Goal: Task Accomplishment & Management: Use online tool/utility

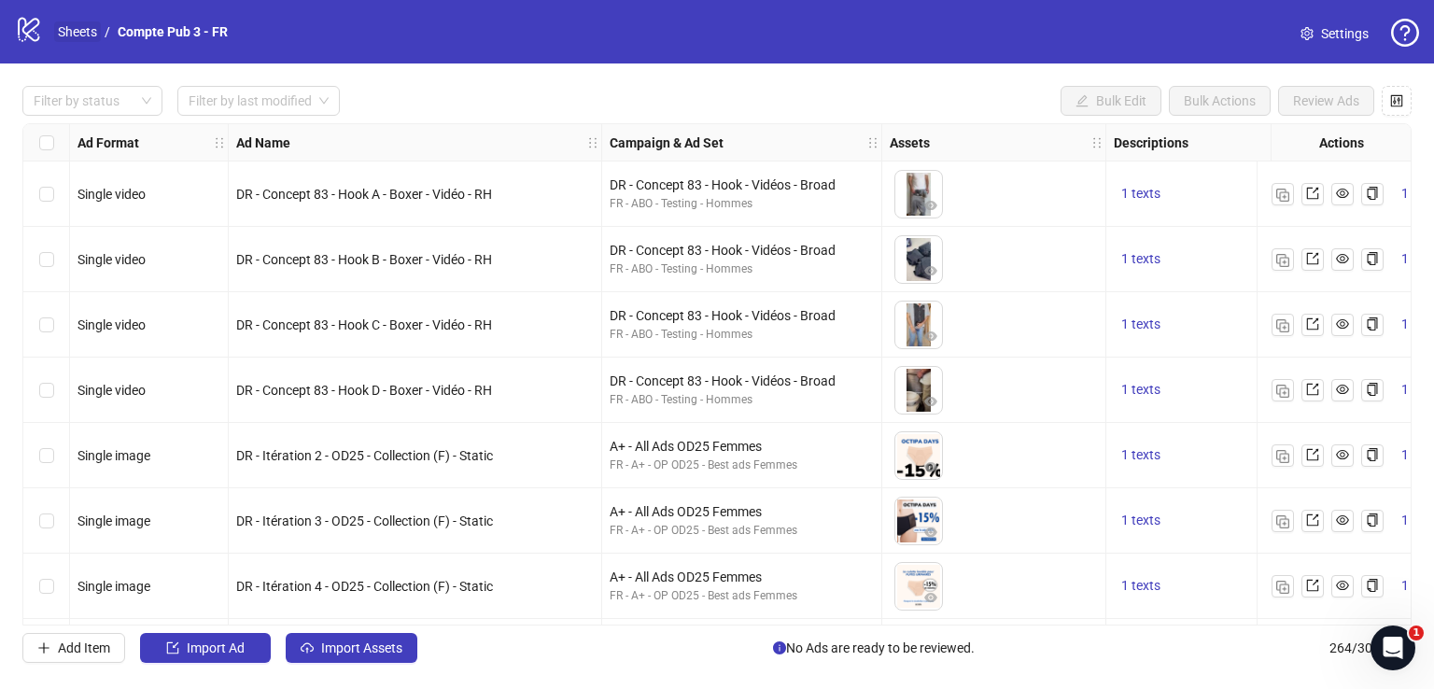
click at [82, 33] on link "Sheets" at bounding box center [77, 31] width 47 height 21
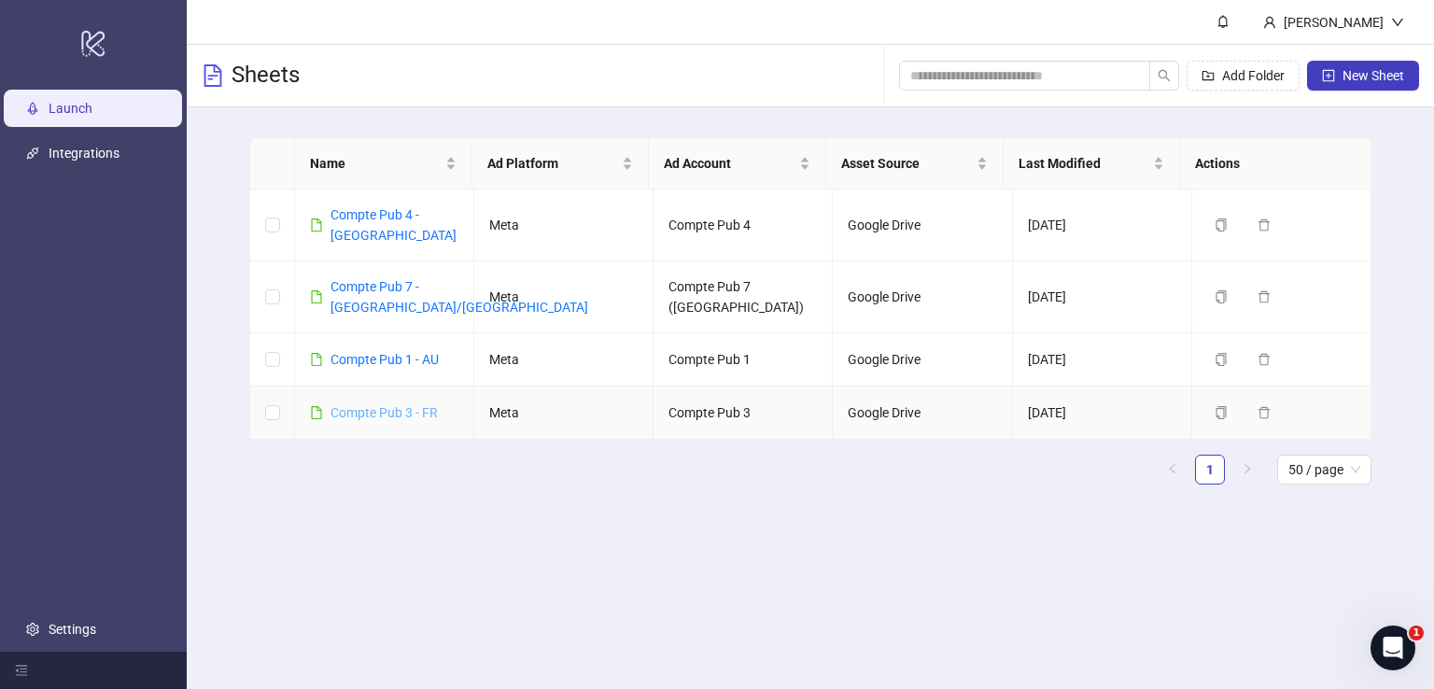
click at [401, 402] on div "Compte Pub 3 - FR" at bounding box center [384, 412] width 107 height 21
click at [401, 405] on link "Compte Pub 3 - FR" at bounding box center [384, 412] width 107 height 15
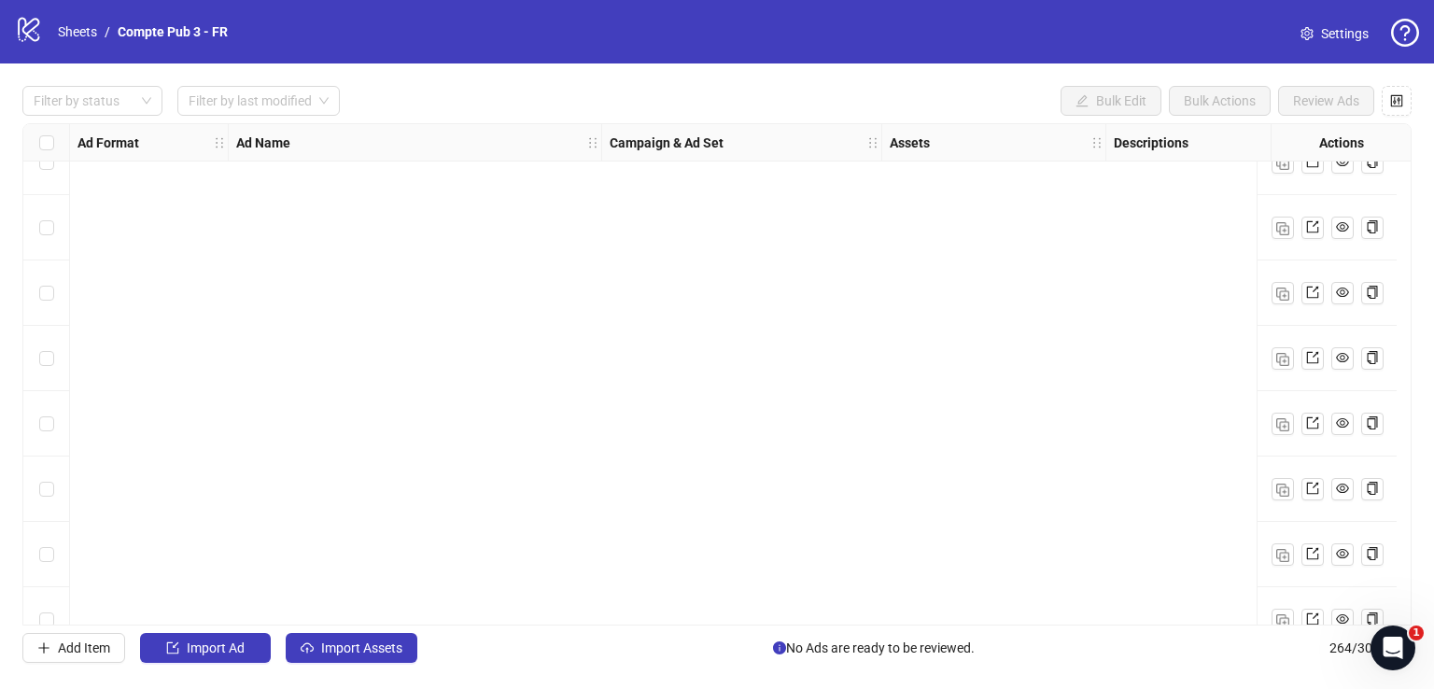
scroll to position [2586, 0]
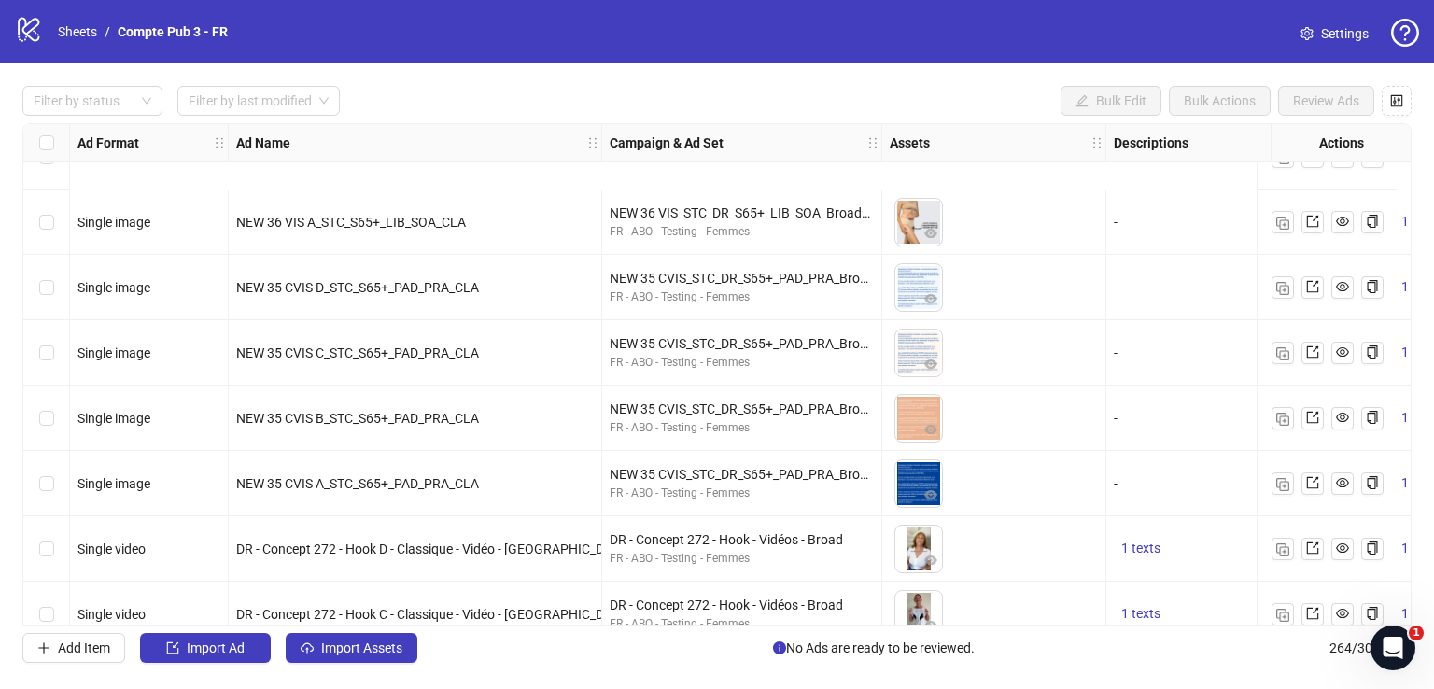
click at [53, 516] on div "Select row 46" at bounding box center [46, 548] width 47 height 65
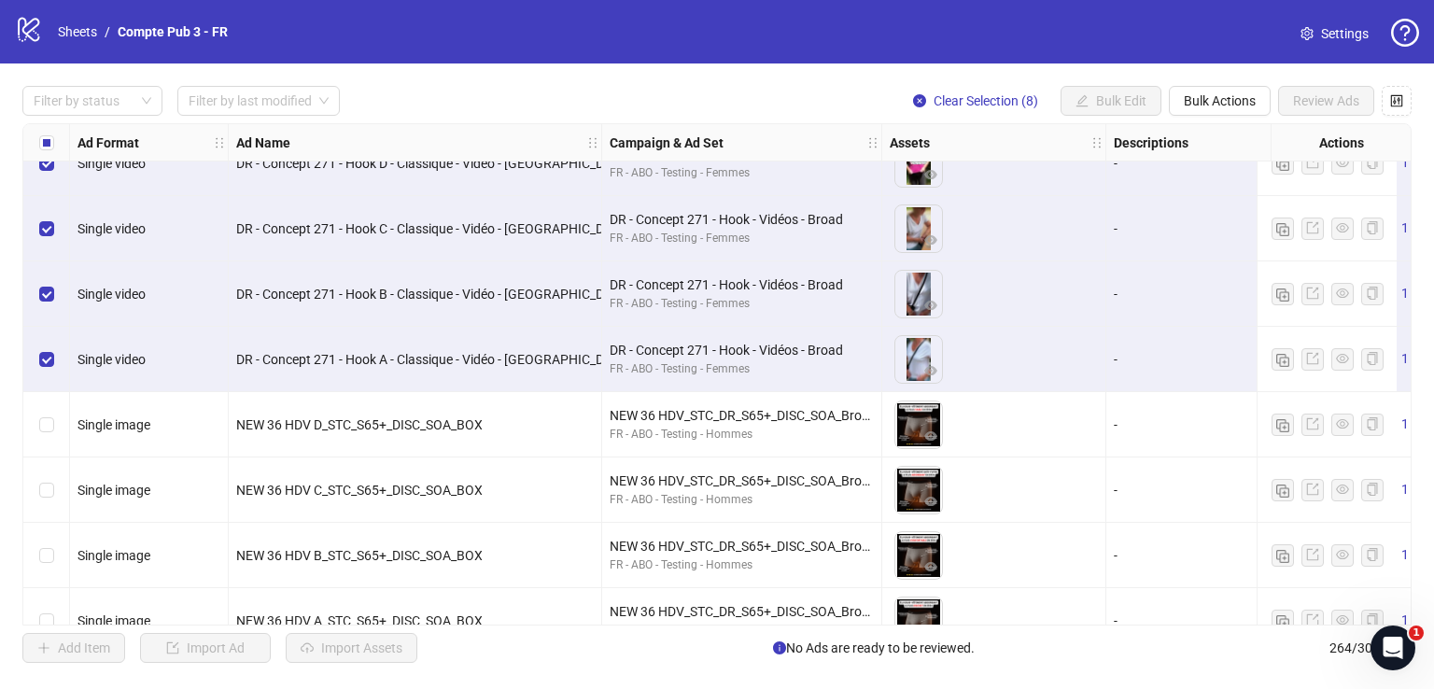
scroll to position [3249, 0]
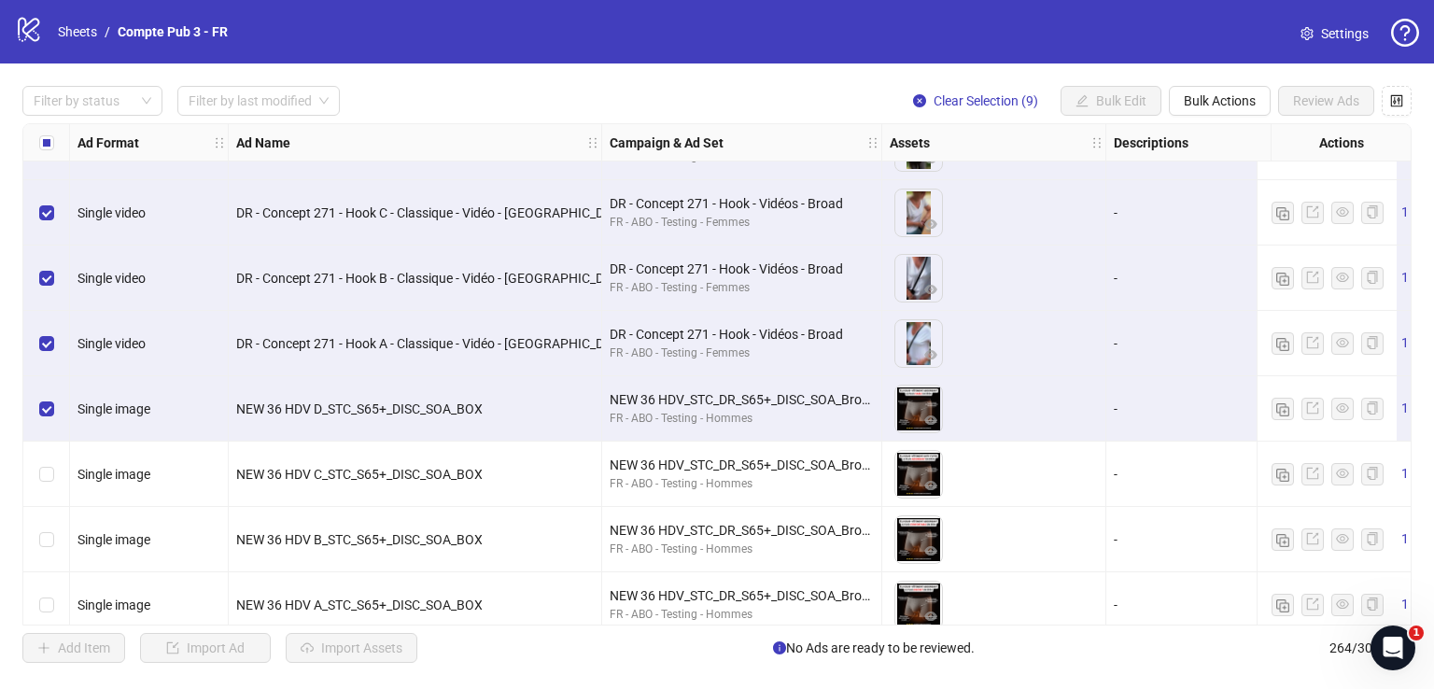
click at [53, 470] on div "Select row 55" at bounding box center [46, 474] width 47 height 65
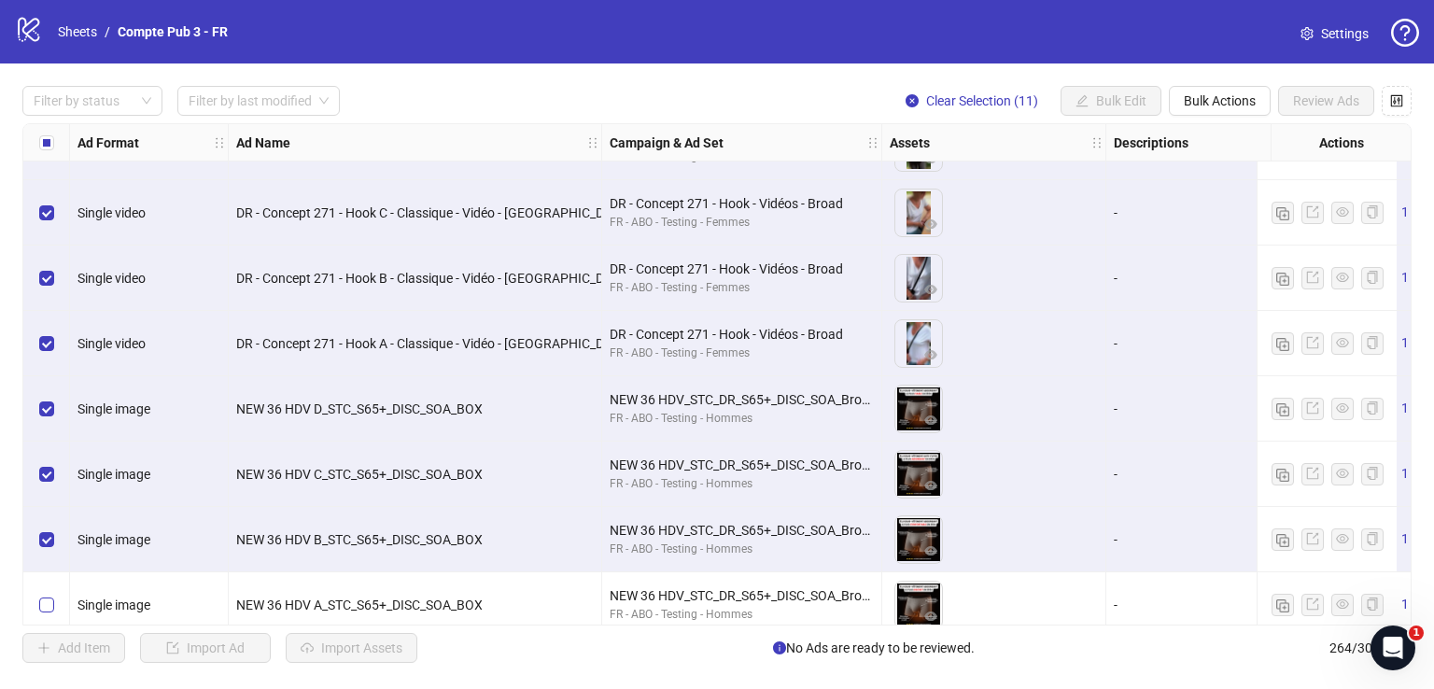
click at [52, 593] on div "Select row 57" at bounding box center [46, 604] width 47 height 65
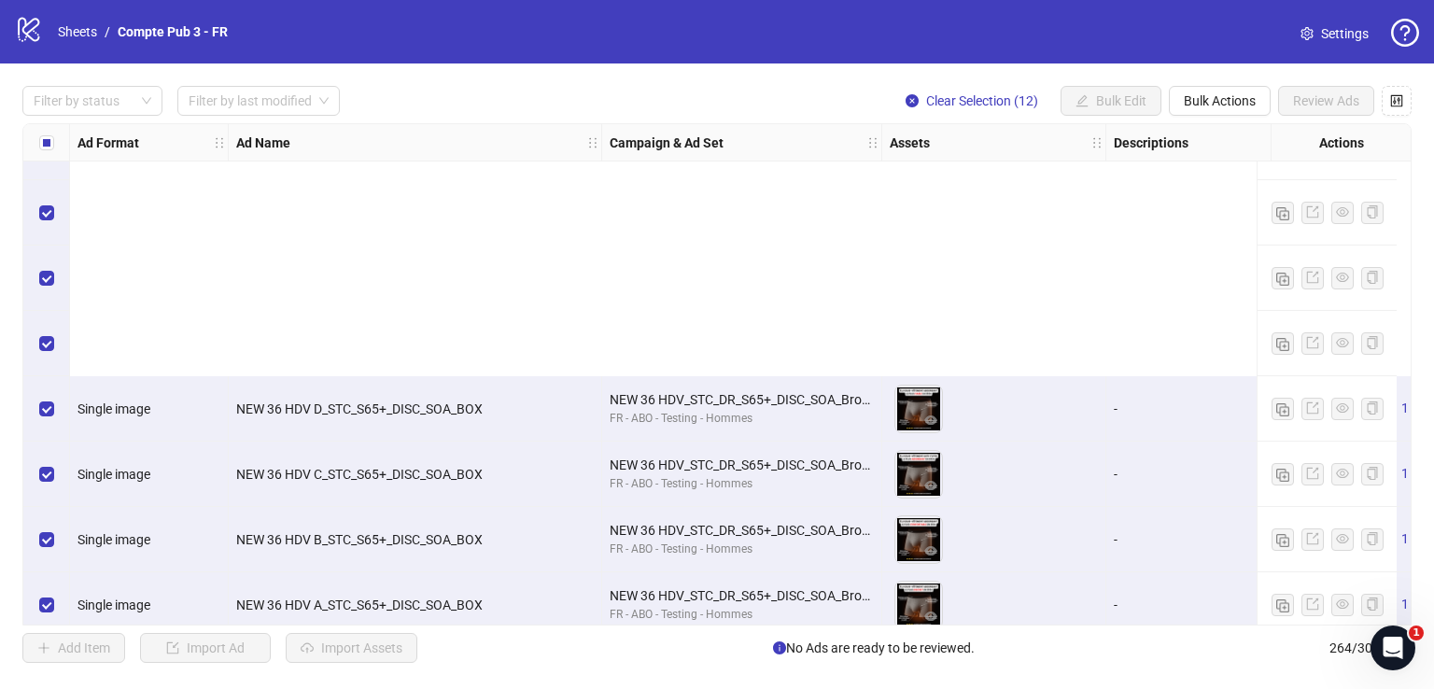
scroll to position [3615, 0]
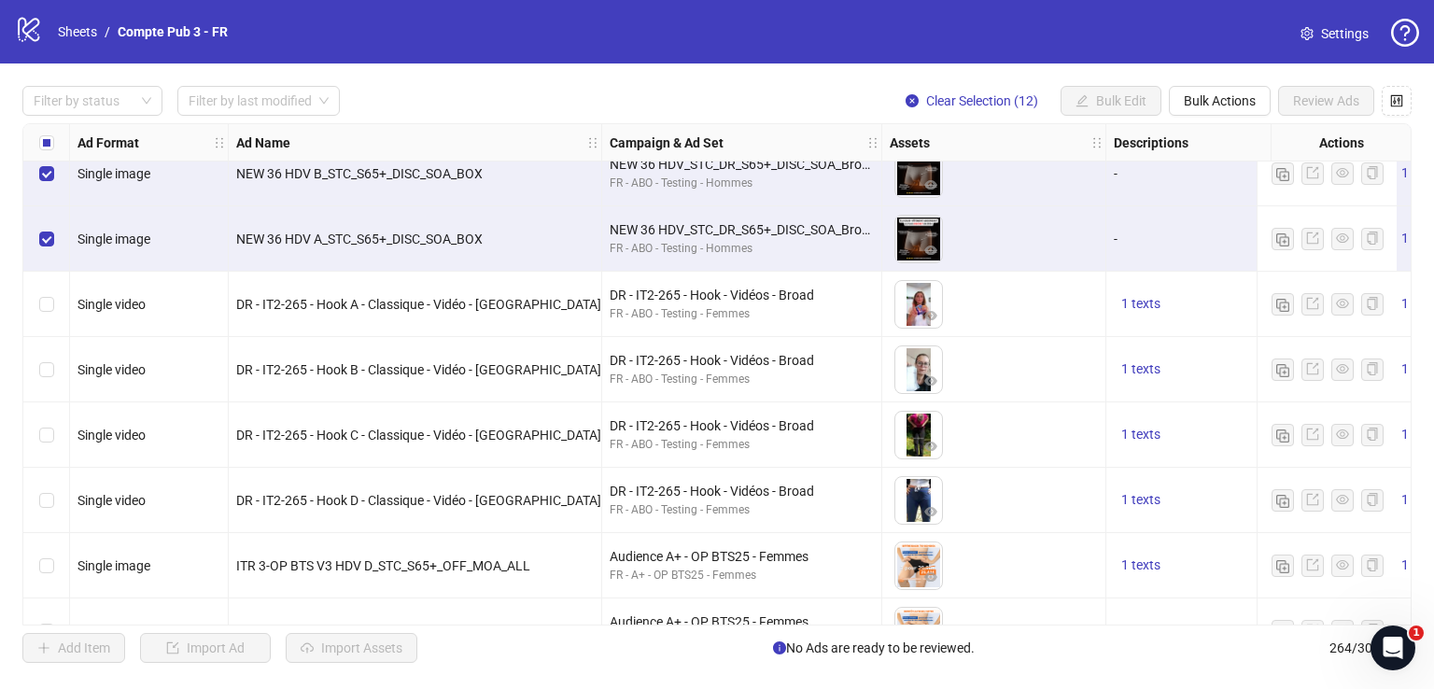
click at [50, 360] on label "Select row 59" at bounding box center [46, 369] width 15 height 21
click at [47, 444] on div "Select row 60" at bounding box center [46, 434] width 47 height 65
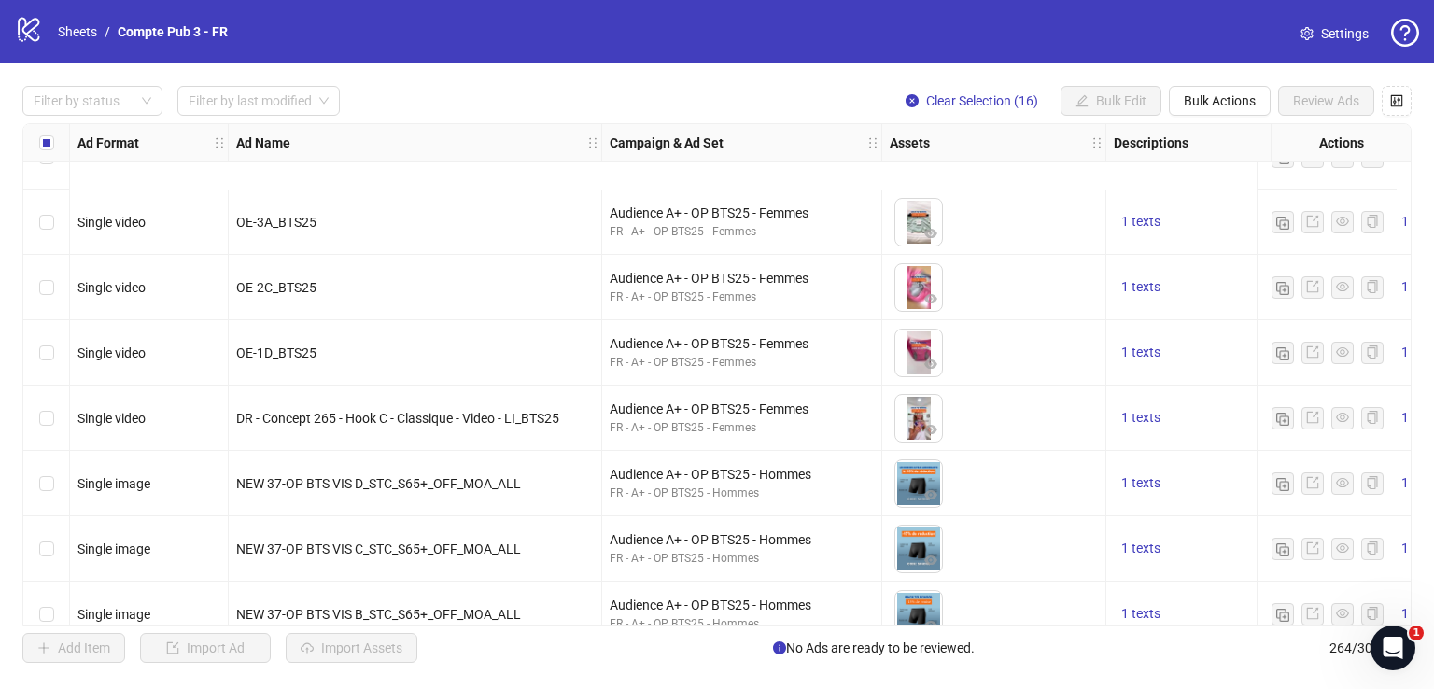
scroll to position [4641, 0]
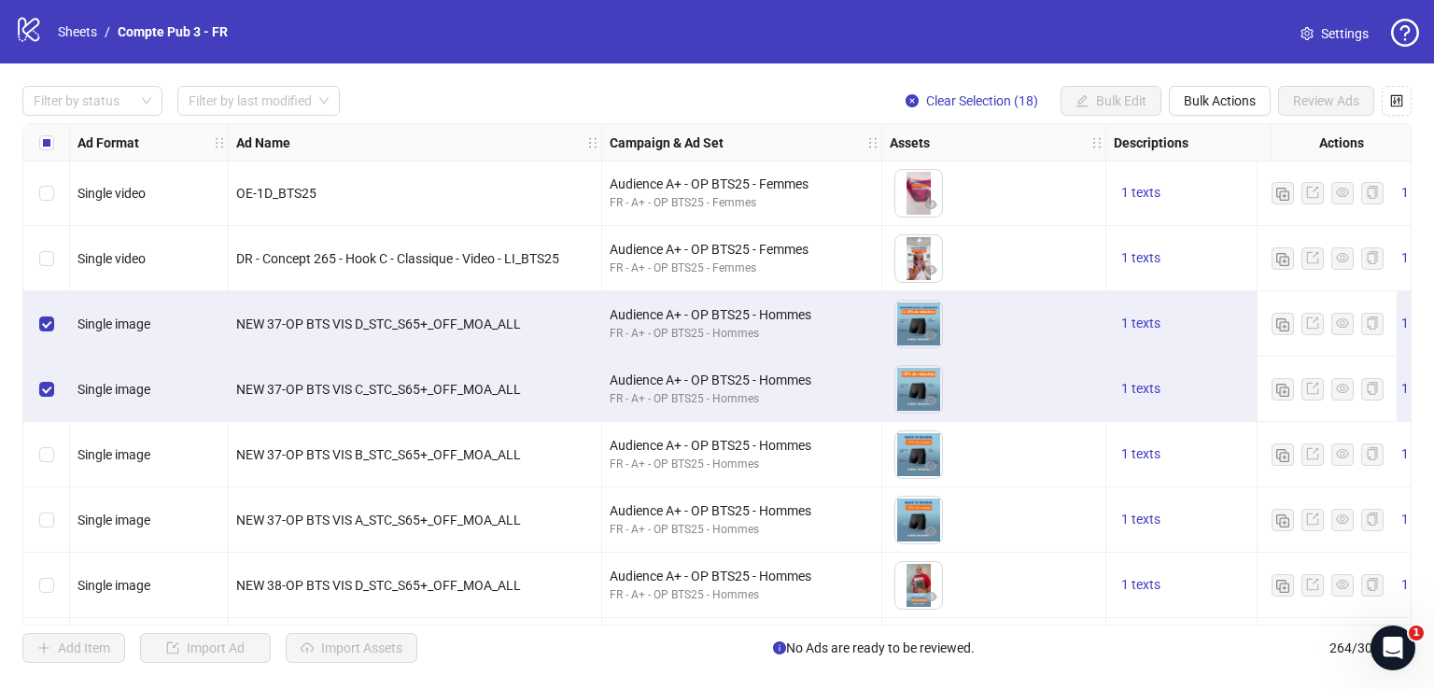
drag, startPoint x: 51, startPoint y: 442, endPoint x: 146, endPoint y: 486, distance: 104.4
click at [51, 443] on div "Select row 76" at bounding box center [46, 454] width 47 height 65
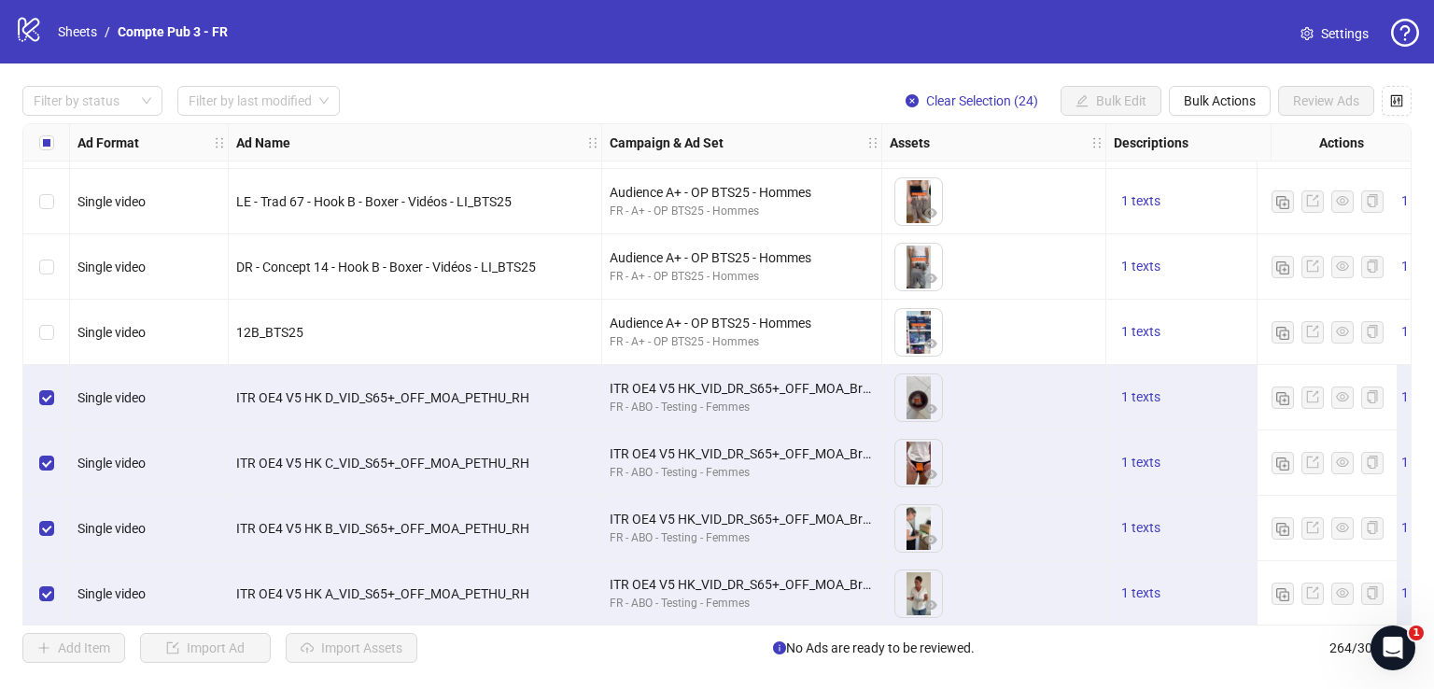
scroll to position [5362, 0]
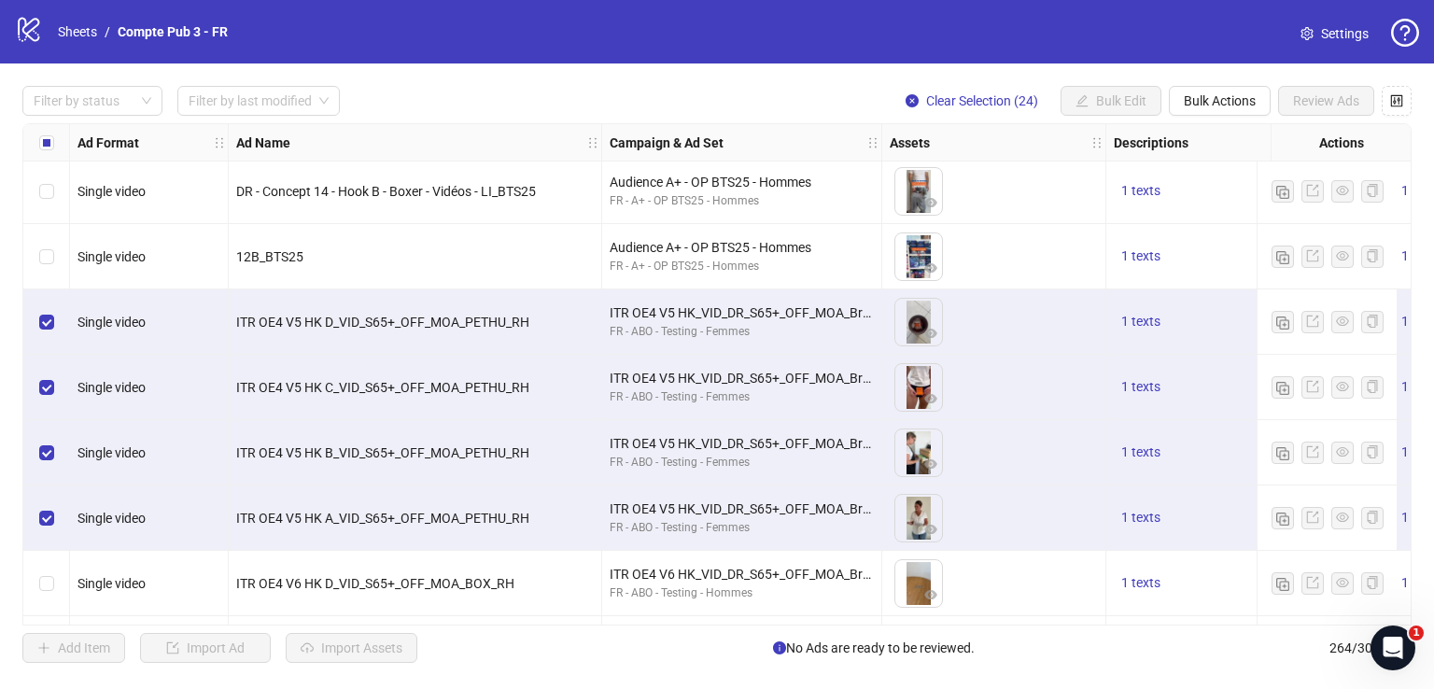
click at [56, 551] on div "Select row 89" at bounding box center [46, 583] width 47 height 65
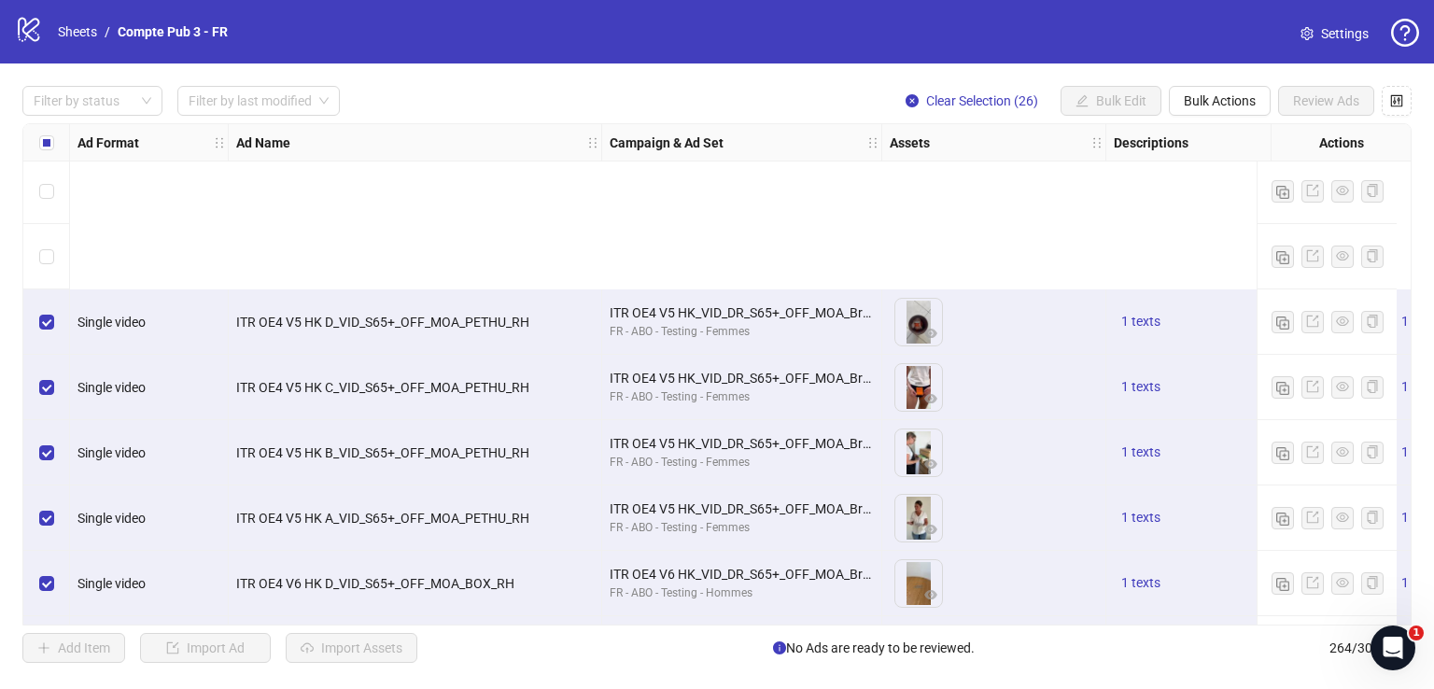
drag, startPoint x: 49, startPoint y: 463, endPoint x: 60, endPoint y: 547, distance: 84.8
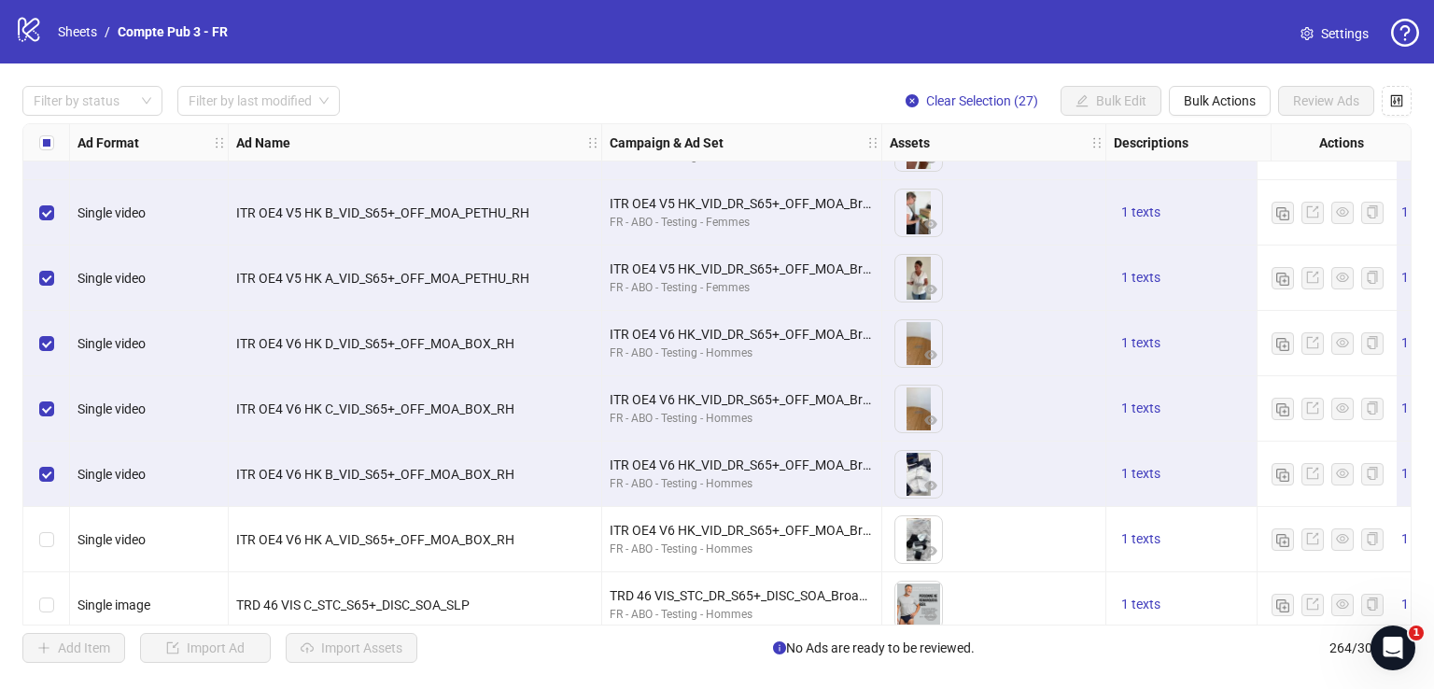
click at [60, 546] on div "Select row 92" at bounding box center [46, 539] width 47 height 65
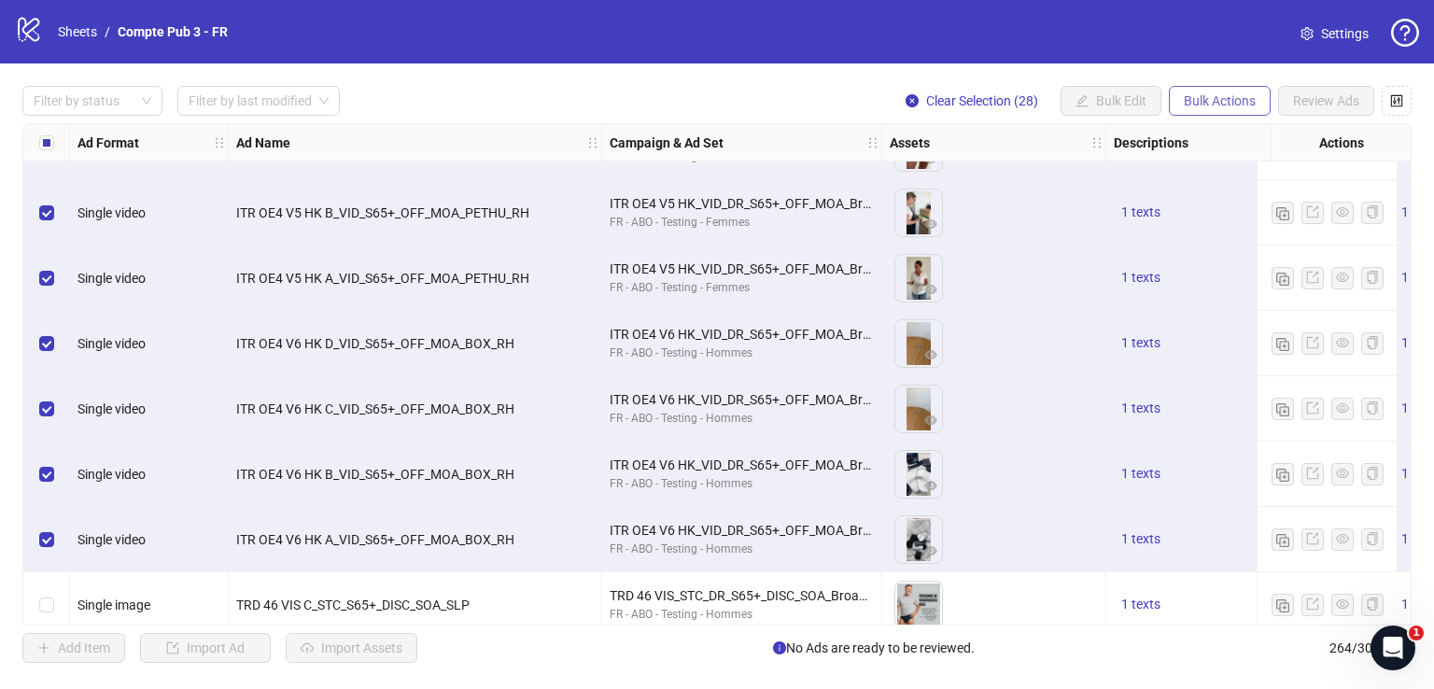
click at [1197, 98] on span "Bulk Actions" at bounding box center [1220, 100] width 72 height 15
click at [1201, 139] on span "Delete" at bounding box center [1247, 138] width 128 height 21
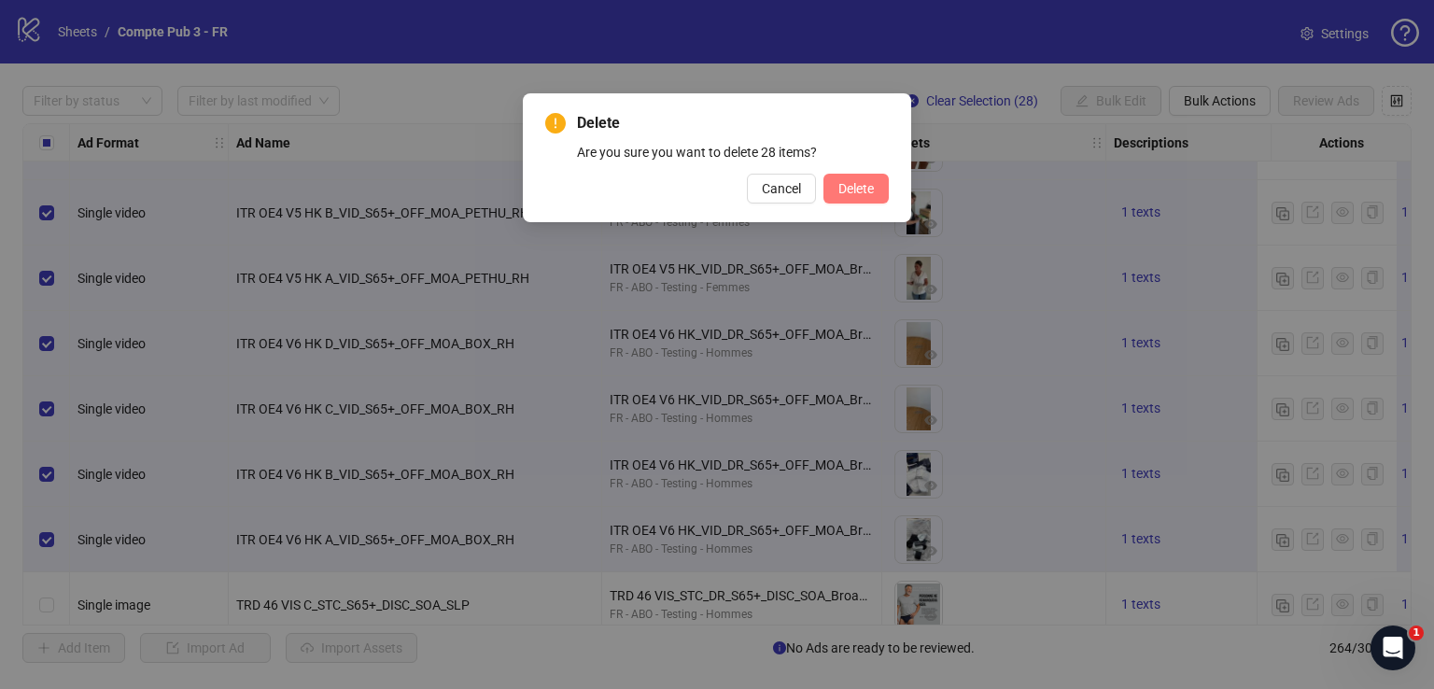
click at [858, 184] on span "Delete" at bounding box center [855, 188] width 35 height 15
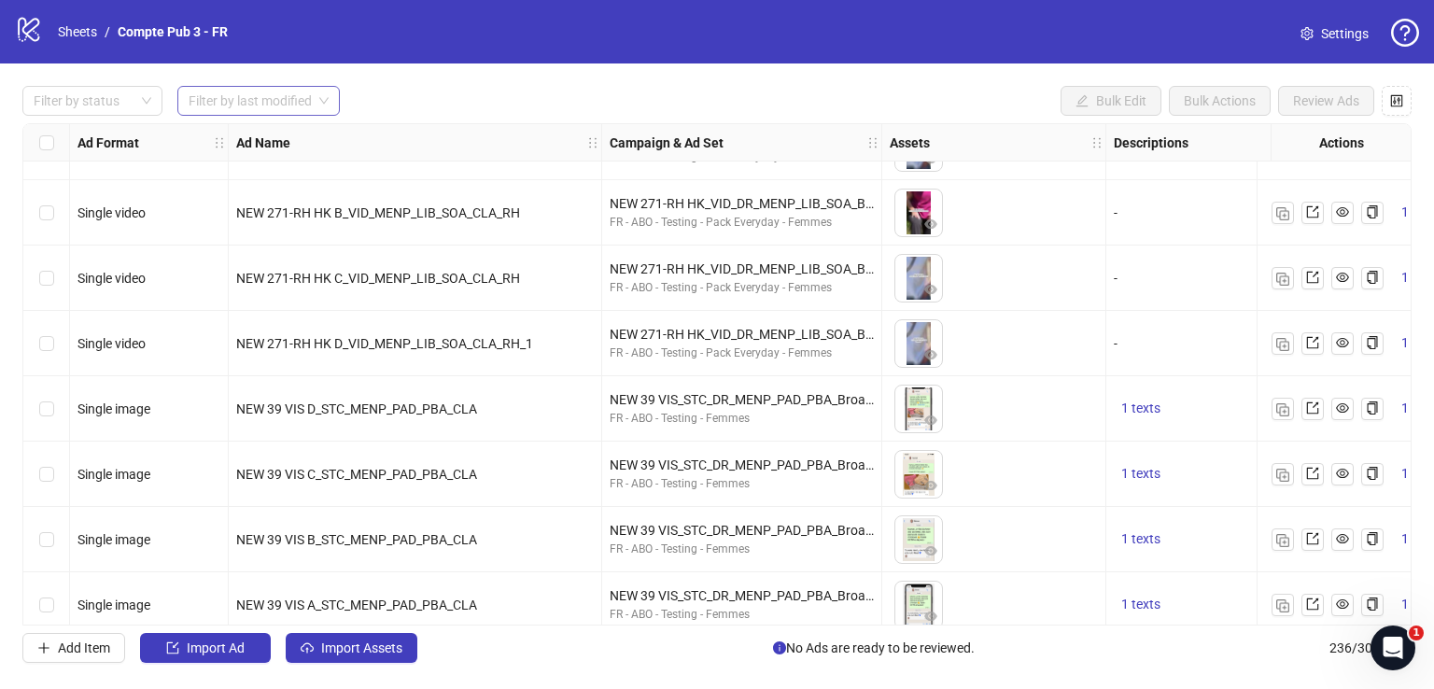
click at [231, 91] on input "search" at bounding box center [250, 101] width 123 height 28
click at [250, 135] on div "[DATE]" at bounding box center [259, 138] width 134 height 21
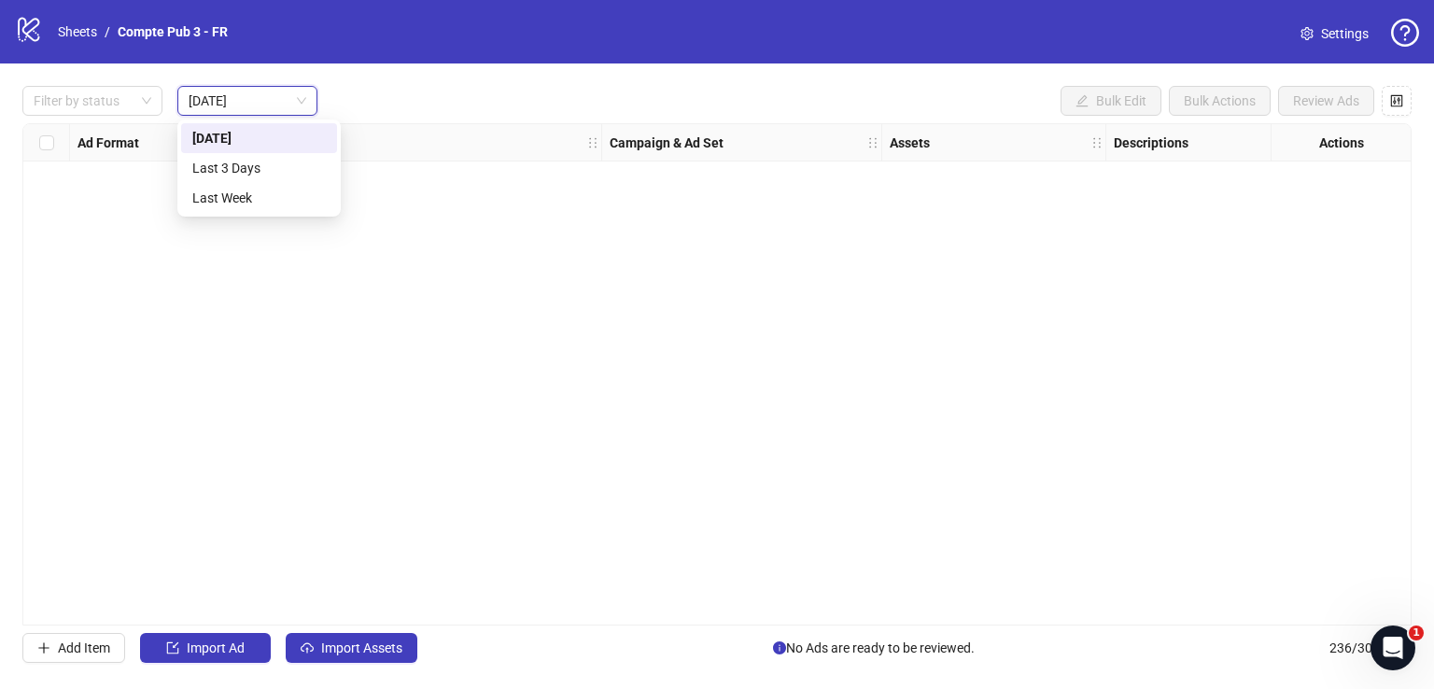
scroll to position [0, 0]
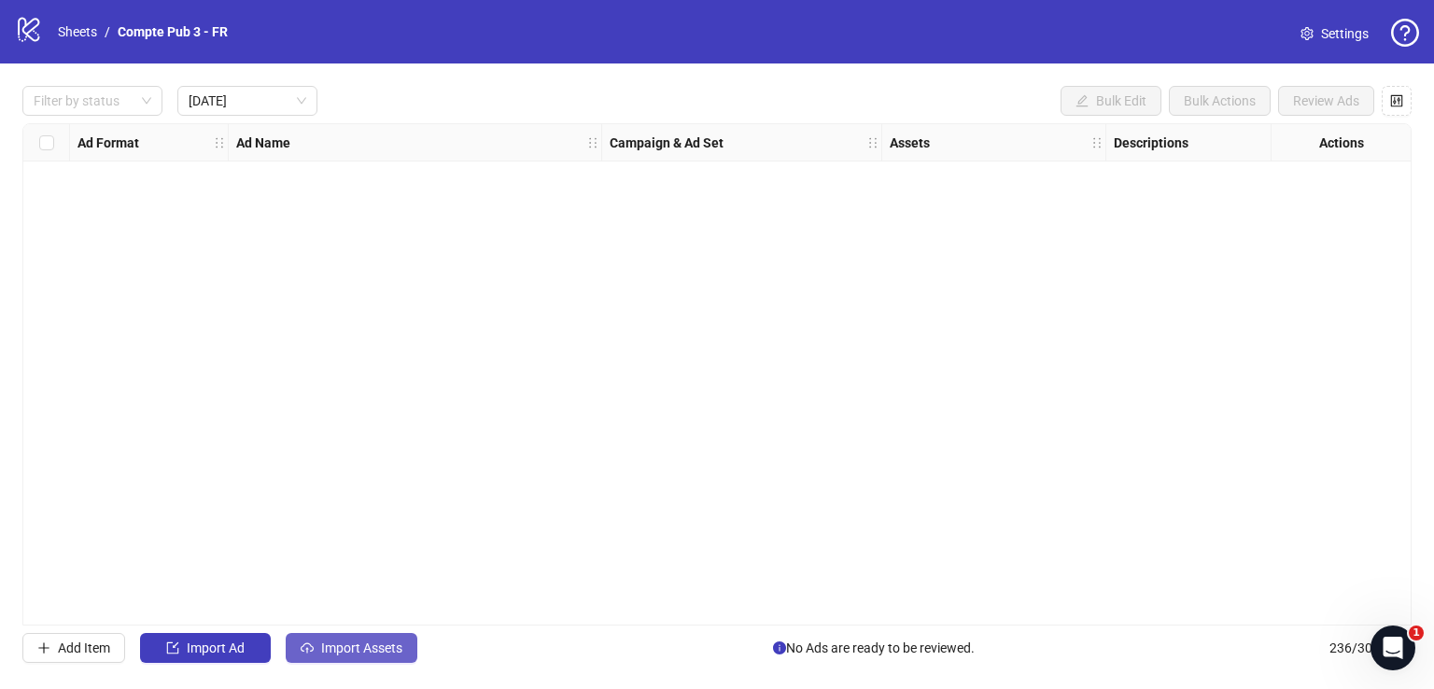
click at [357, 642] on span "Import Assets" at bounding box center [361, 648] width 81 height 15
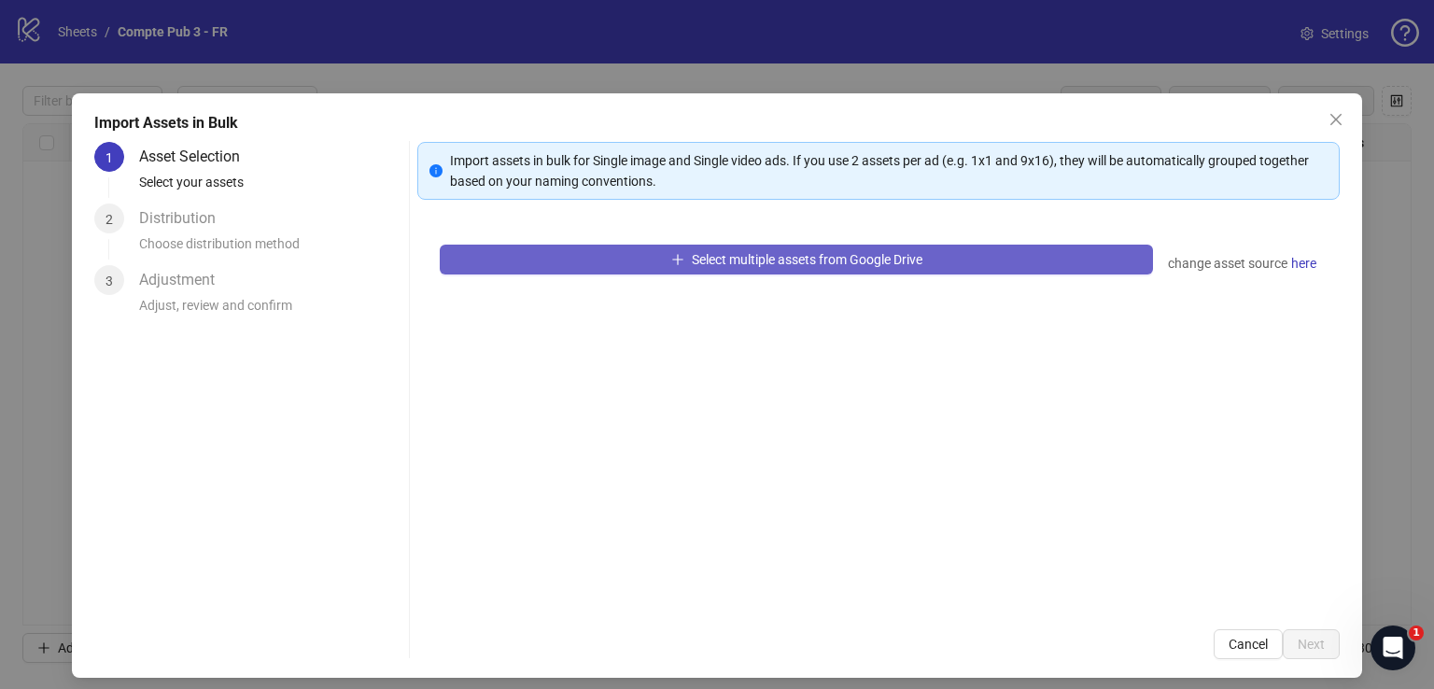
click at [642, 257] on button "Select multiple assets from Google Drive" at bounding box center [796, 260] width 713 height 30
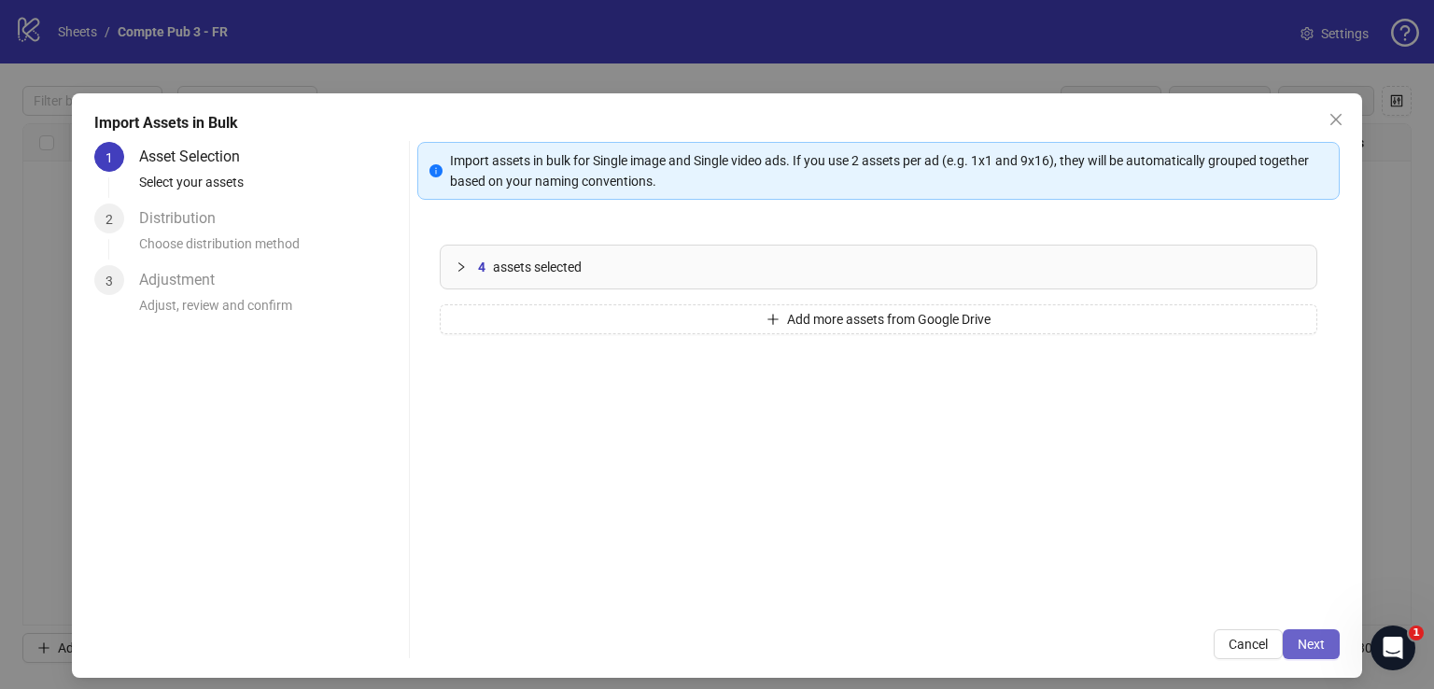
click at [1315, 641] on button "Next" at bounding box center [1311, 644] width 57 height 30
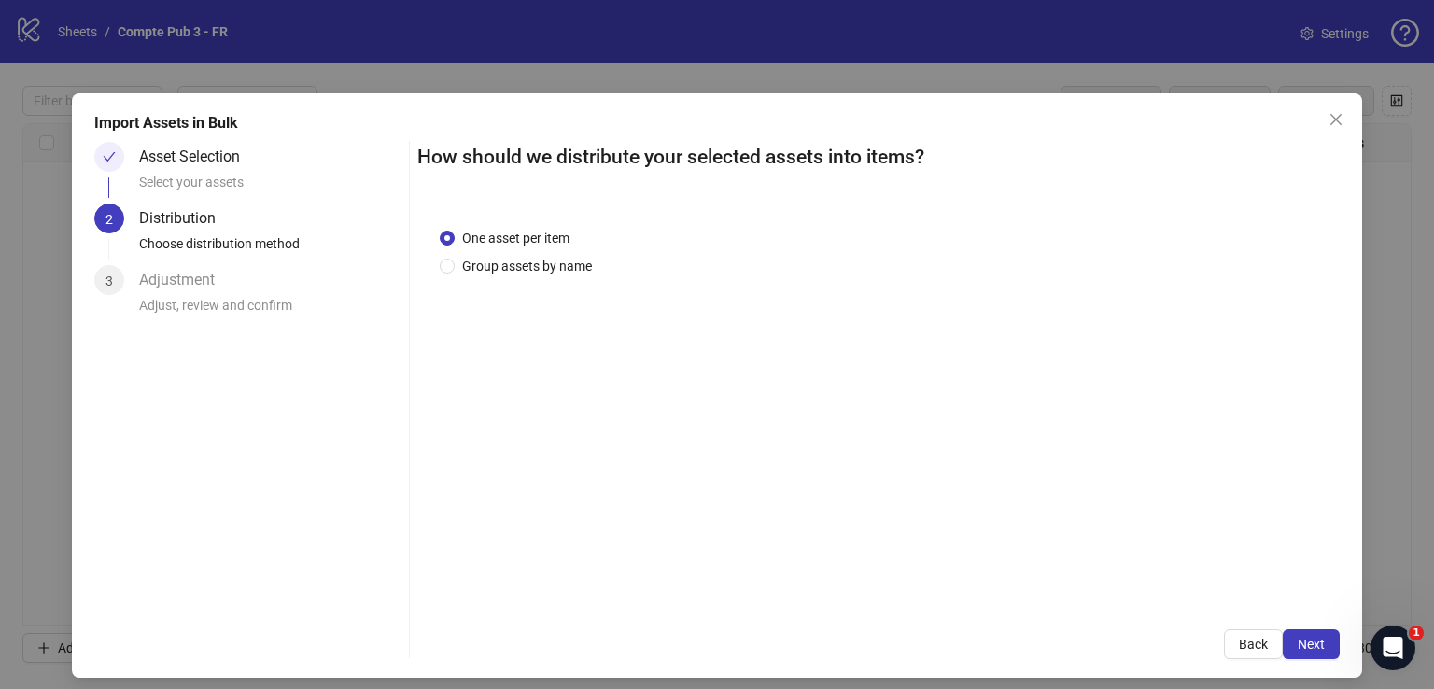
click at [1315, 641] on button "Next" at bounding box center [1311, 644] width 57 height 30
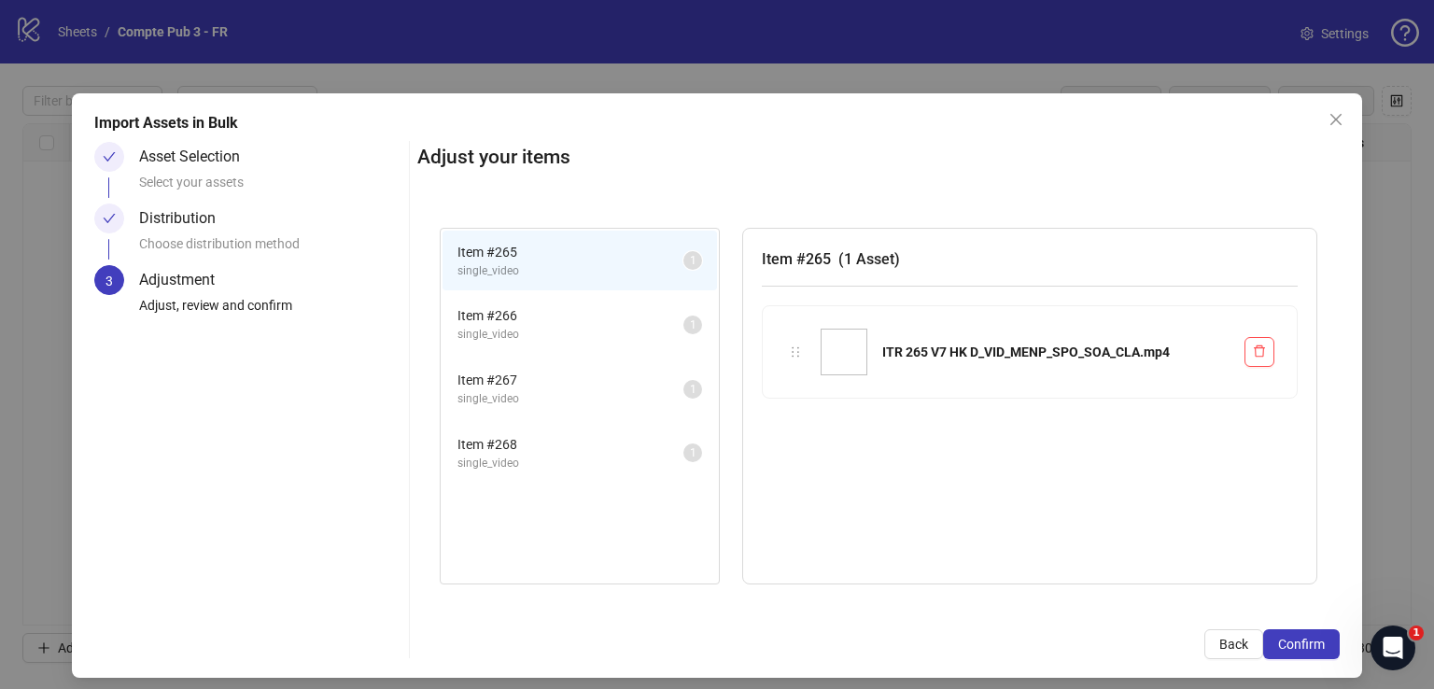
click at [1315, 641] on button "Confirm" at bounding box center [1301, 644] width 77 height 30
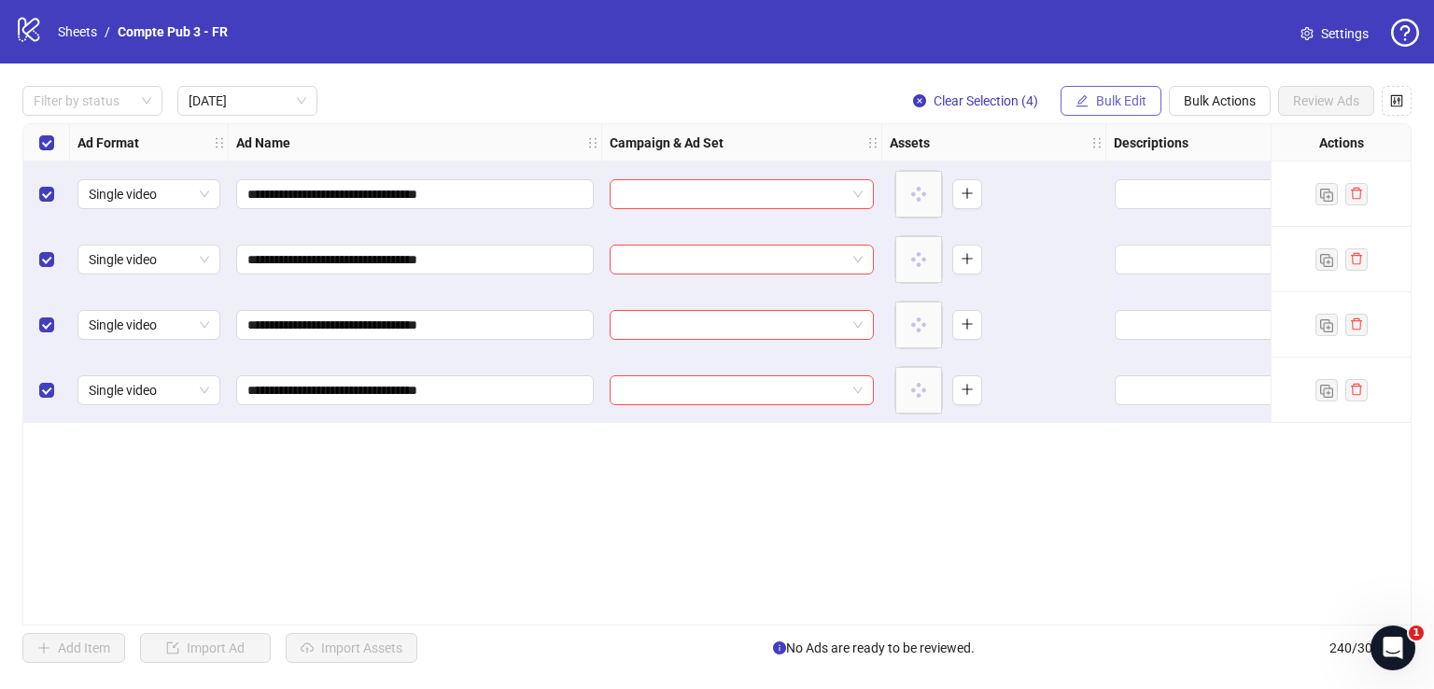
click at [1105, 104] on span "Bulk Edit" at bounding box center [1121, 100] width 50 height 15
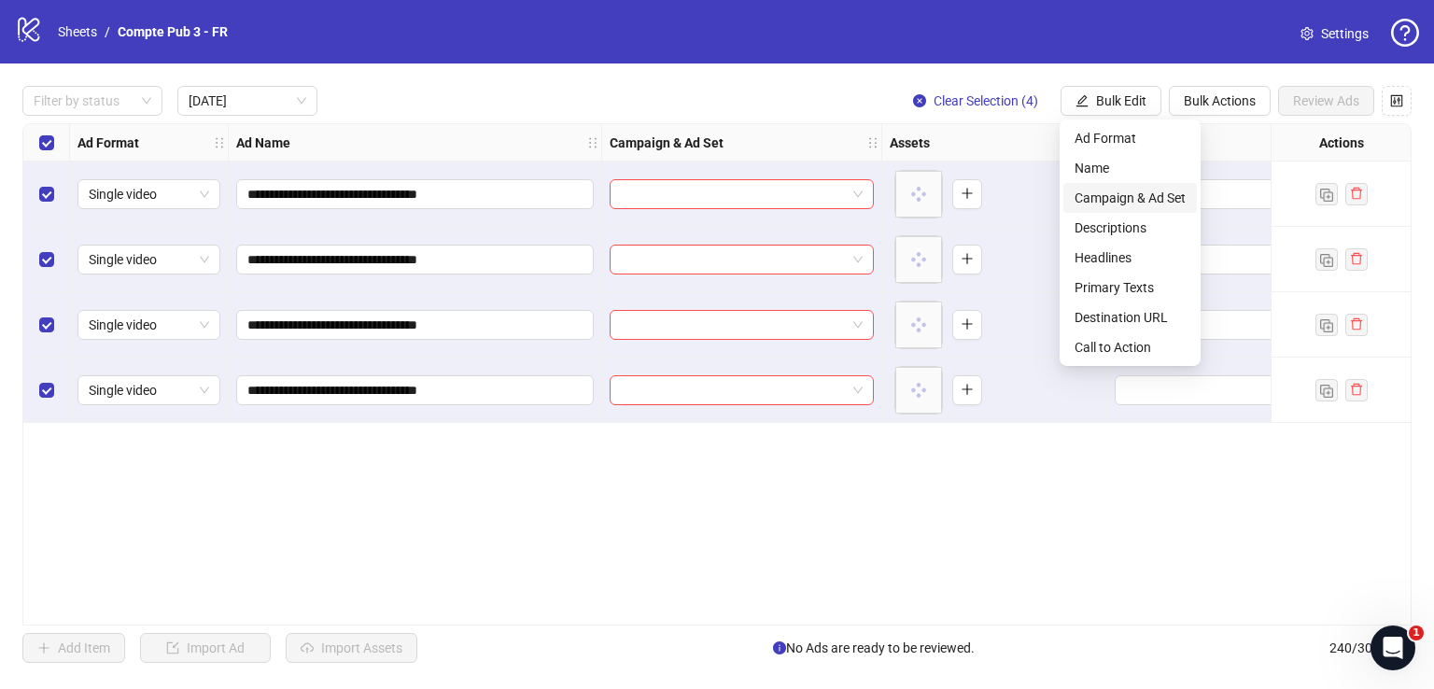
click at [1132, 204] on span "Campaign & Ad Set" at bounding box center [1130, 198] width 111 height 21
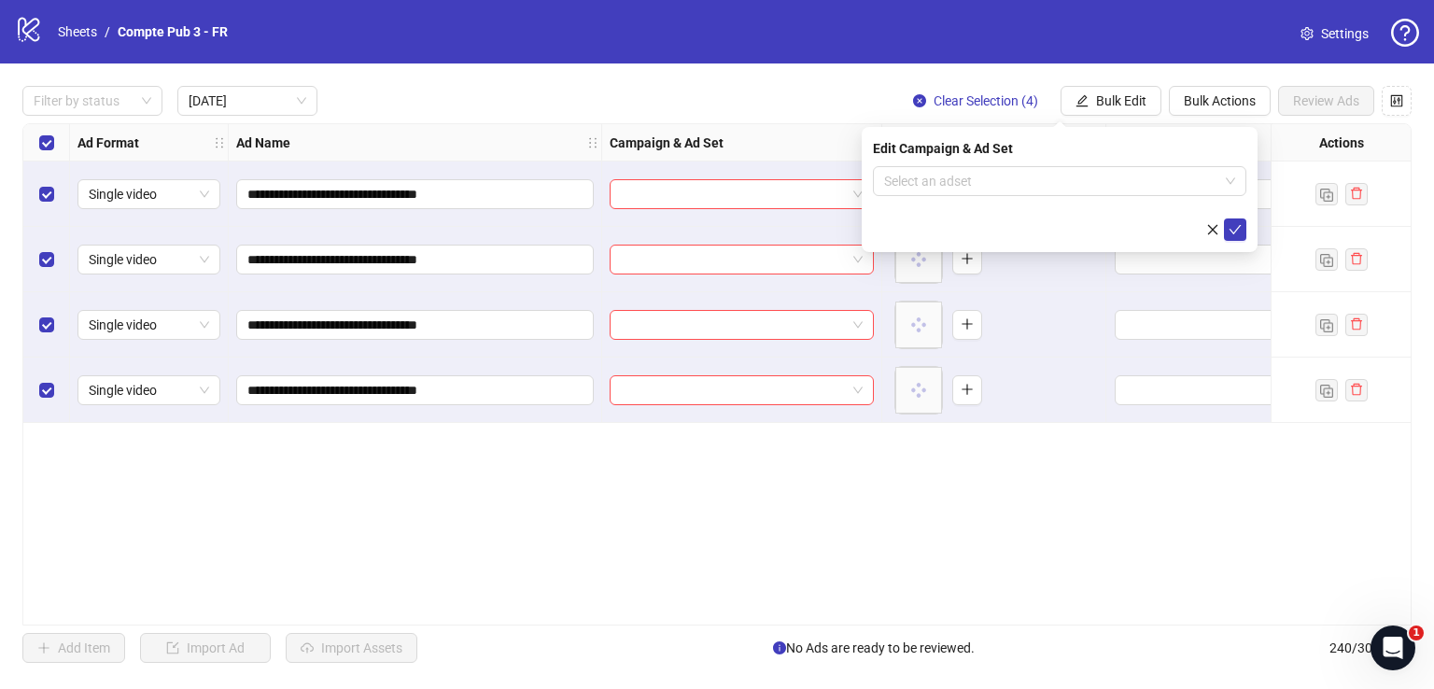
click at [981, 199] on form "Select an adset" at bounding box center [1059, 203] width 373 height 75
click at [981, 185] on input "search" at bounding box center [1051, 181] width 334 height 28
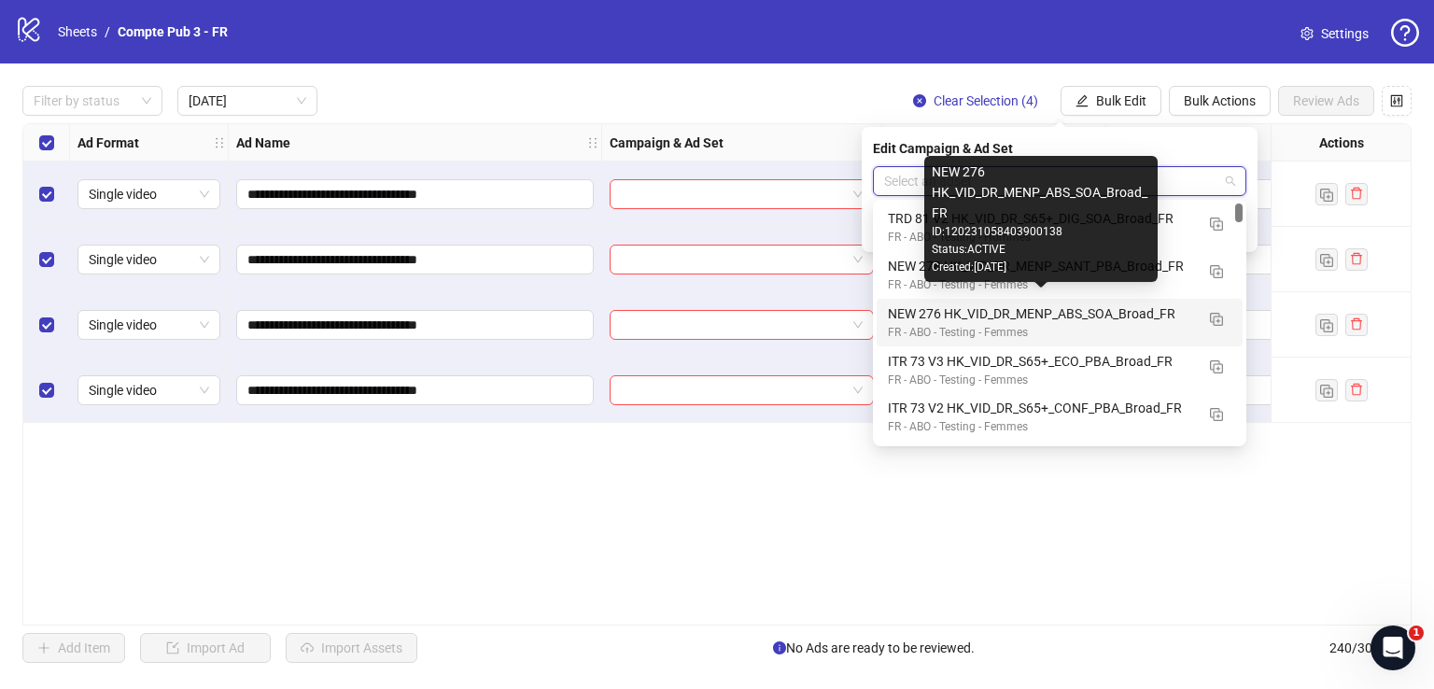
scroll to position [15, 0]
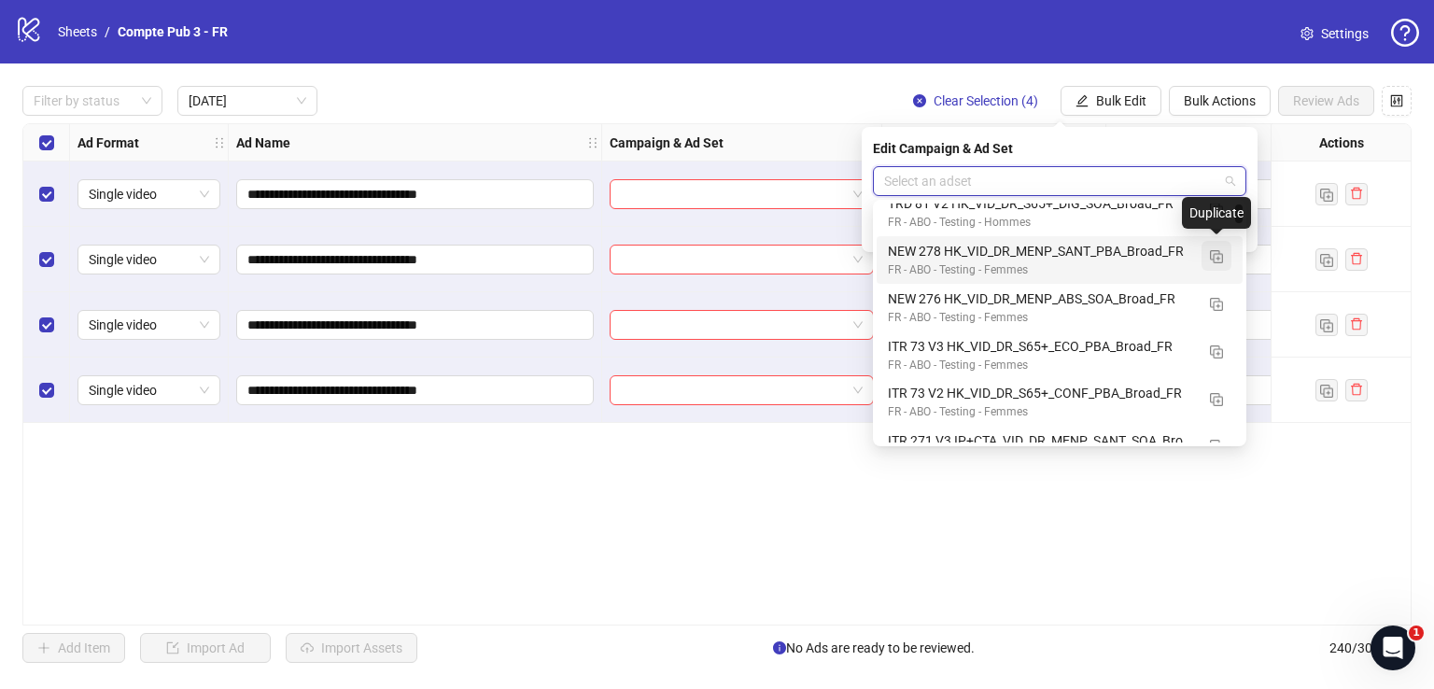
click at [1212, 254] on img "button" at bounding box center [1216, 256] width 13 height 13
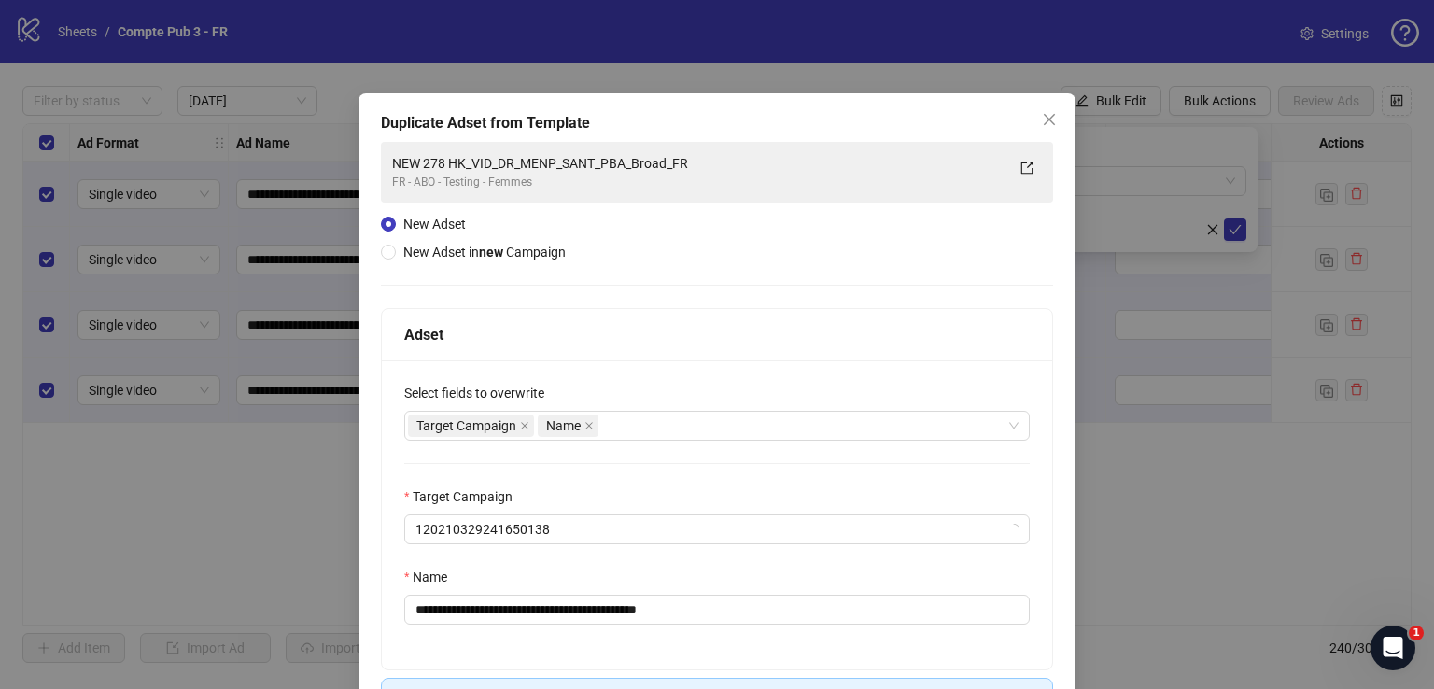
scroll to position [128, 0]
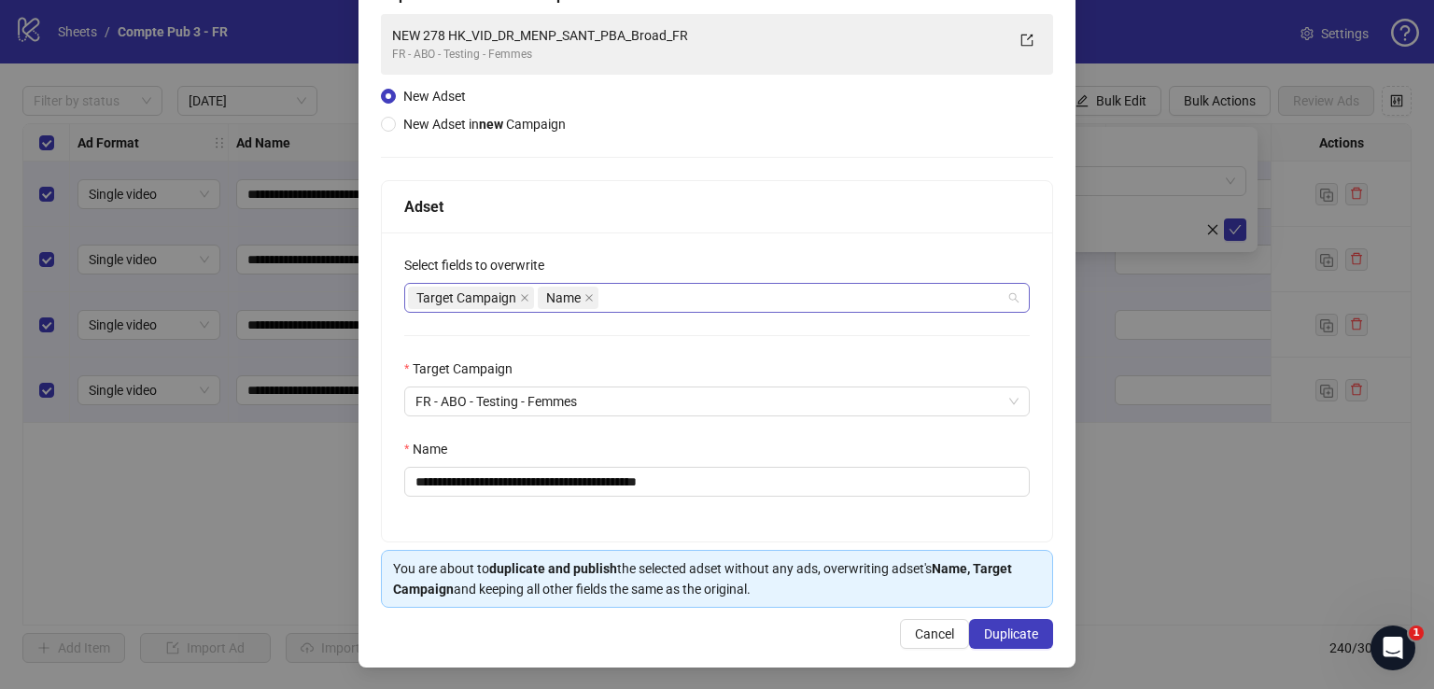
click at [639, 294] on div "Target Campaign Name" at bounding box center [707, 298] width 598 height 26
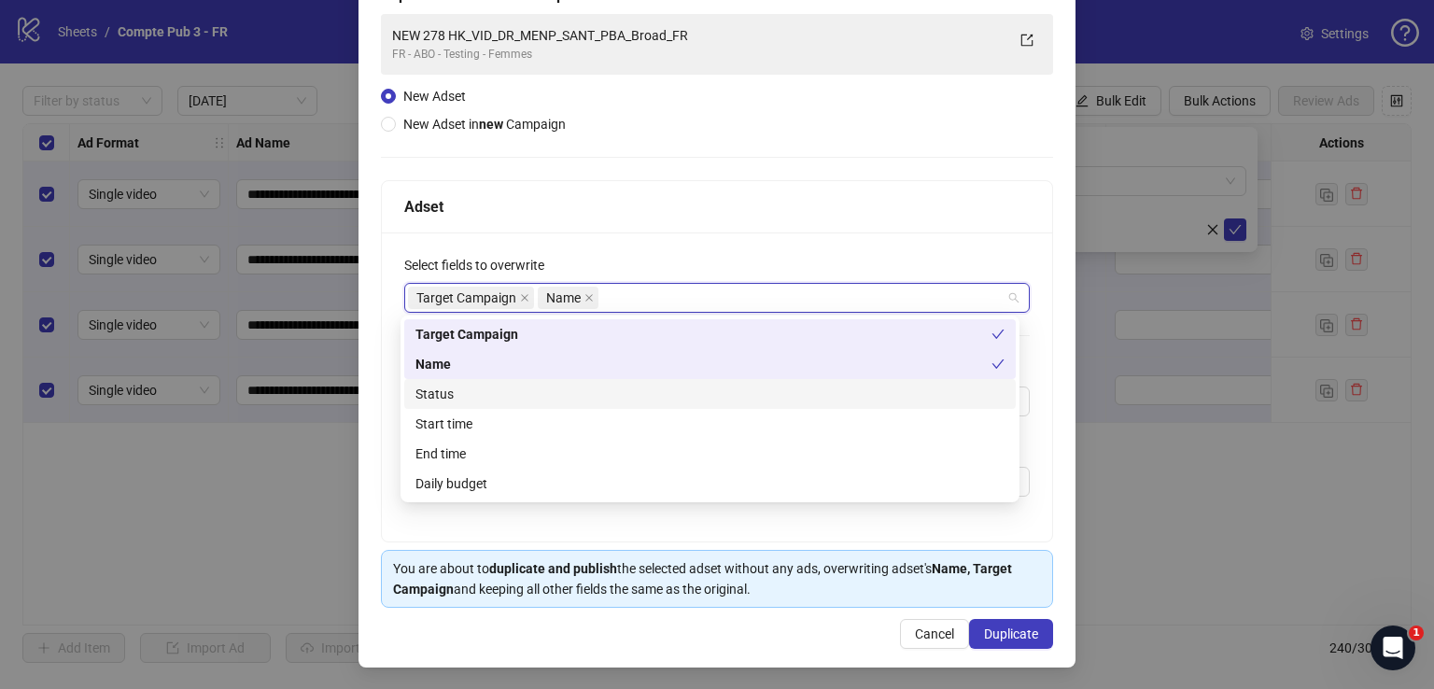
click at [564, 402] on div "Status" at bounding box center [709, 394] width 589 height 21
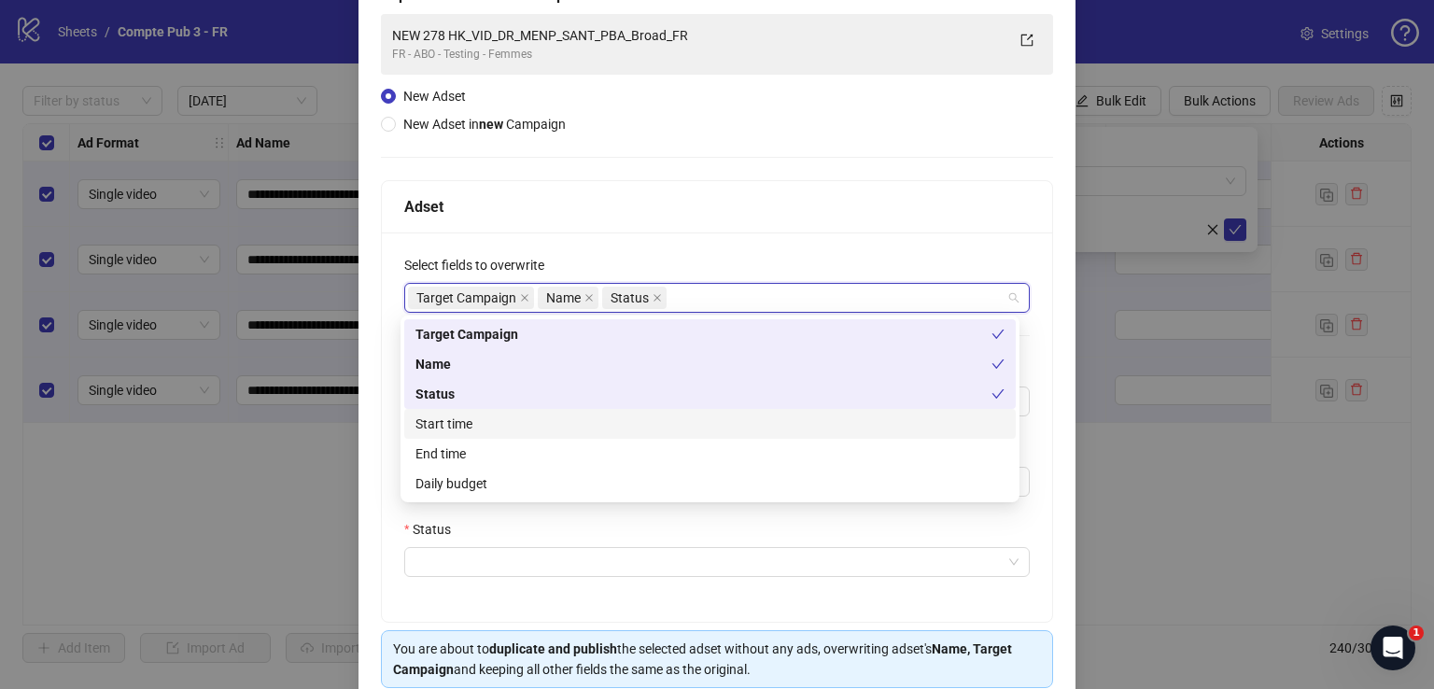
drag, startPoint x: 564, startPoint y: 419, endPoint x: 556, endPoint y: 462, distance: 43.6
click at [564, 419] on div "Start time" at bounding box center [709, 424] width 589 height 21
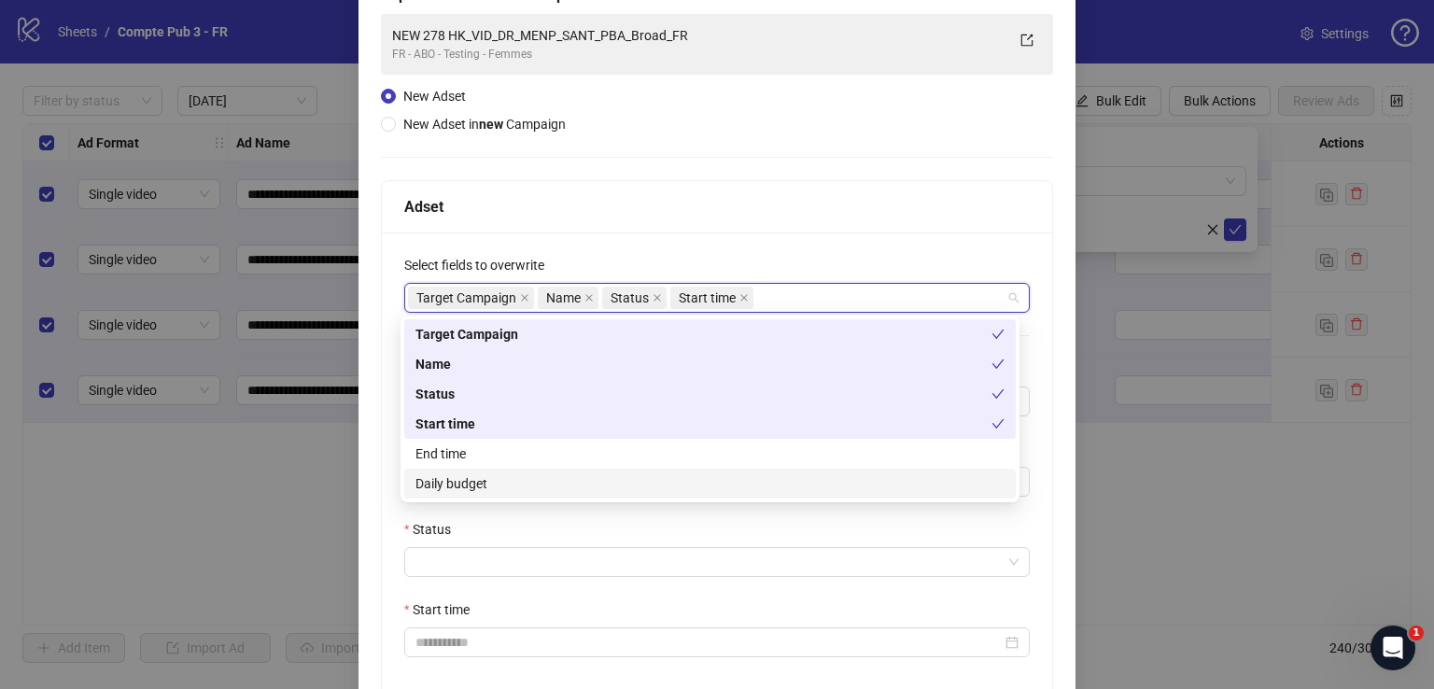
click at [547, 498] on div "Daily budget" at bounding box center [710, 484] width 612 height 30
click at [665, 195] on div "Adset" at bounding box center [717, 206] width 626 height 23
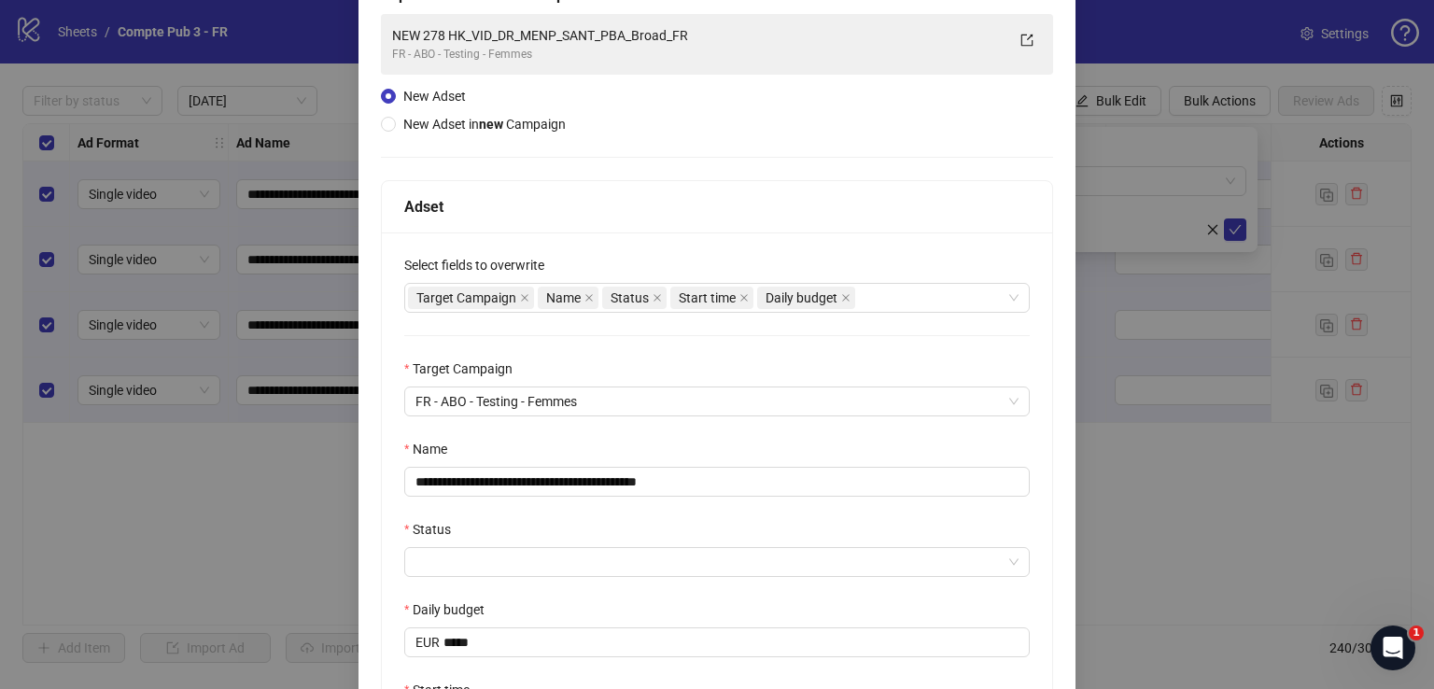
scroll to position [265, 0]
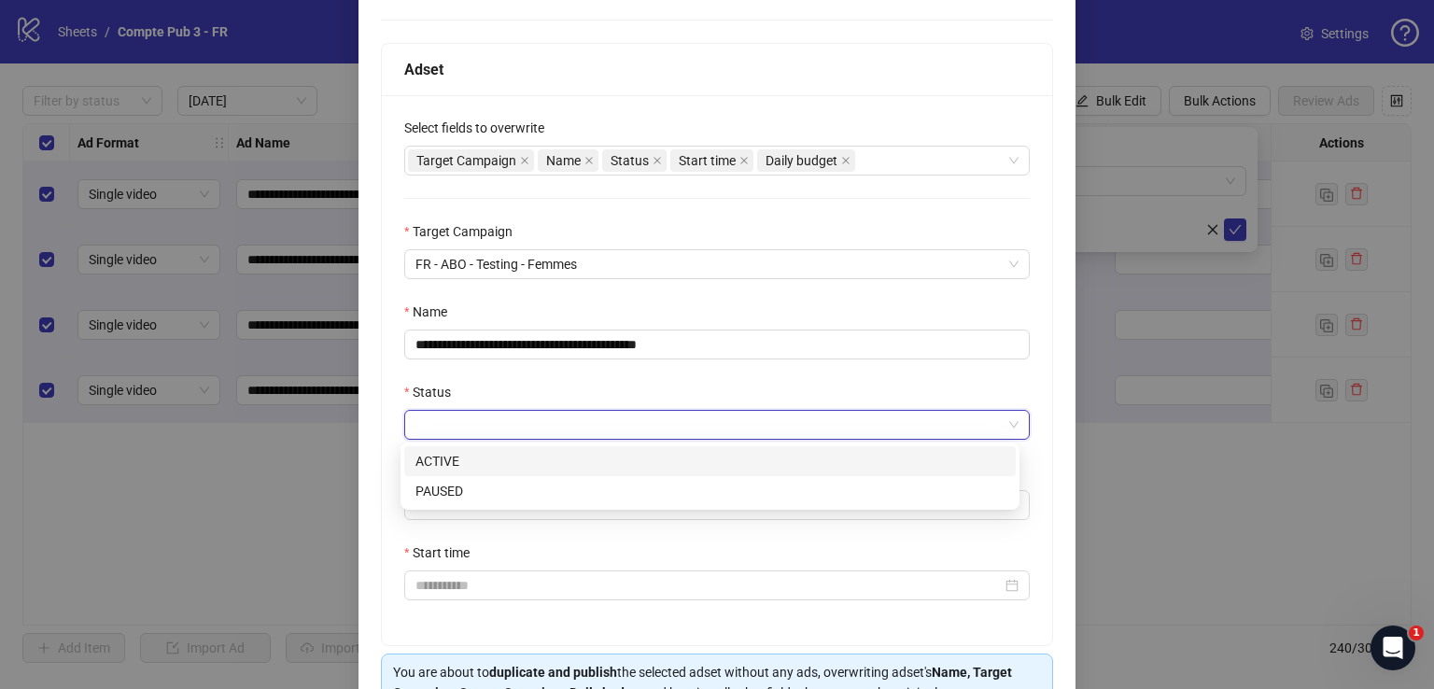
click at [549, 436] on input "Status" at bounding box center [708, 425] width 586 height 28
click at [539, 462] on div "ACTIVE" at bounding box center [709, 461] width 589 height 21
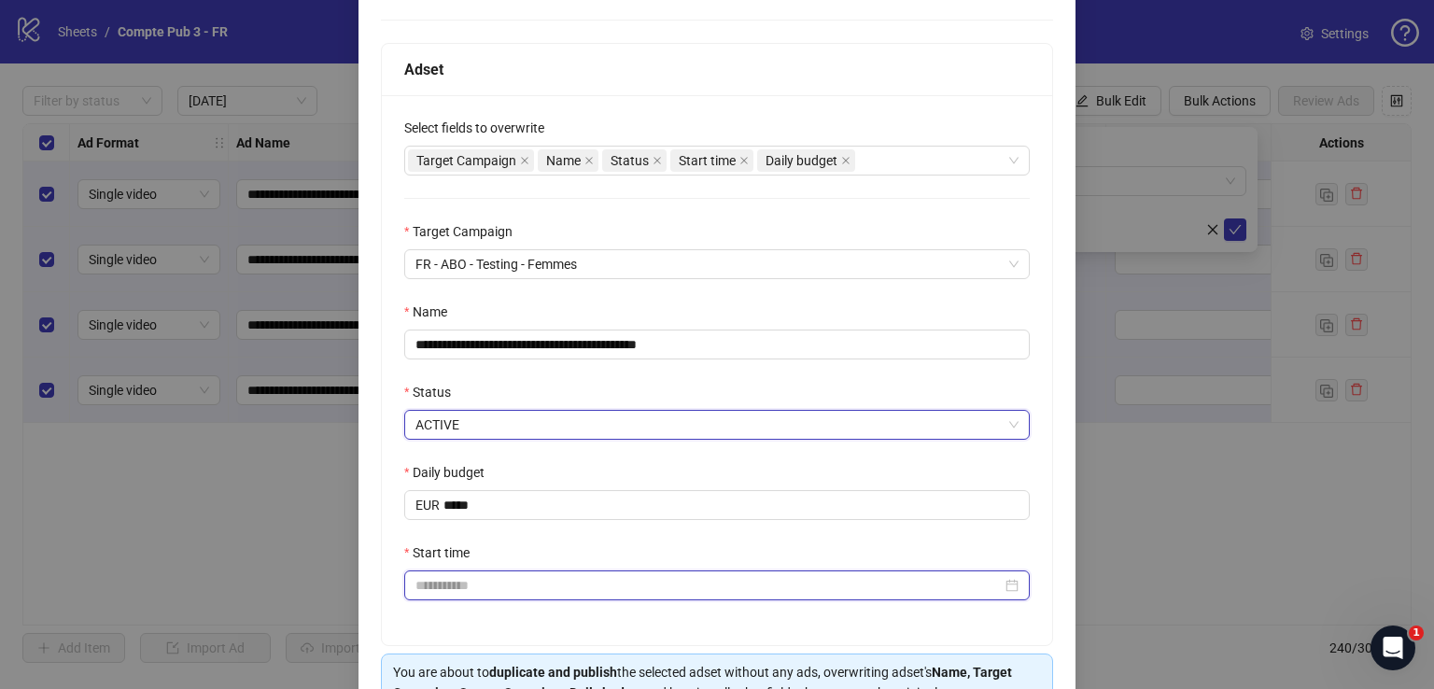
click at [509, 582] on input "Start time" at bounding box center [708, 585] width 586 height 21
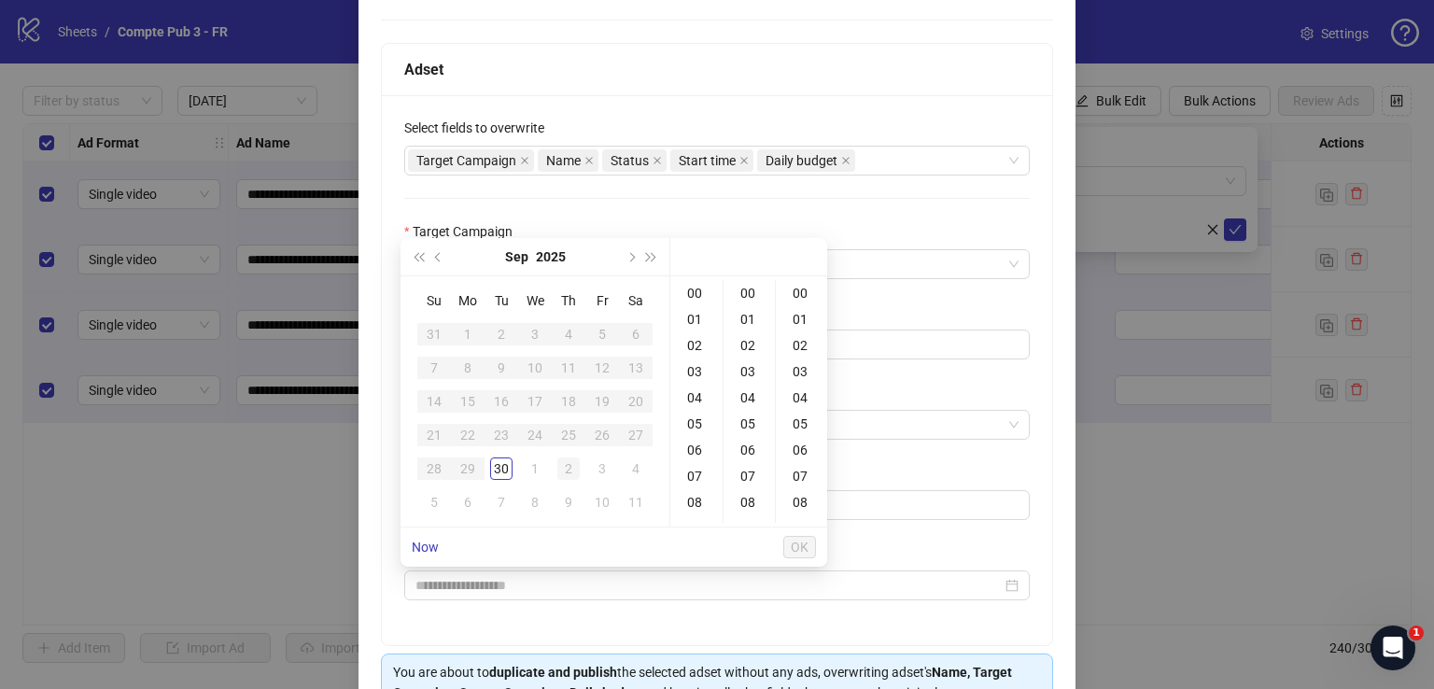
click at [564, 468] on div "2" at bounding box center [568, 469] width 22 height 22
click at [700, 393] on div "04" at bounding box center [696, 398] width 45 height 26
type input "**********"
click at [799, 547] on span "OK" at bounding box center [800, 547] width 18 height 15
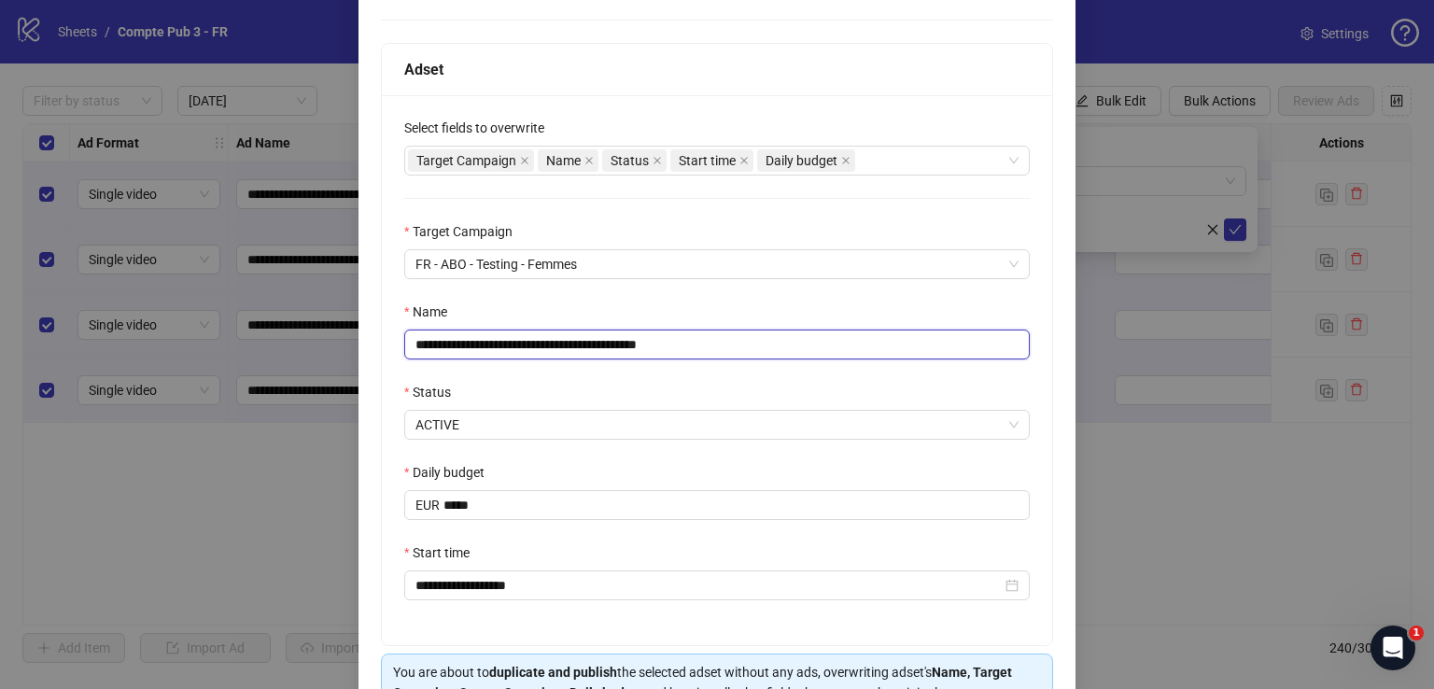
click at [611, 340] on input "**********" at bounding box center [717, 345] width 626 height 30
paste input "text"
type input "**********"
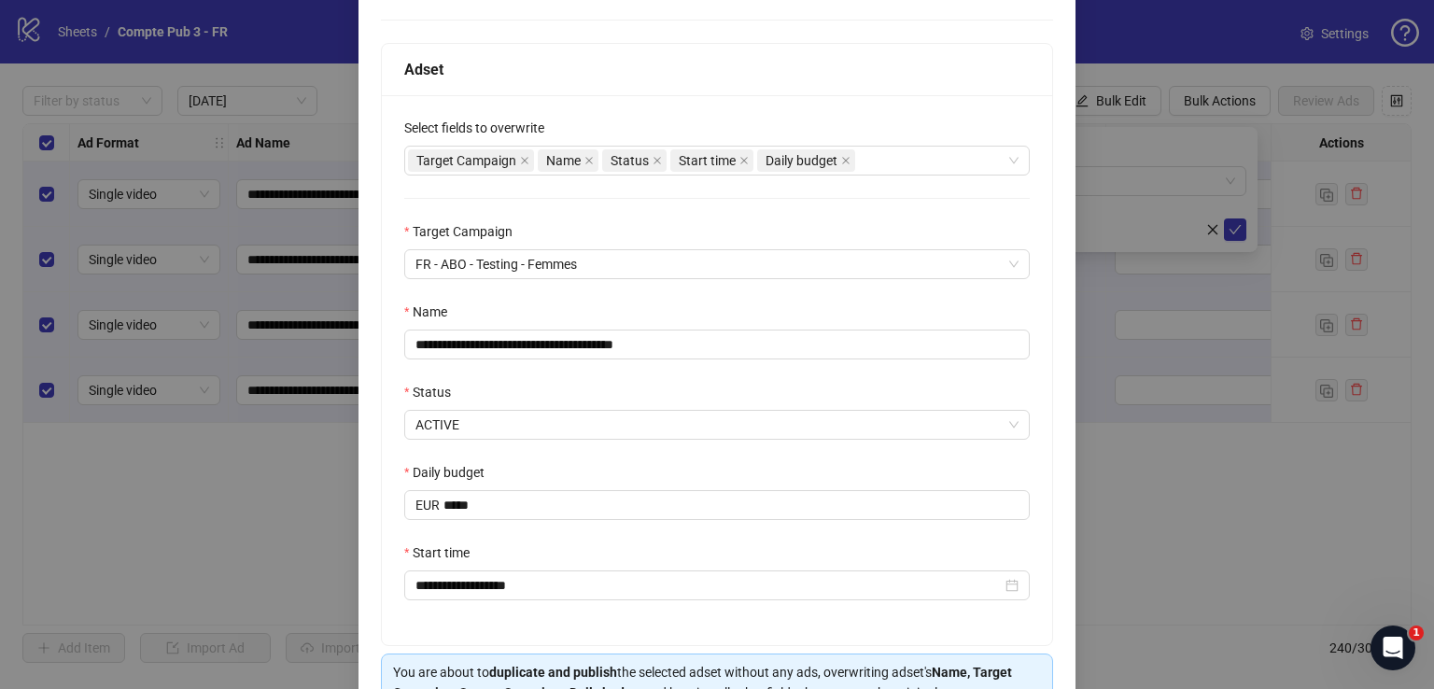
click at [531, 464] on div "Daily budget" at bounding box center [717, 476] width 626 height 28
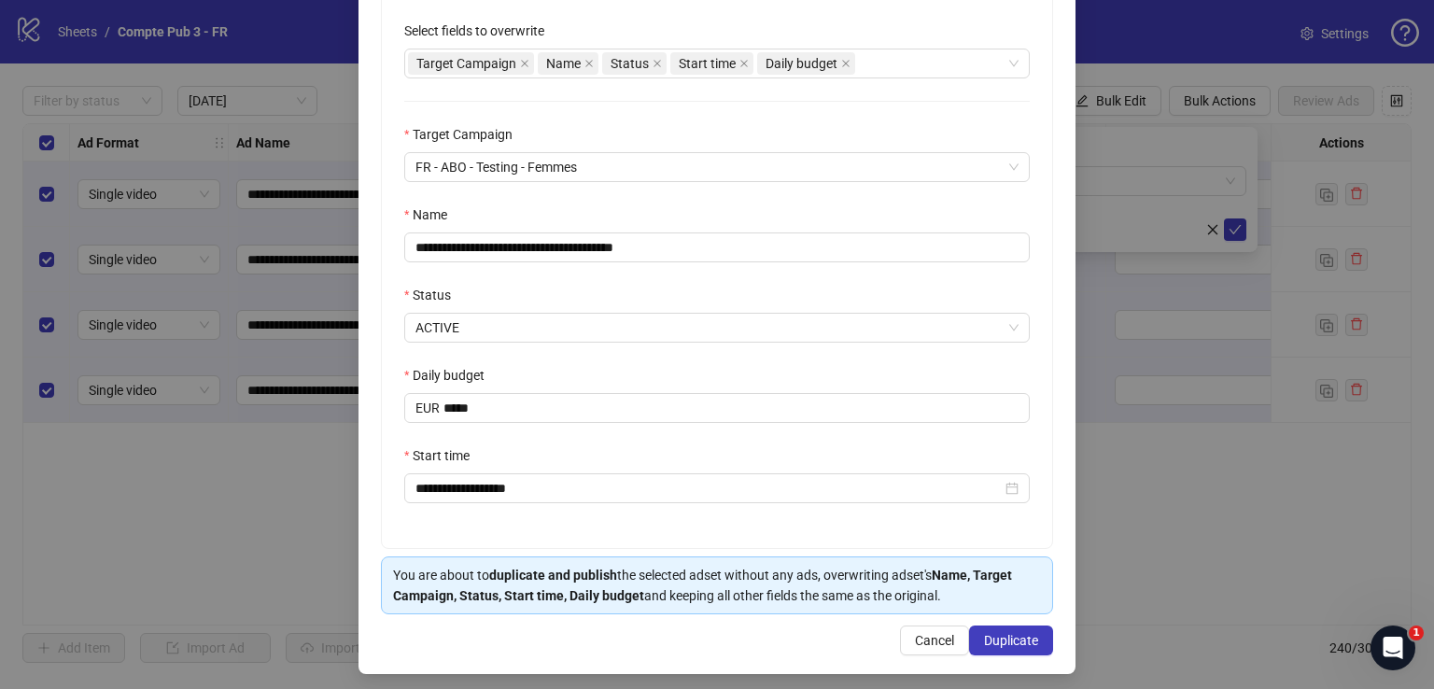
scroll to position [363, 0]
click at [1011, 633] on span "Duplicate" at bounding box center [1011, 639] width 54 height 15
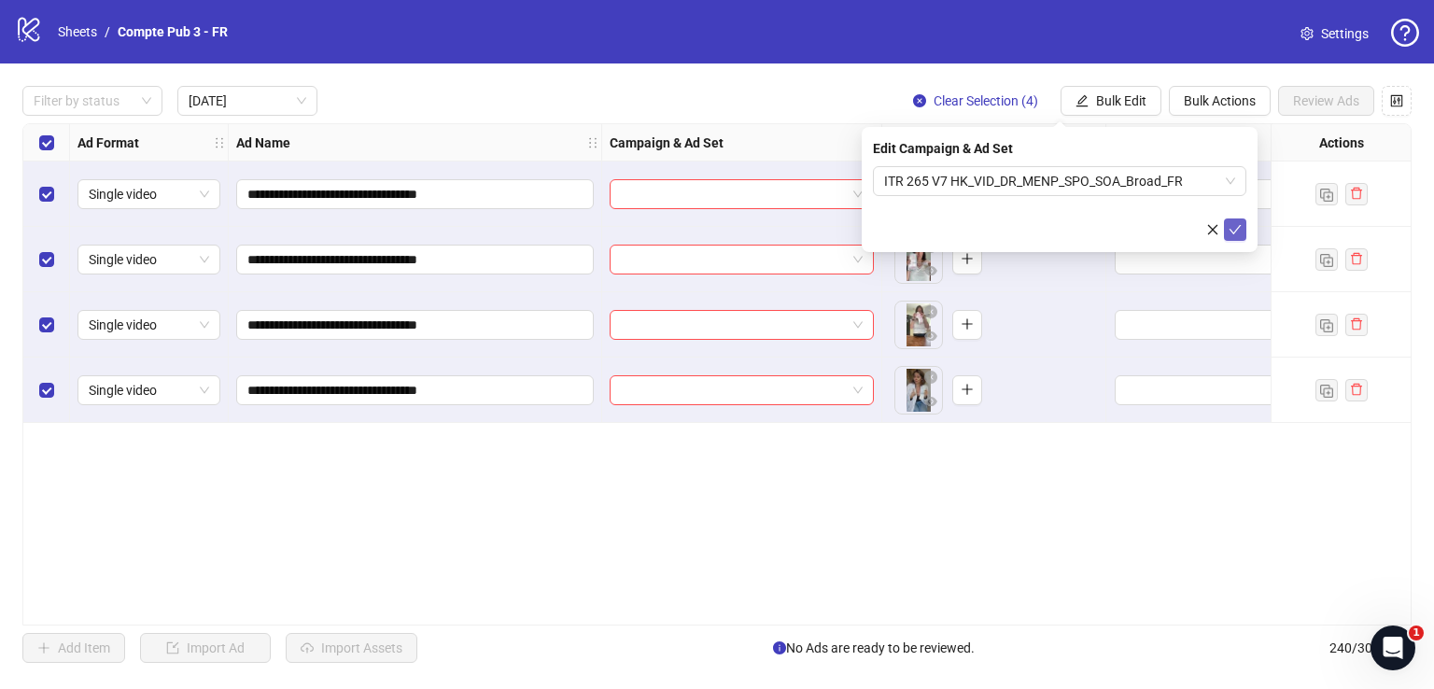
click at [1225, 221] on button "submit" at bounding box center [1235, 229] width 22 height 22
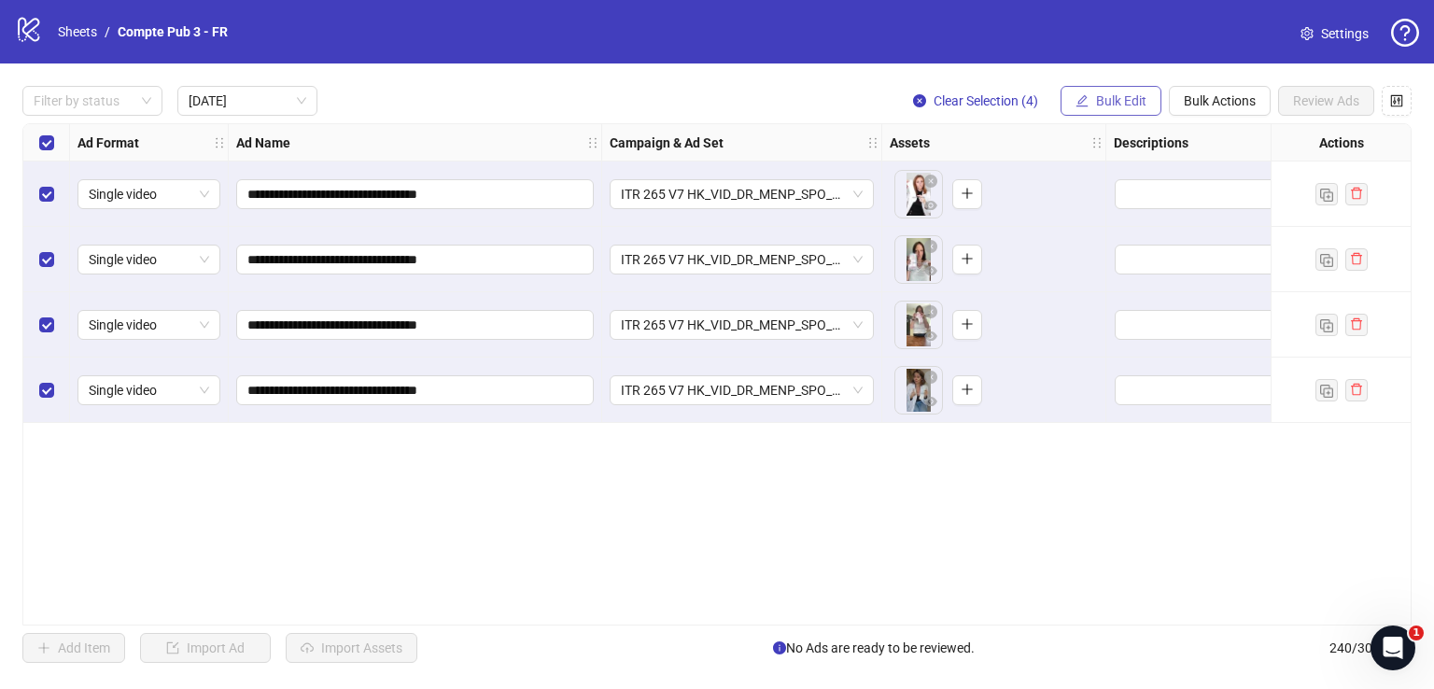
click at [1134, 94] on span "Bulk Edit" at bounding box center [1121, 100] width 50 height 15
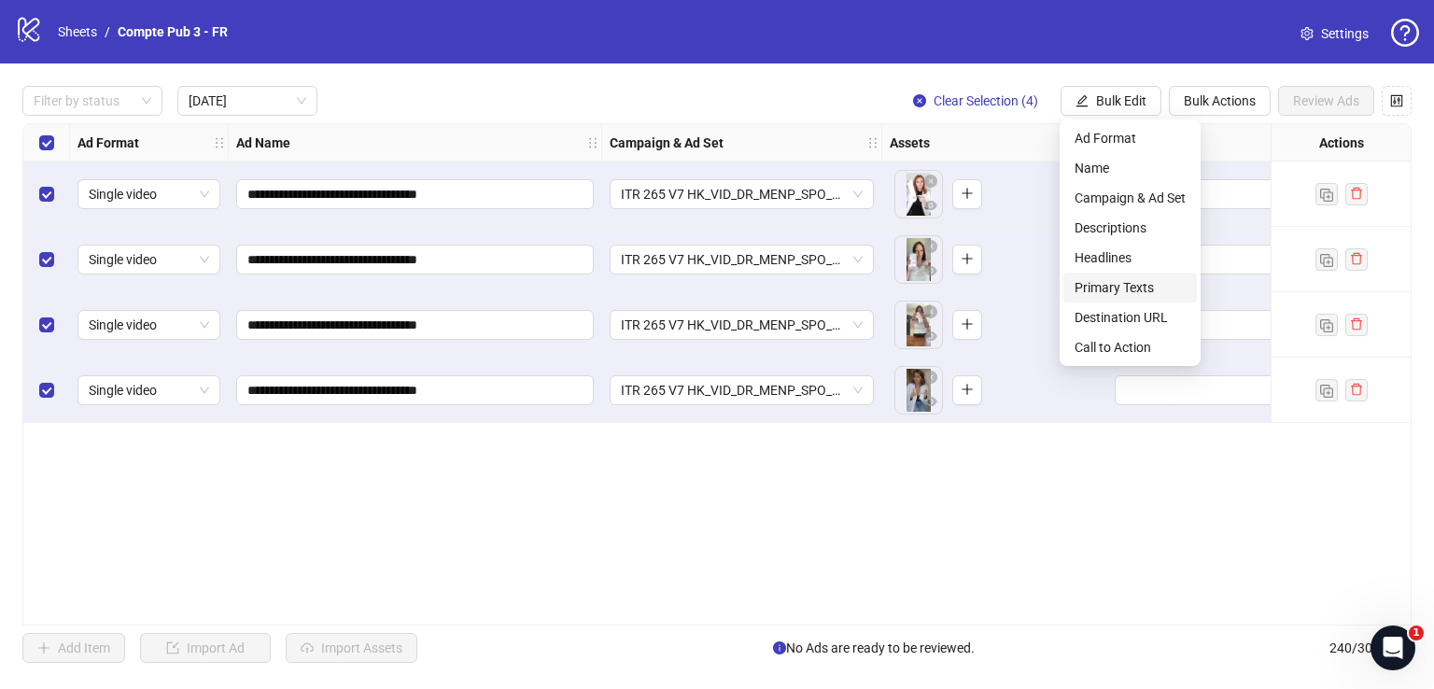
click at [1150, 284] on span "Primary Texts" at bounding box center [1130, 287] width 111 height 21
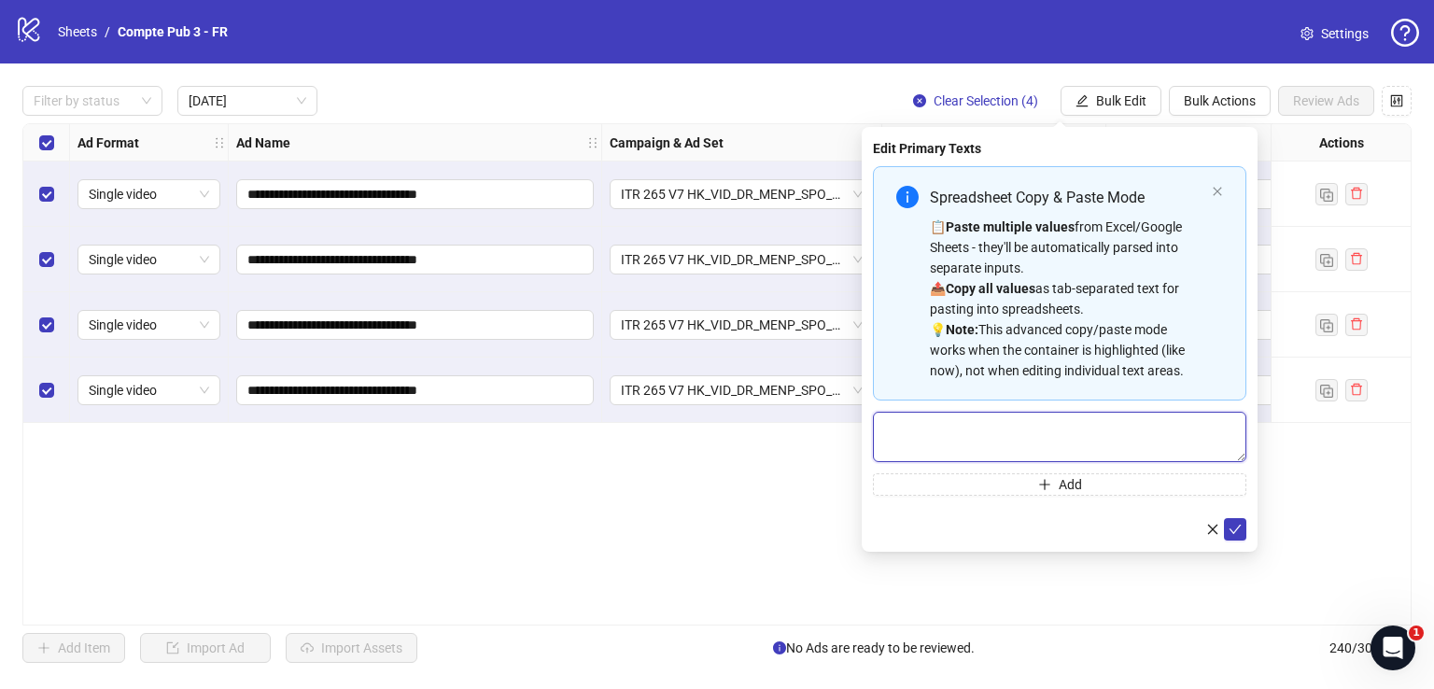
click at [1036, 453] on textarea "Multi-text input container - paste or copy values" at bounding box center [1059, 437] width 373 height 50
paste textarea "**********"
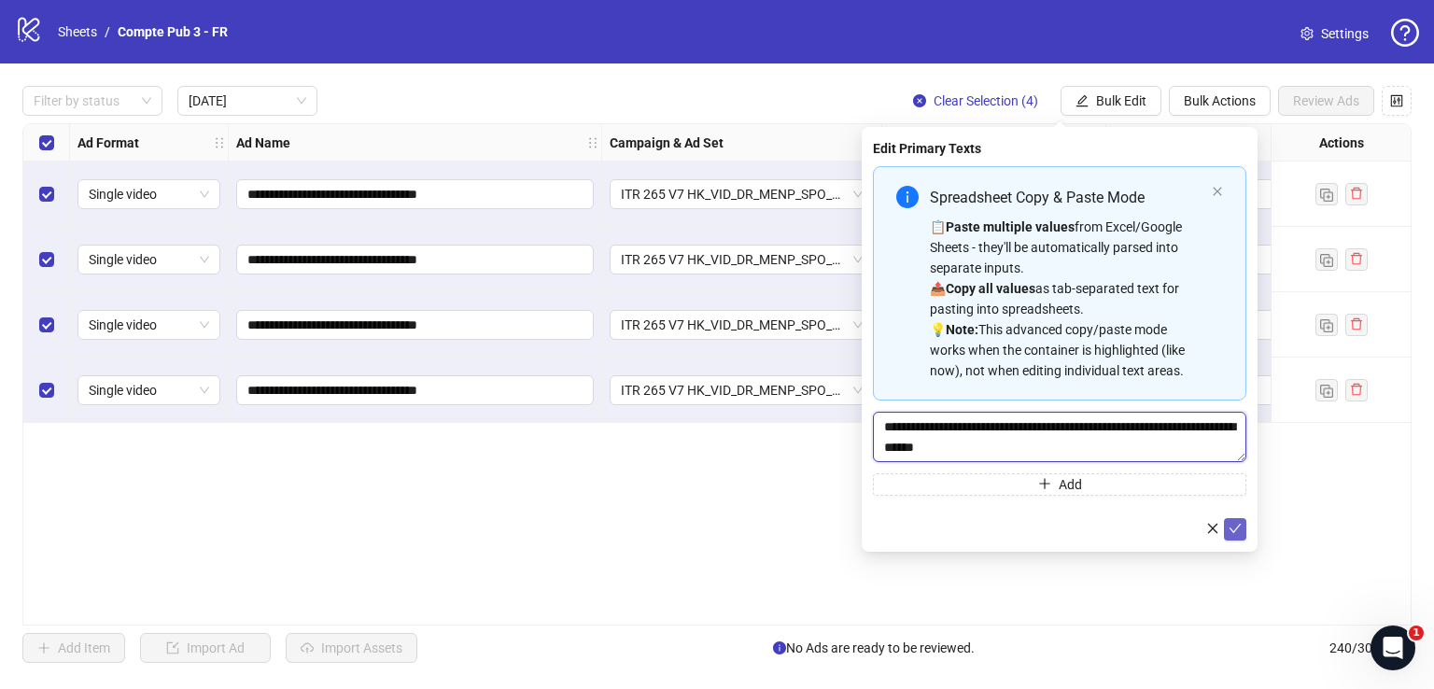
type textarea "**********"
click at [1241, 531] on icon "check" at bounding box center [1235, 528] width 13 height 13
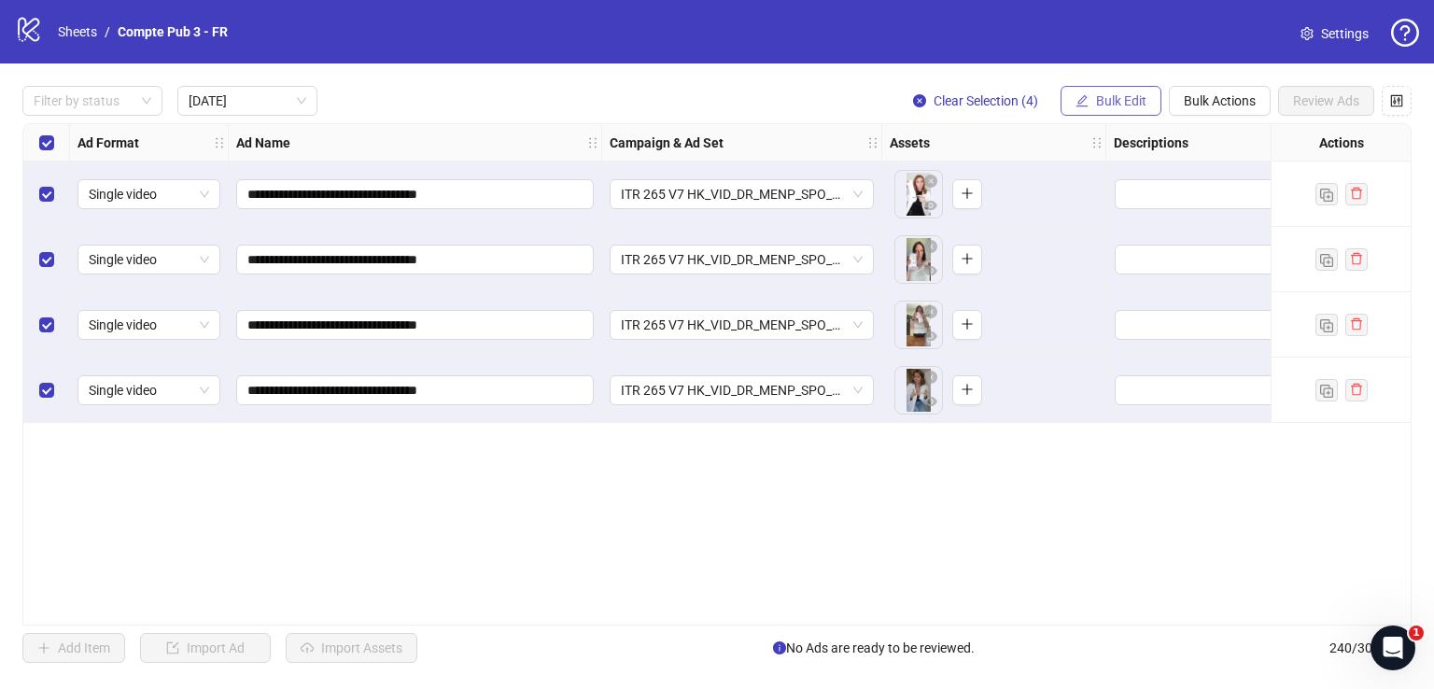
click at [1115, 100] on span "Bulk Edit" at bounding box center [1121, 100] width 50 height 15
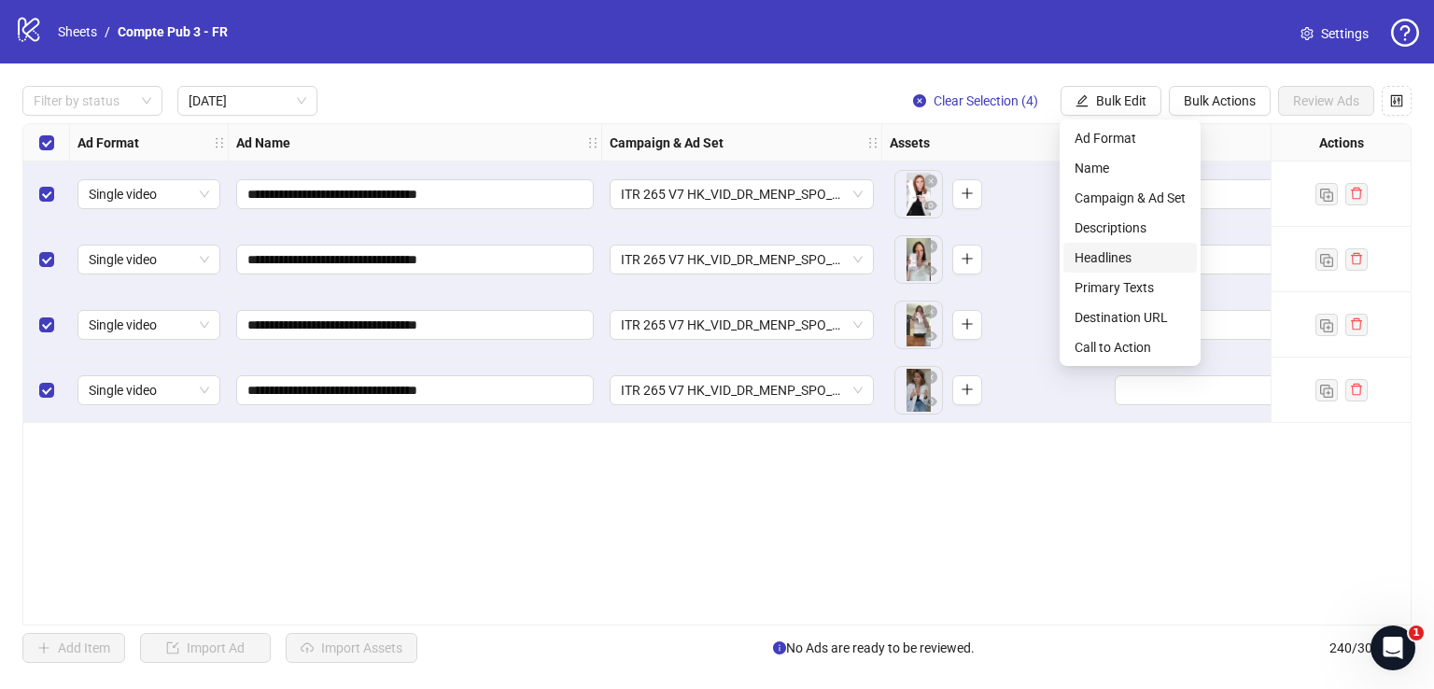
click at [1159, 255] on span "Headlines" at bounding box center [1130, 257] width 111 height 21
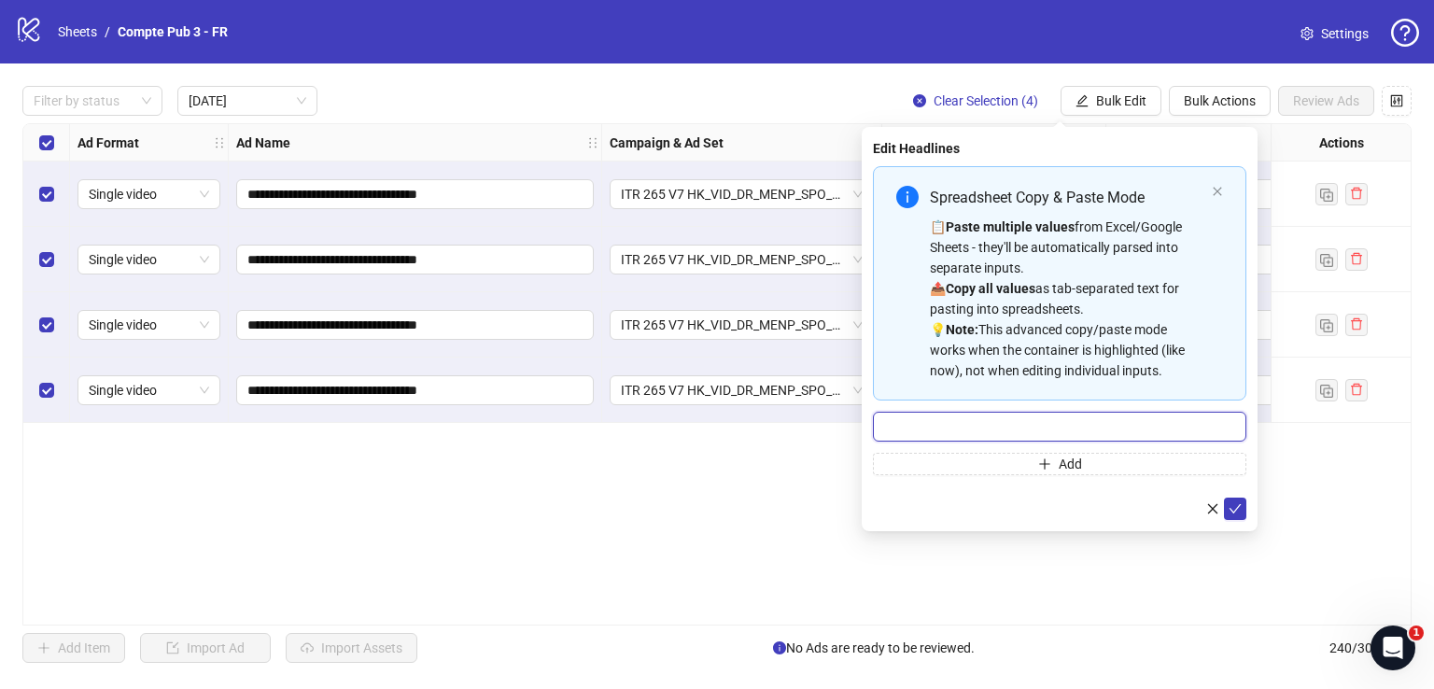
click at [1049, 423] on input "Multi-input container - paste or copy values" at bounding box center [1059, 427] width 373 height 30
paste input "**********"
type input "**********"
click at [1242, 507] on button "submit" at bounding box center [1235, 509] width 22 height 22
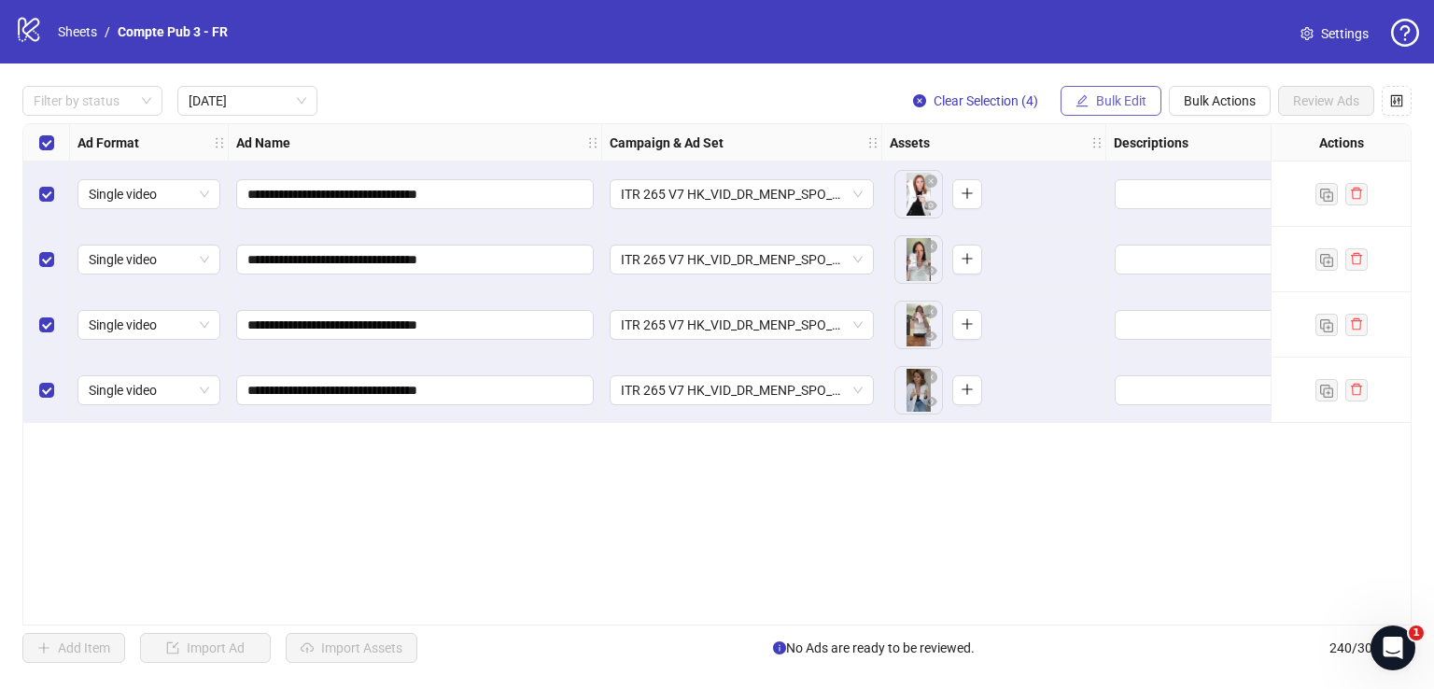
click at [1109, 93] on span "Bulk Edit" at bounding box center [1121, 100] width 50 height 15
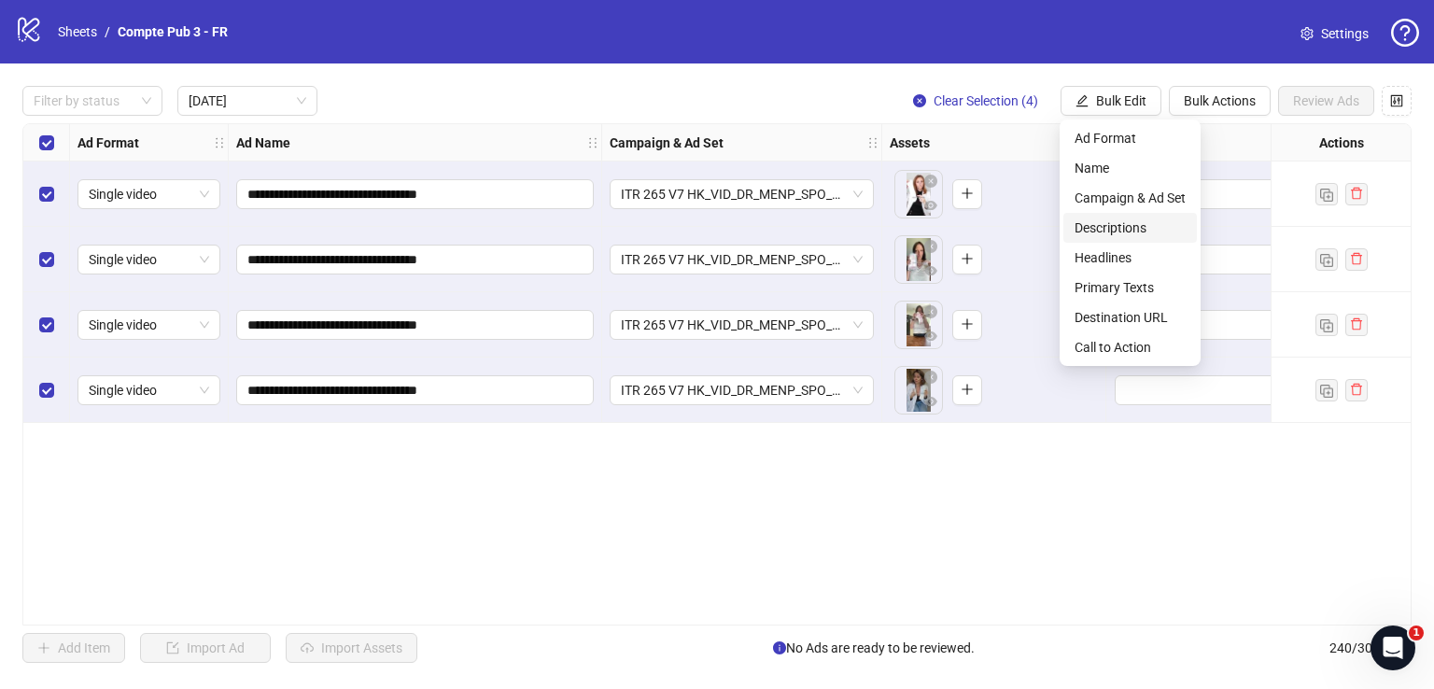
click at [1133, 224] on span "Descriptions" at bounding box center [1130, 228] width 111 height 21
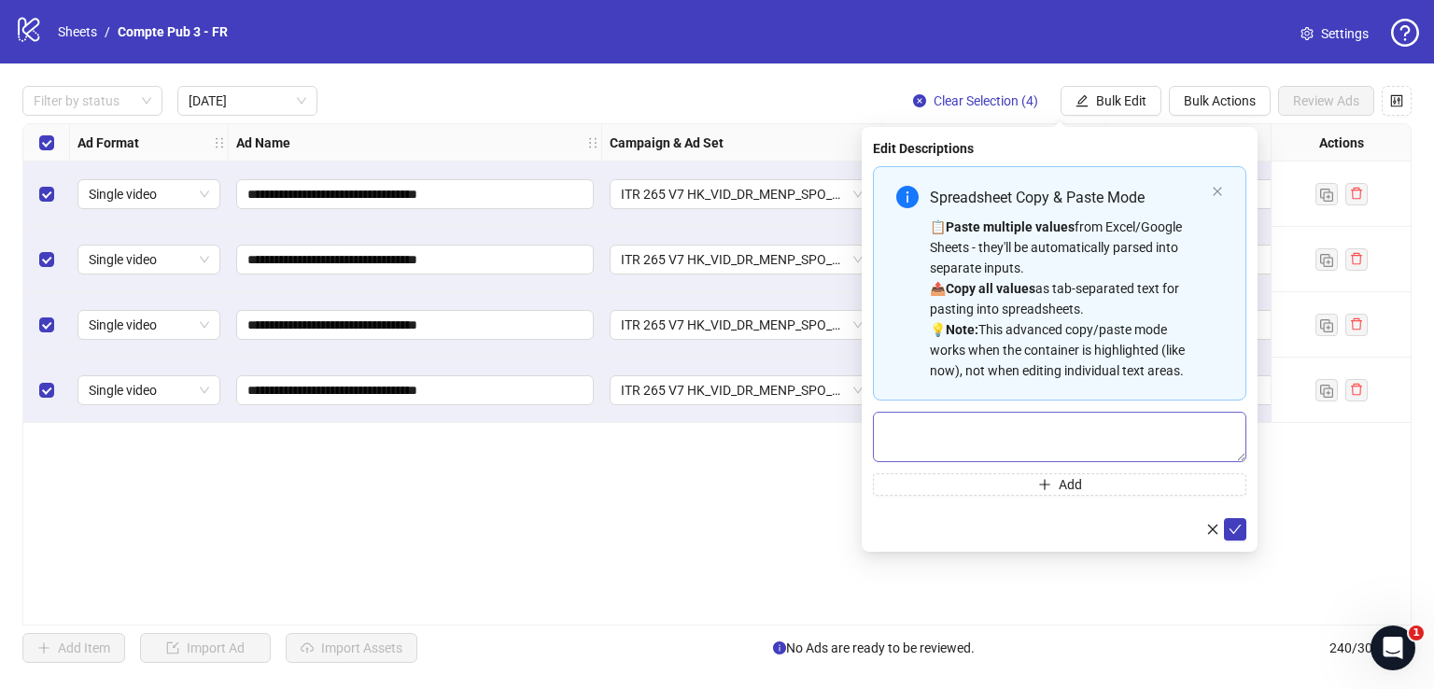
click at [1075, 411] on div "Spreadsheet Copy & Paste Mode 📋 Paste multiple values from Excel/Google Sheets …" at bounding box center [1059, 331] width 373 height 330
click at [1077, 430] on textarea "Multi-text input container - paste or copy values" at bounding box center [1059, 437] width 373 height 50
paste textarea "**********"
type textarea "**********"
click at [1232, 537] on button "submit" at bounding box center [1235, 529] width 22 height 22
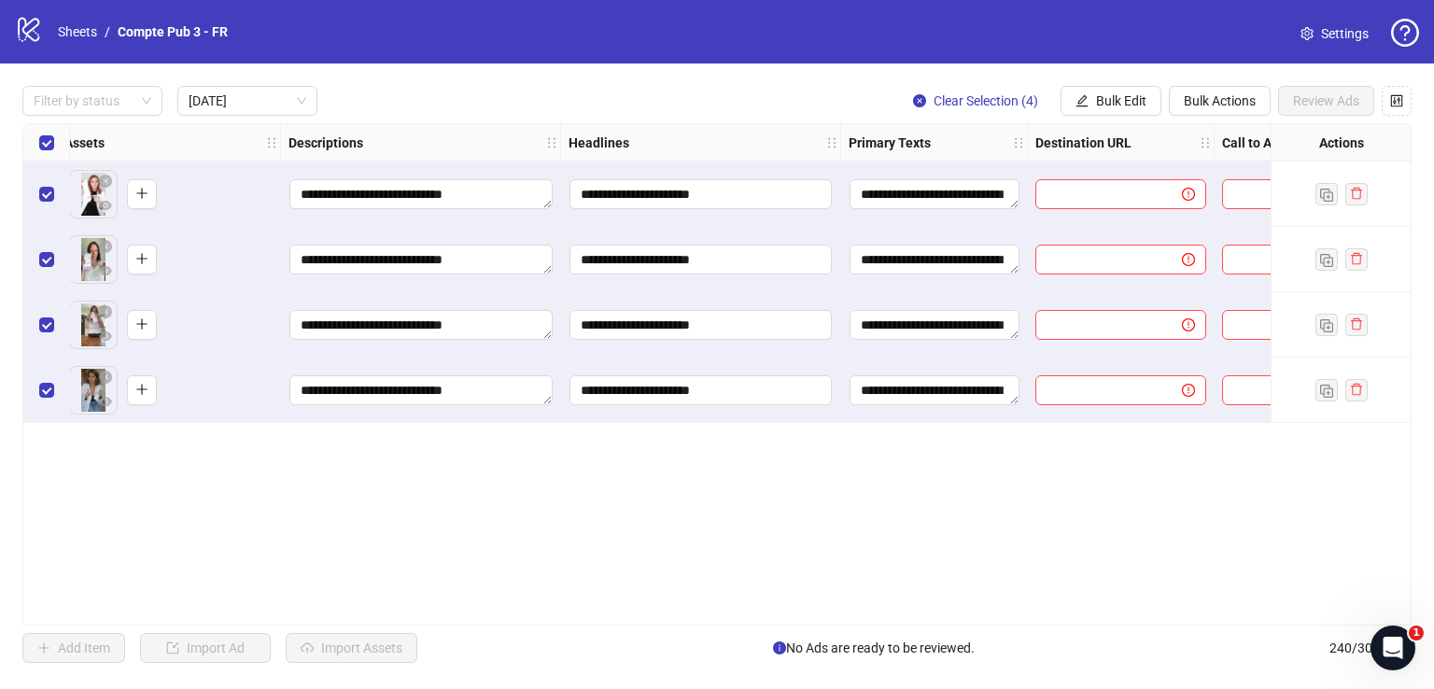
scroll to position [0, 919]
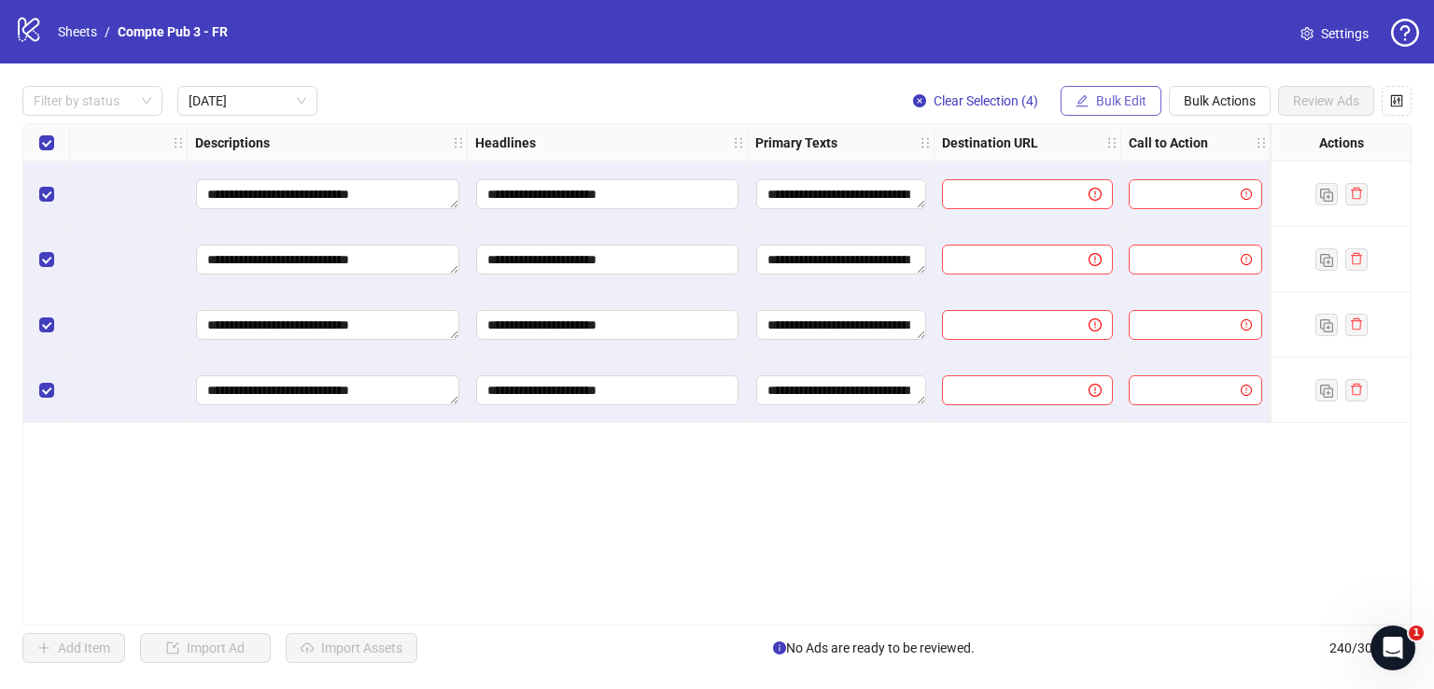
click at [1101, 111] on button "Bulk Edit" at bounding box center [1111, 101] width 101 height 30
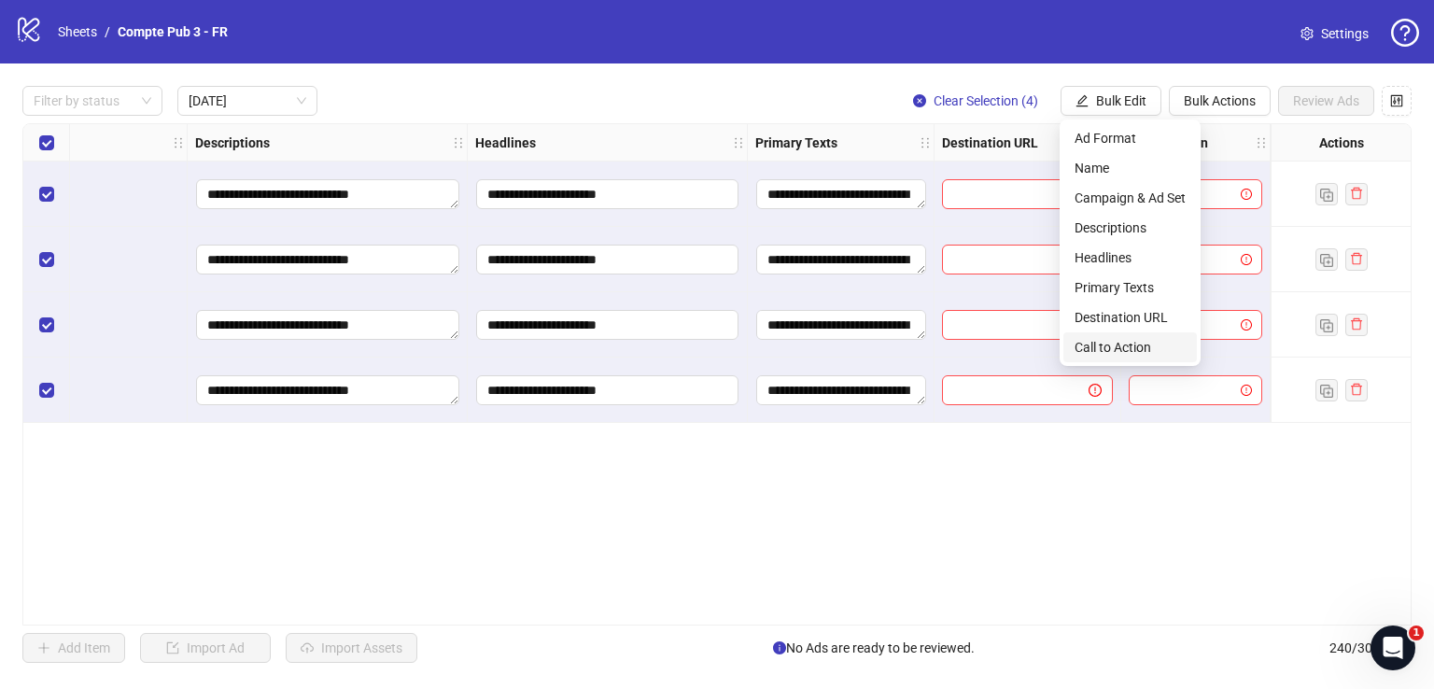
click at [1106, 348] on span "Call to Action" at bounding box center [1130, 347] width 111 height 21
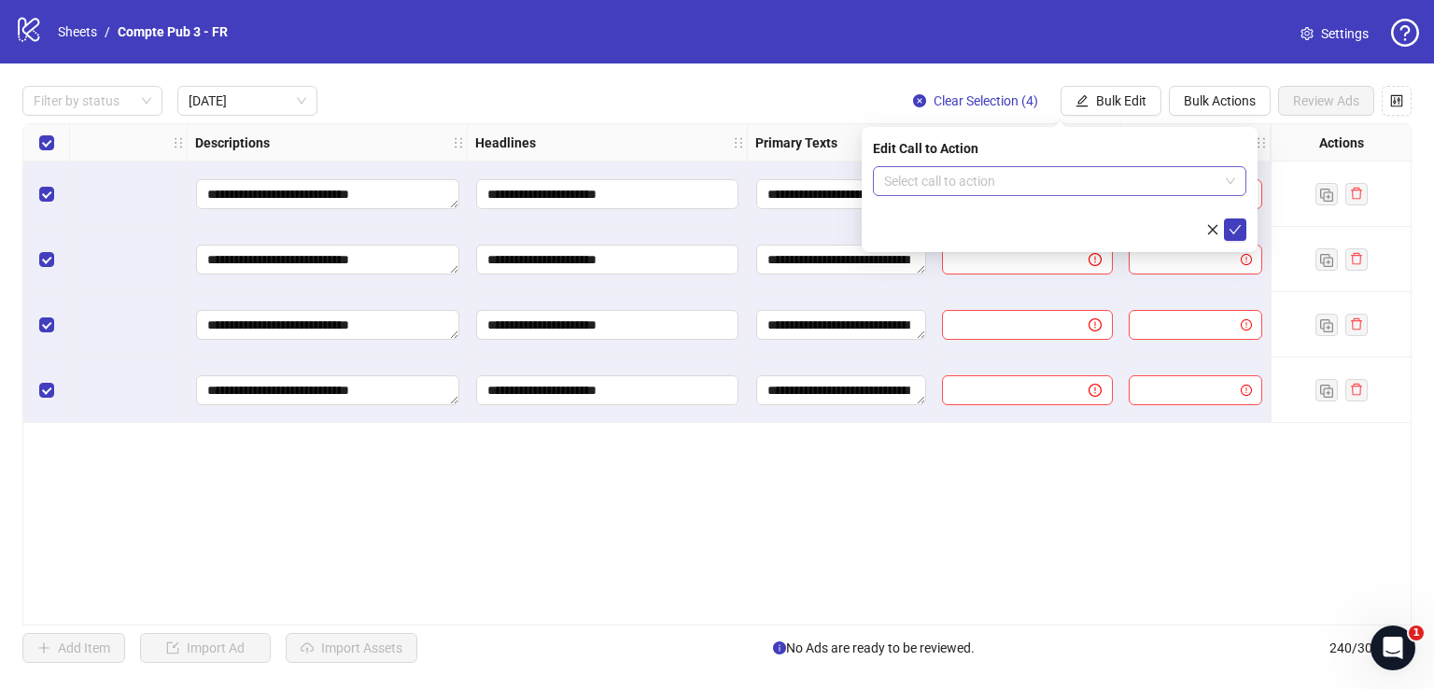
click at [984, 180] on input "search" at bounding box center [1051, 181] width 334 height 28
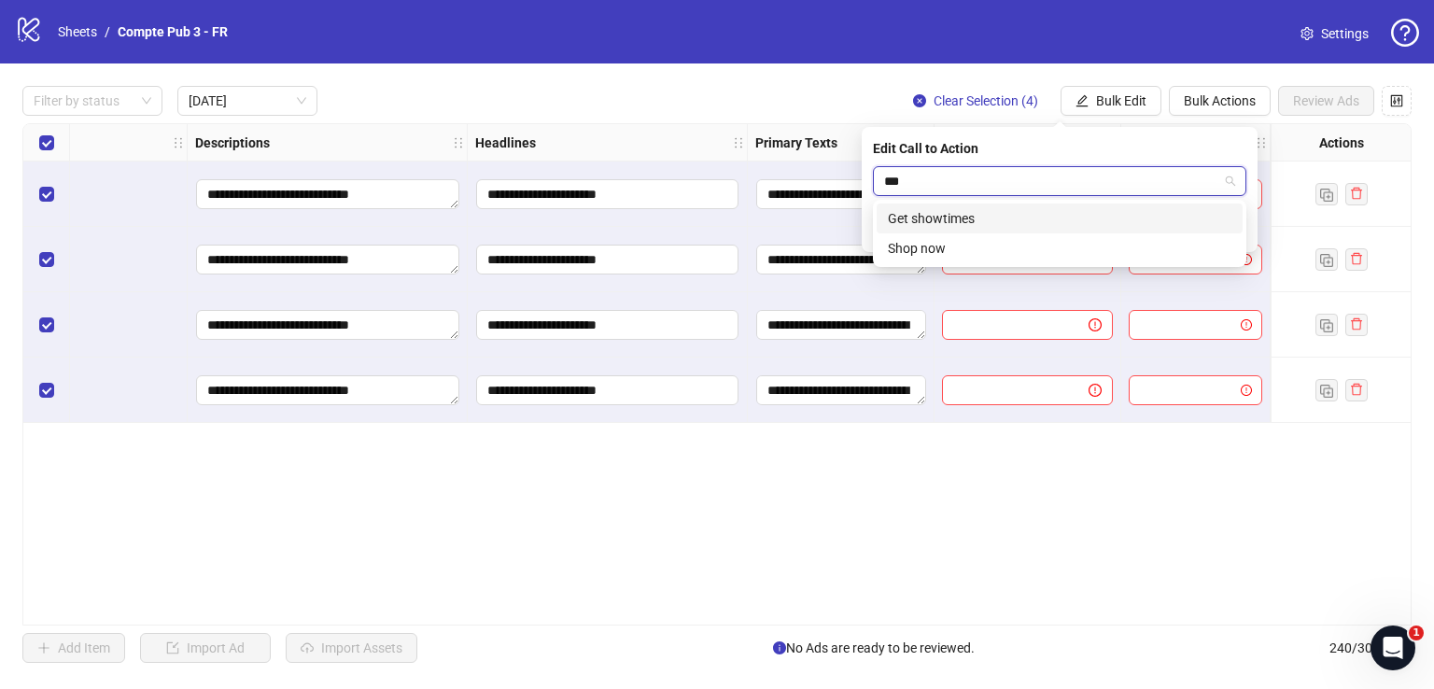
type input "****"
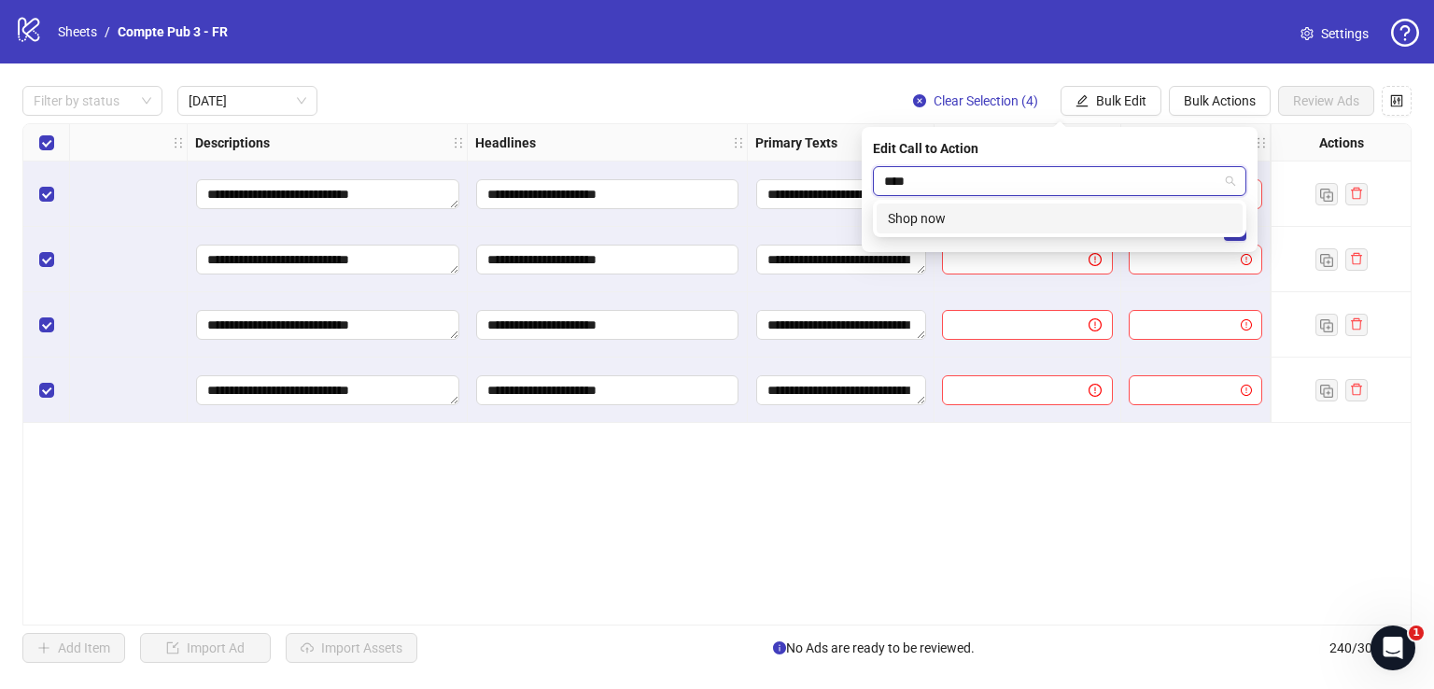
click at [1010, 217] on div "Shop now" at bounding box center [1060, 218] width 344 height 21
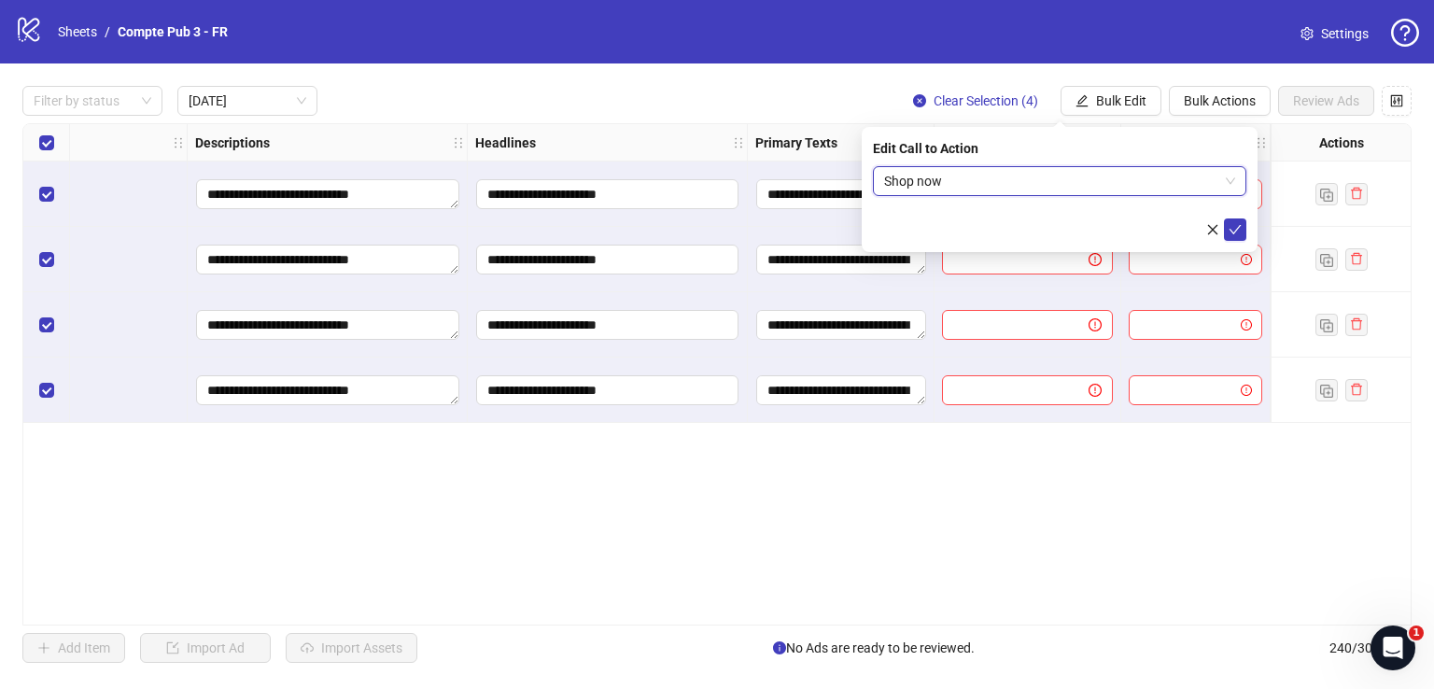
drag, startPoint x: 1234, startPoint y: 222, endPoint x: 1097, endPoint y: 192, distance: 140.5
click at [1234, 224] on icon "check" at bounding box center [1235, 229] width 13 height 13
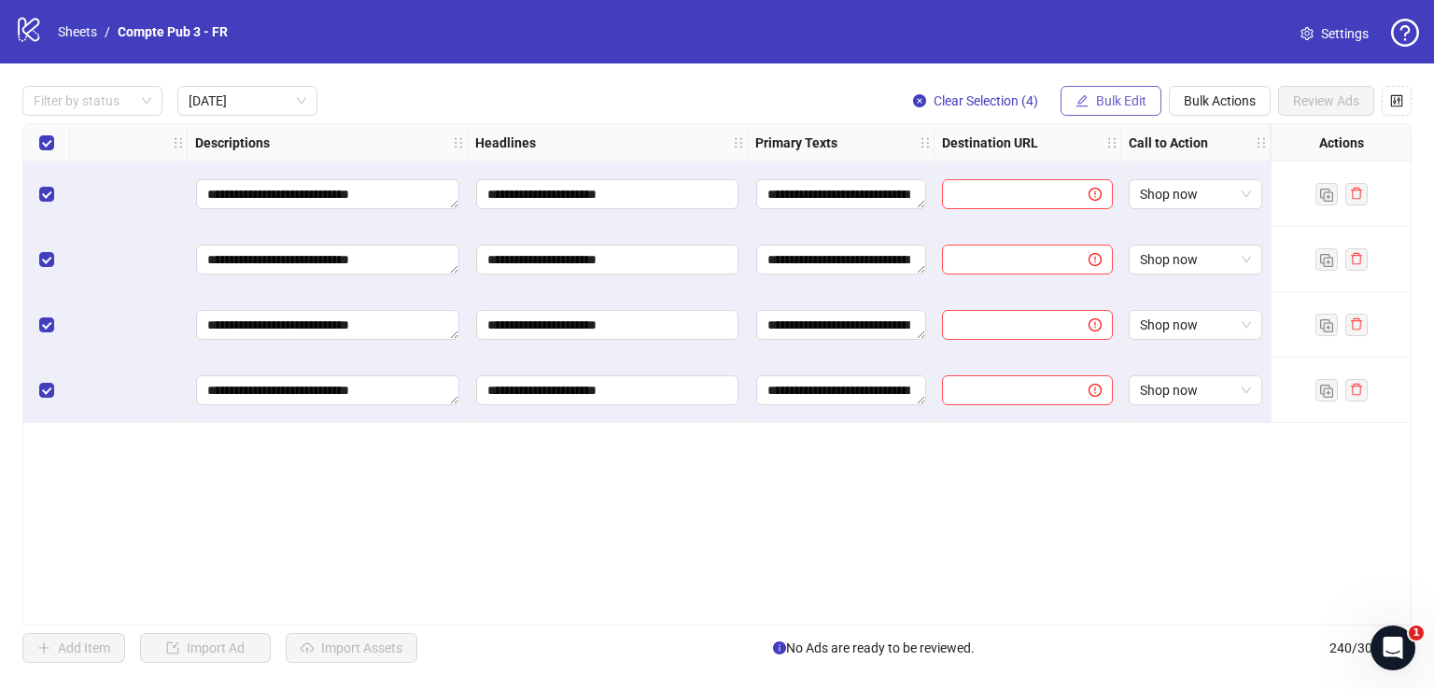
click at [1136, 105] on span "Bulk Edit" at bounding box center [1121, 100] width 50 height 15
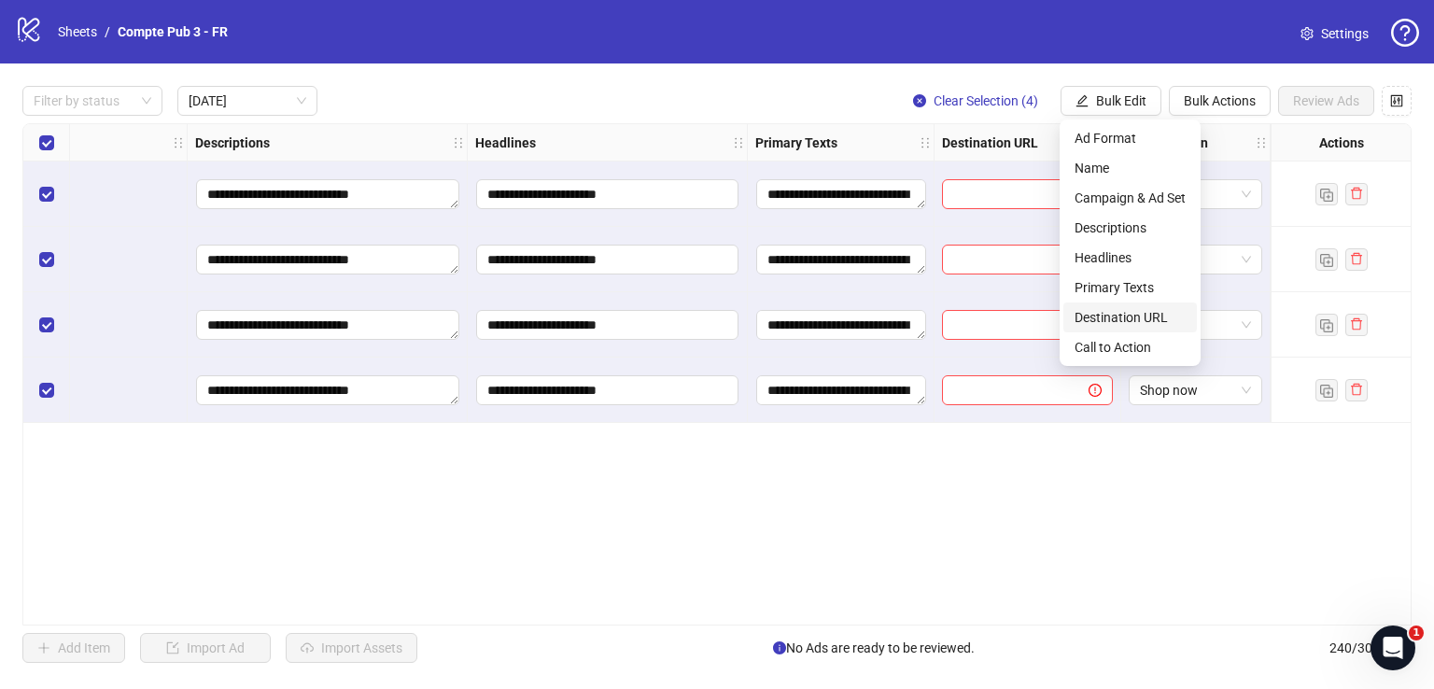
click at [1134, 314] on span "Destination URL" at bounding box center [1130, 317] width 111 height 21
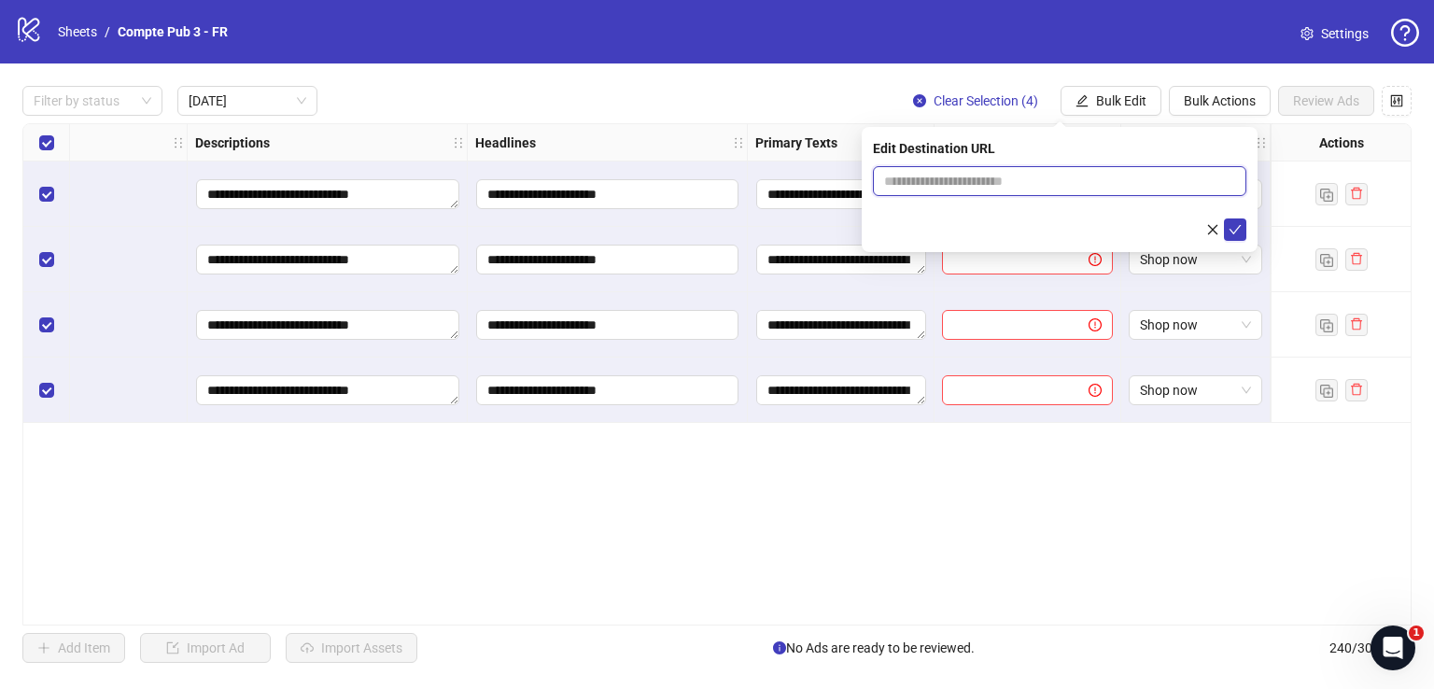
click at [1077, 173] on input "text" at bounding box center [1052, 181] width 336 height 21
paste input "**********"
type input "**********"
click at [1234, 226] on icon "check" at bounding box center [1235, 229] width 13 height 13
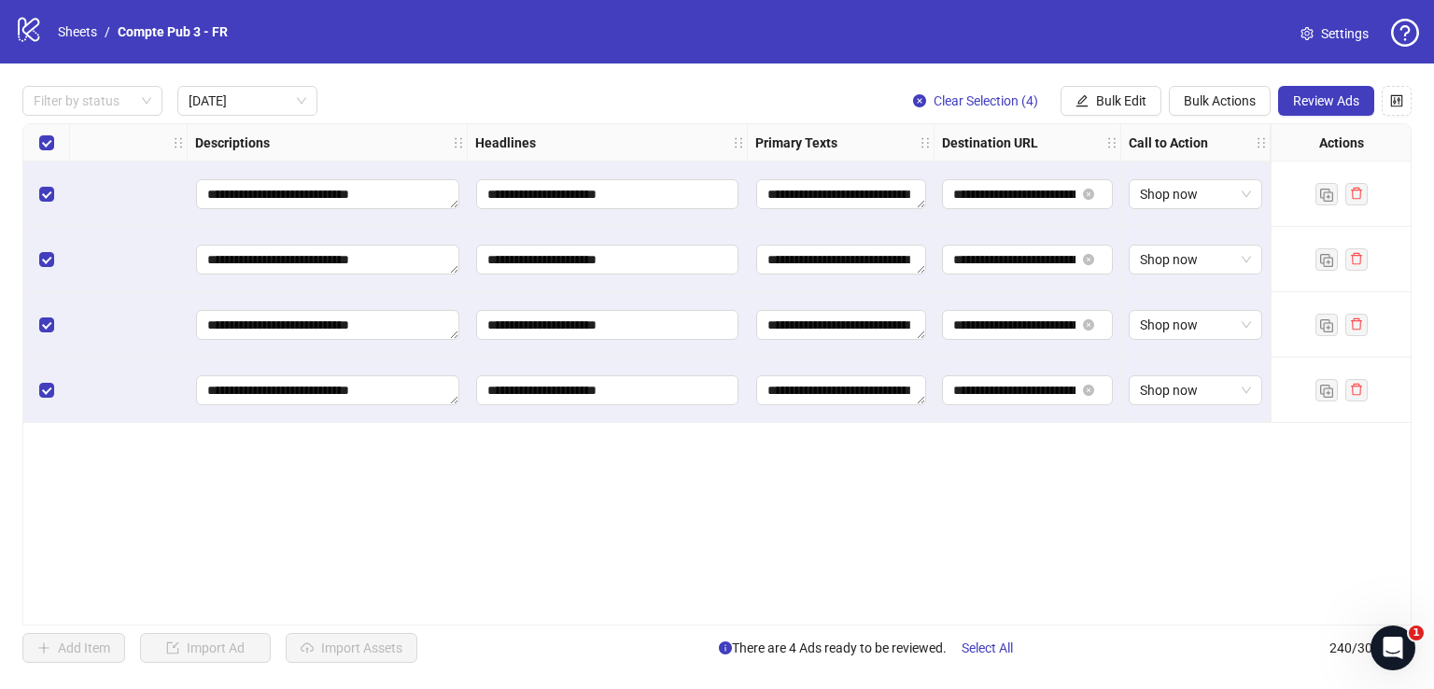
scroll to position [0, 0]
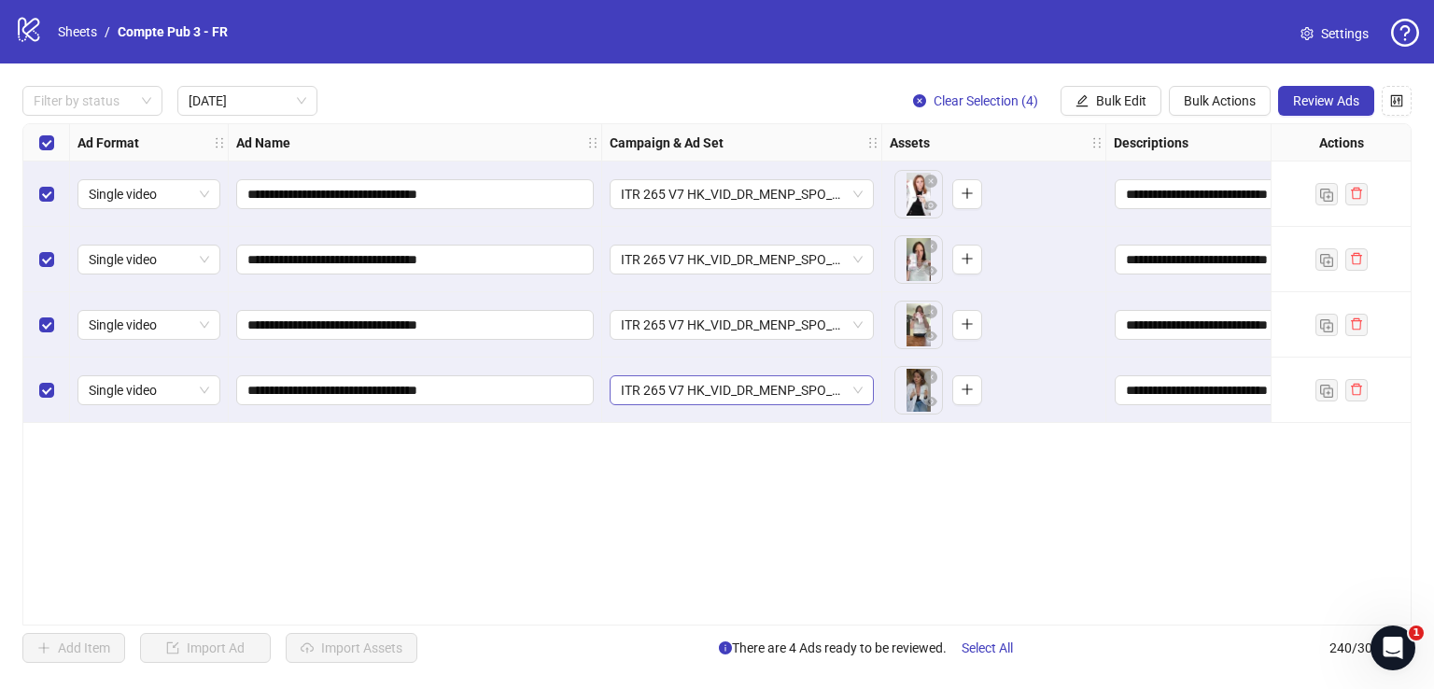
click at [755, 386] on span "ITR 265 V7 HK_VID_DR_MENP_SPO_SOA_Broad_FR" at bounding box center [742, 390] width 242 height 28
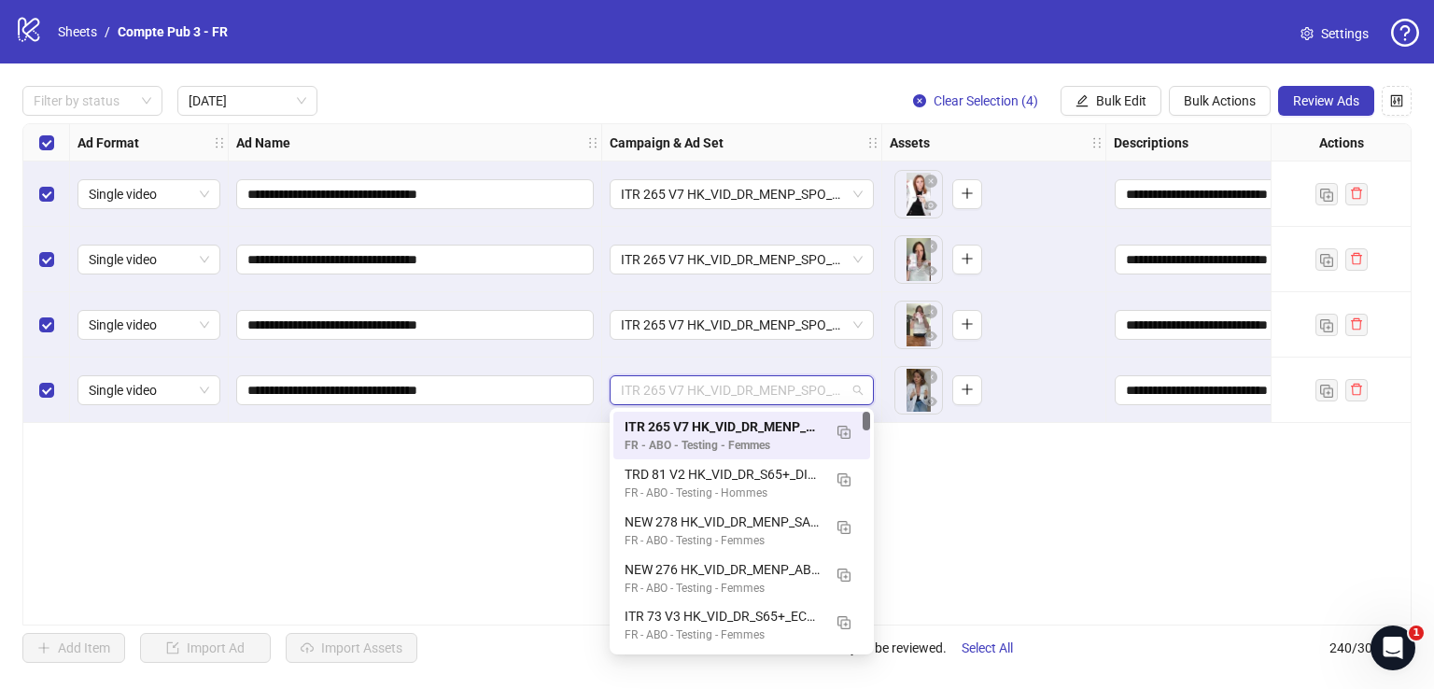
click at [755, 386] on span "ITR 265 V7 HK_VID_DR_MENP_SPO_SOA_Broad_FR" at bounding box center [742, 390] width 242 height 28
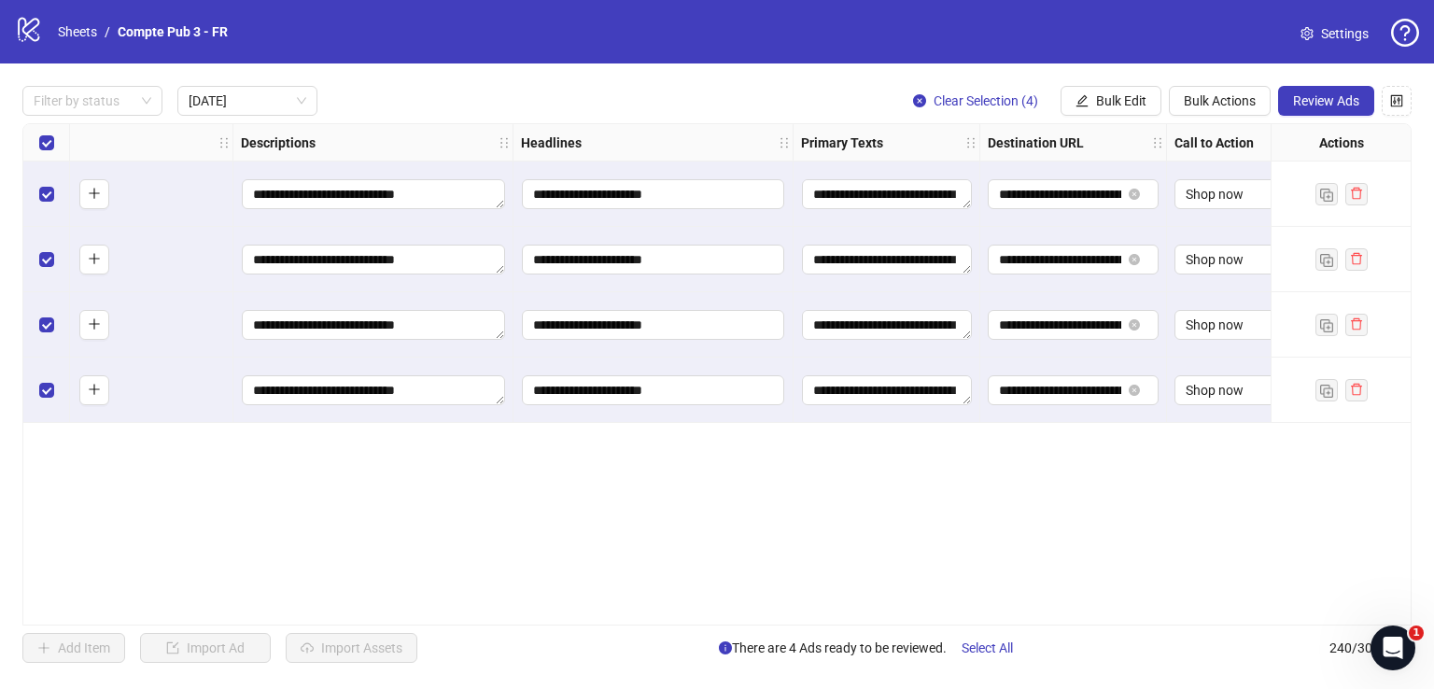
scroll to position [0, 919]
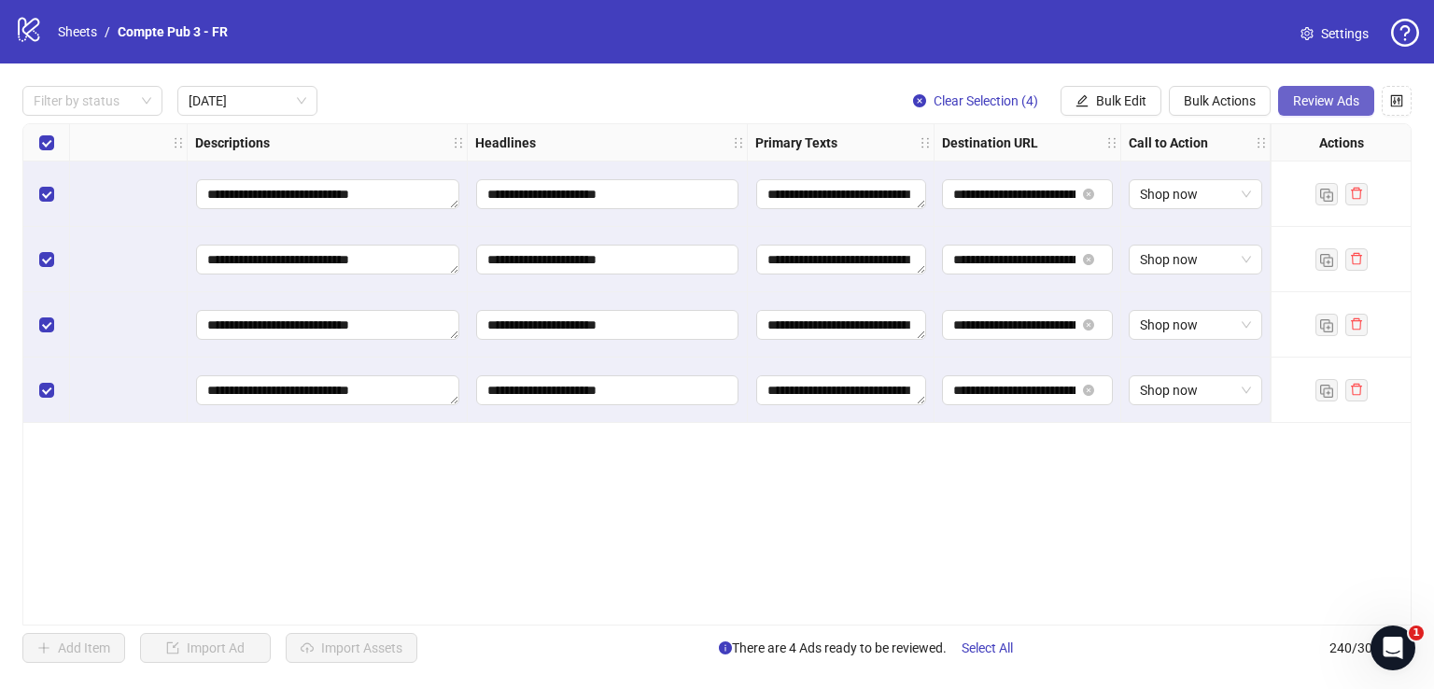
click at [1308, 103] on span "Review Ads" at bounding box center [1326, 100] width 66 height 15
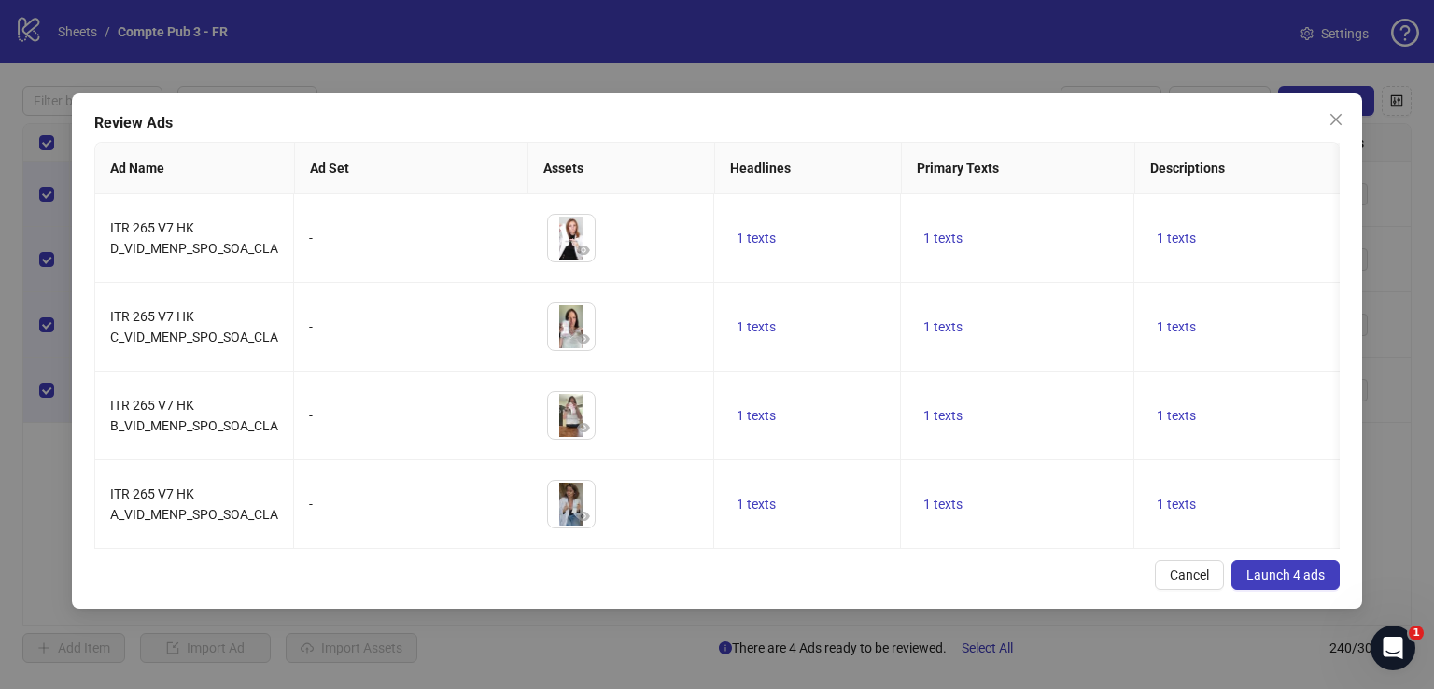
click at [1285, 583] on span "Launch 4 ads" at bounding box center [1285, 575] width 78 height 15
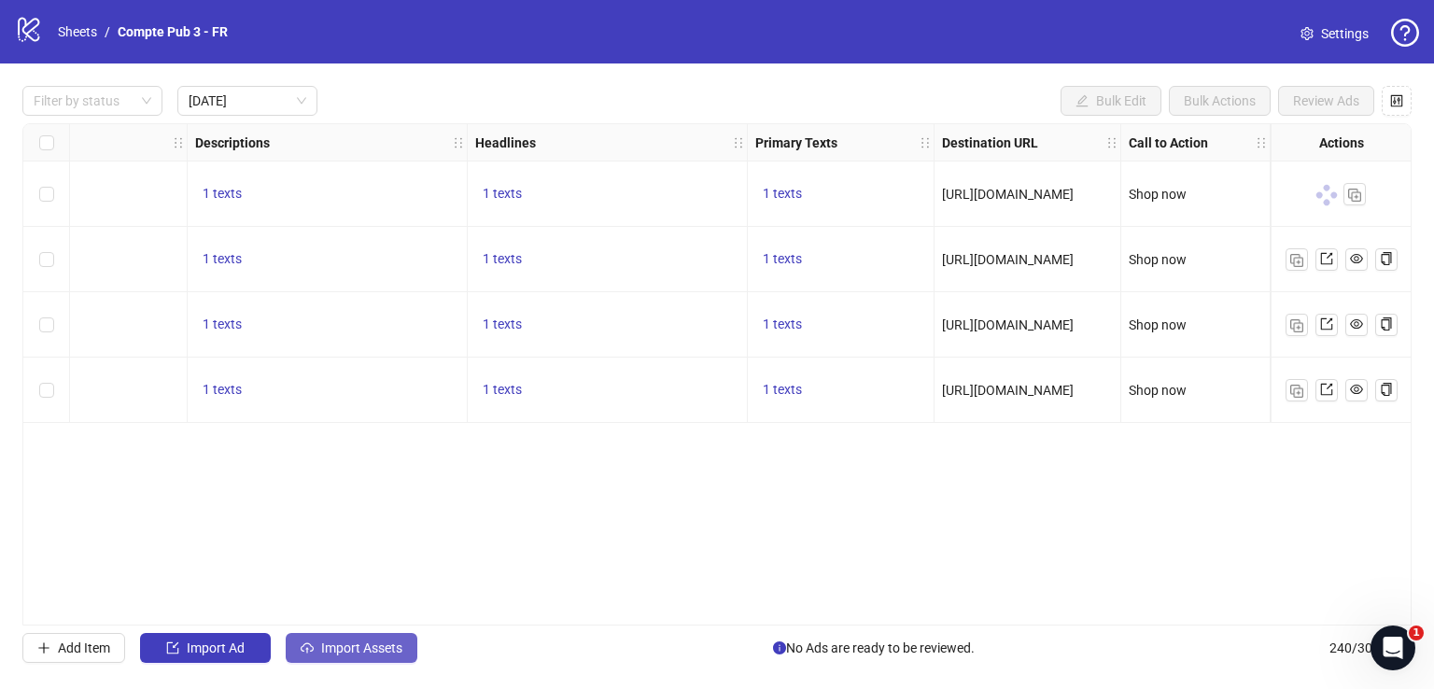
click at [370, 645] on span "Import Assets" at bounding box center [361, 648] width 81 height 15
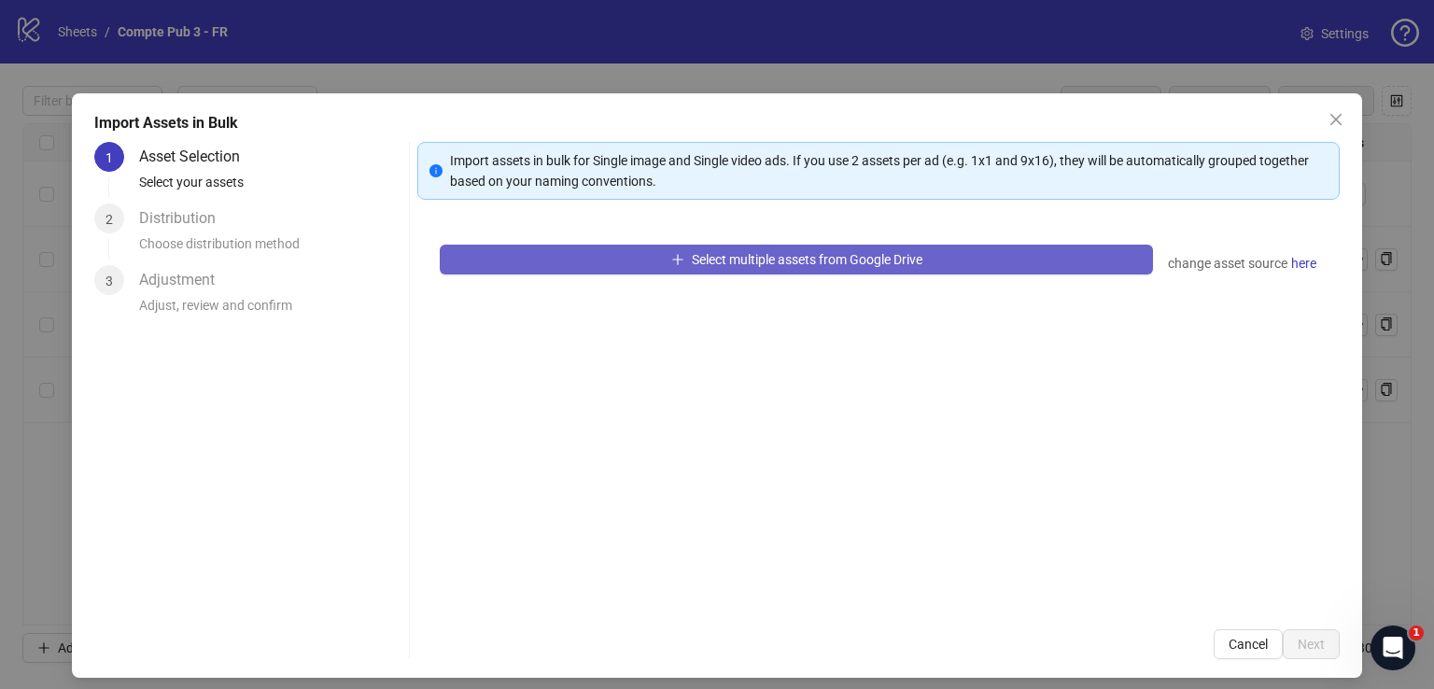
click at [591, 256] on button "Select multiple assets from Google Drive" at bounding box center [796, 260] width 713 height 30
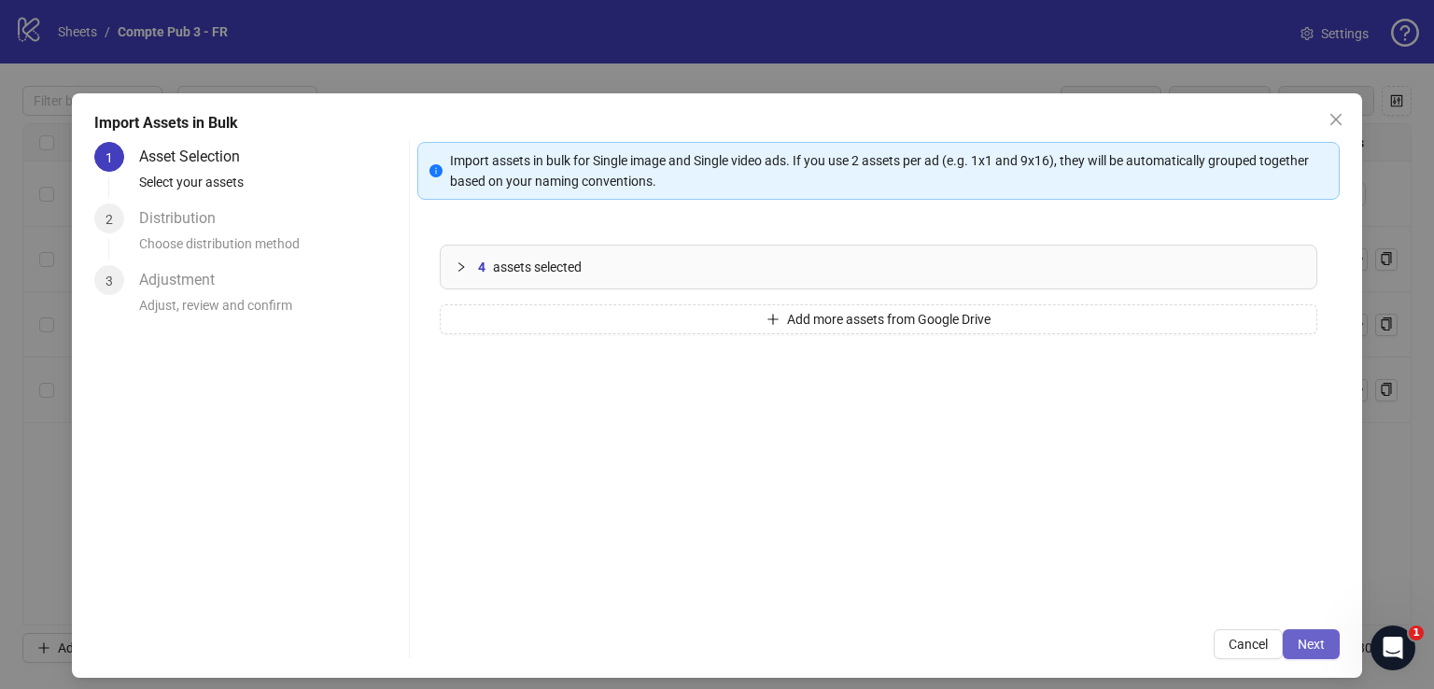
click at [1298, 640] on span "Next" at bounding box center [1311, 644] width 27 height 15
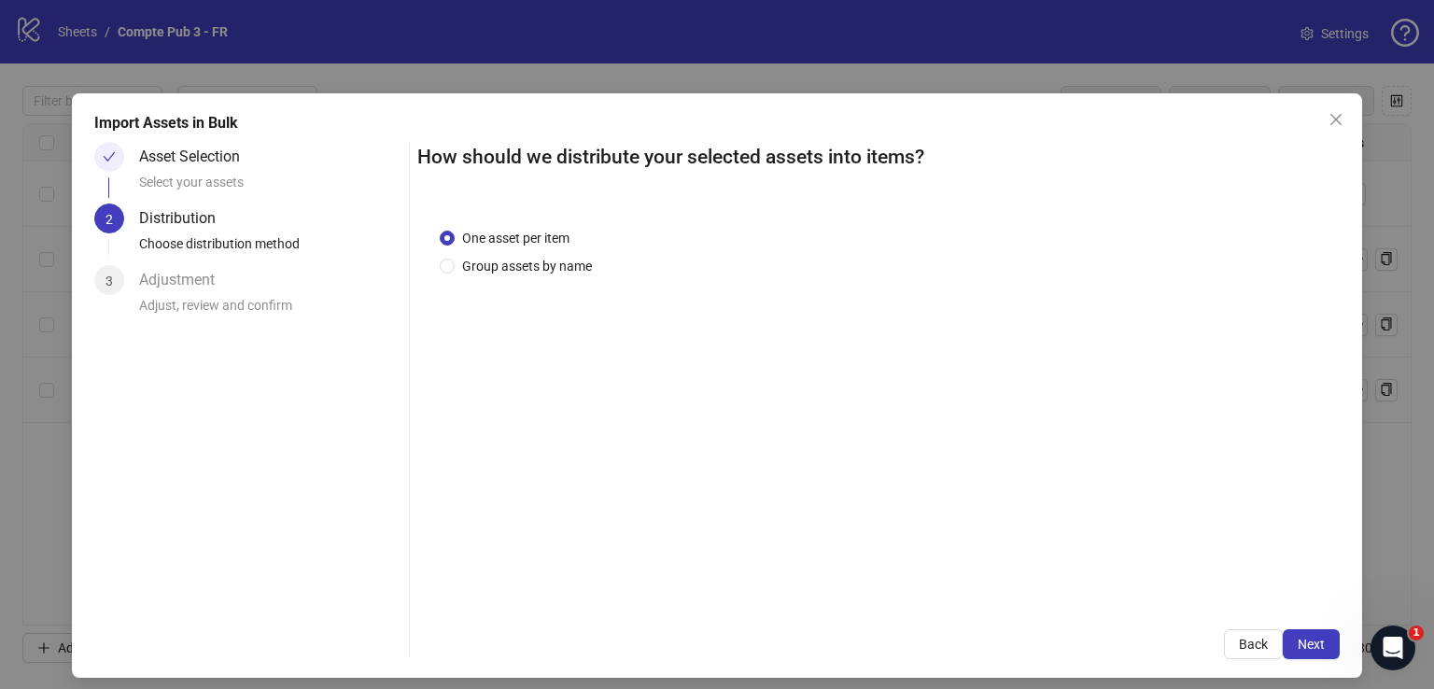
click at [1298, 643] on span "Next" at bounding box center [1311, 644] width 27 height 15
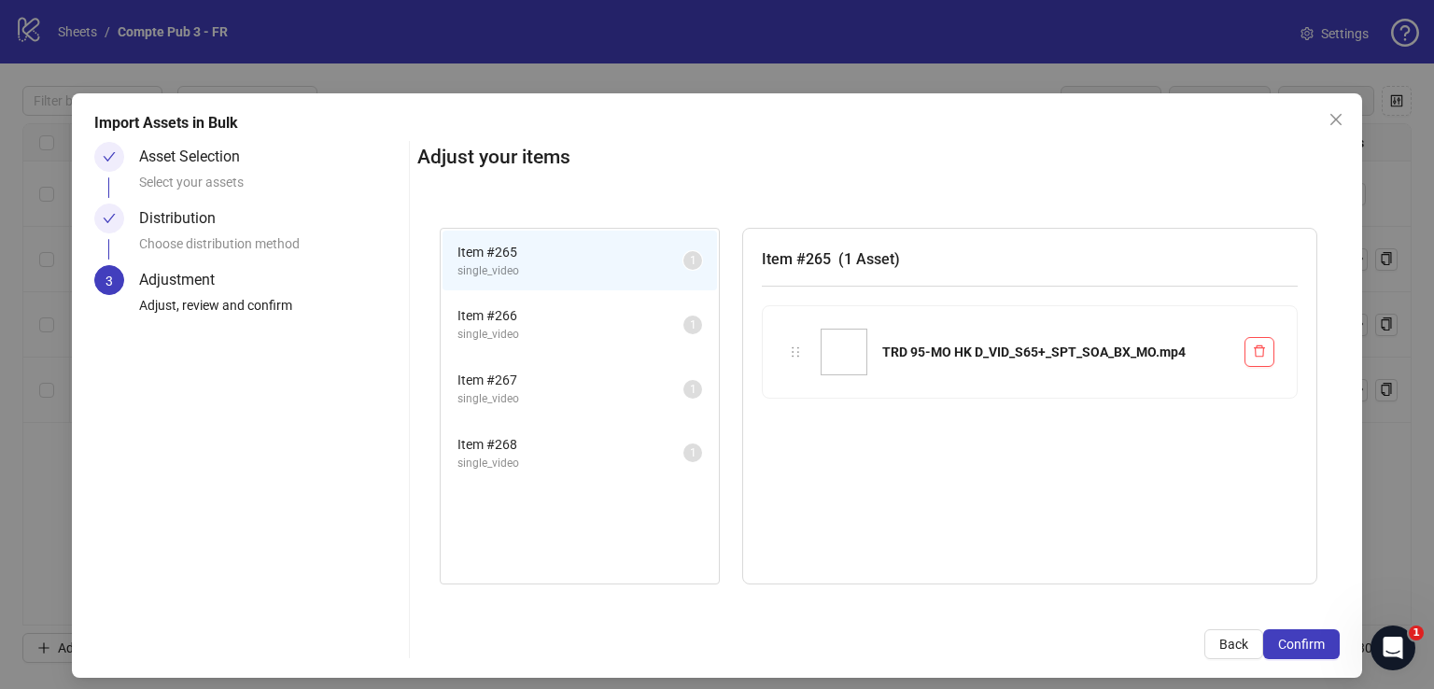
click at [1297, 643] on span "Confirm" at bounding box center [1301, 644] width 47 height 15
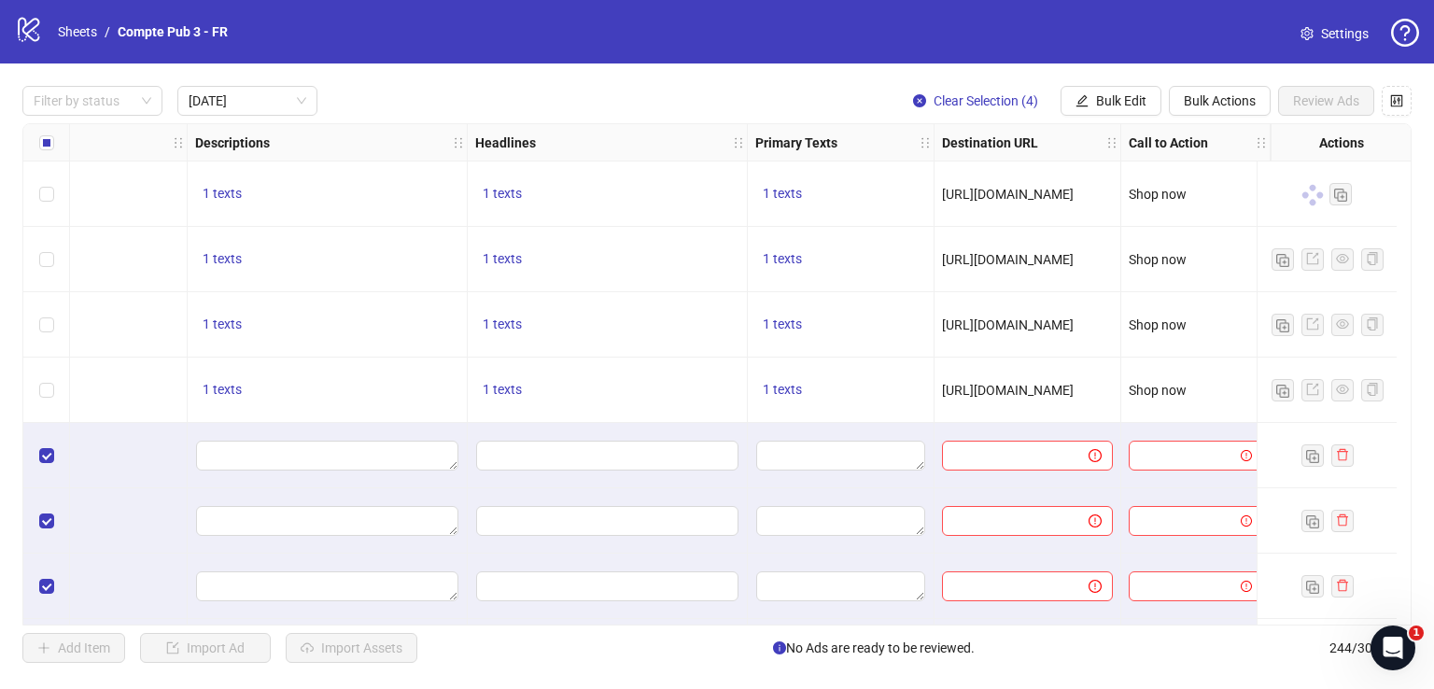
scroll to position [66, 919]
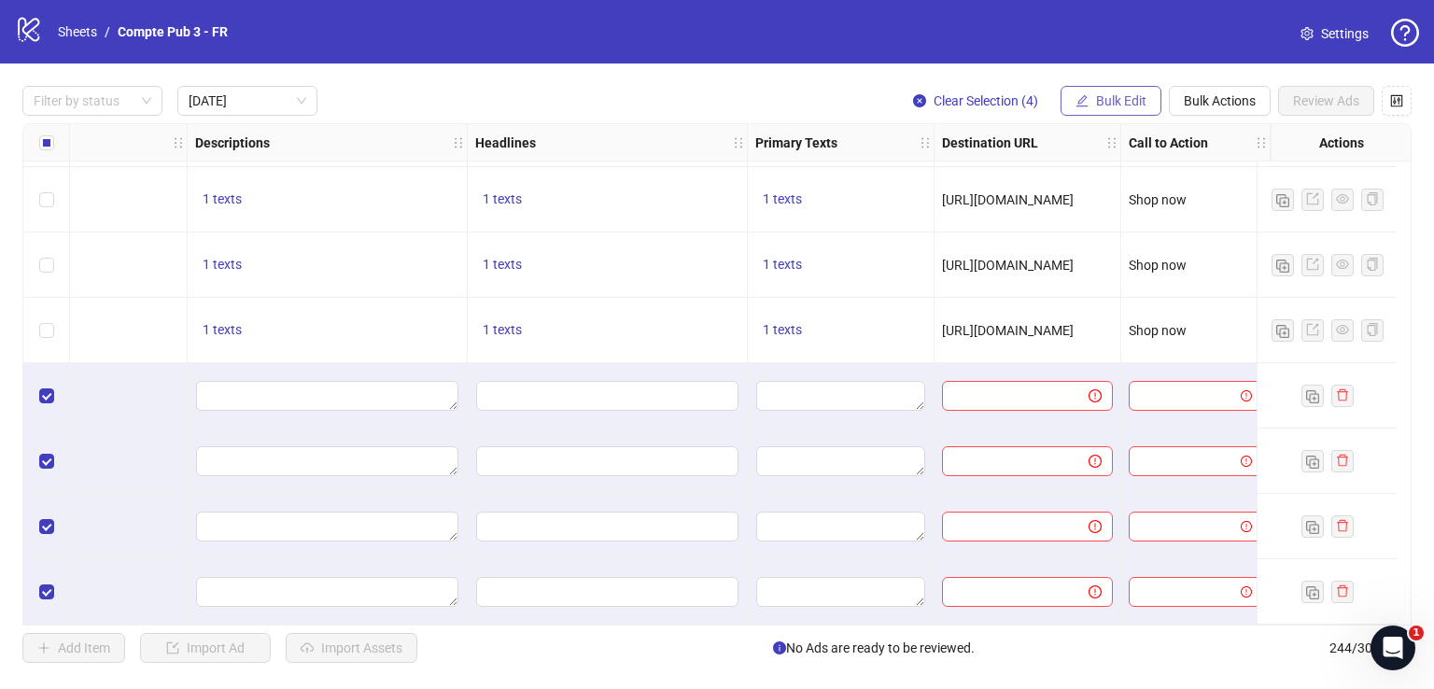
click at [1132, 98] on span "Bulk Edit" at bounding box center [1121, 100] width 50 height 15
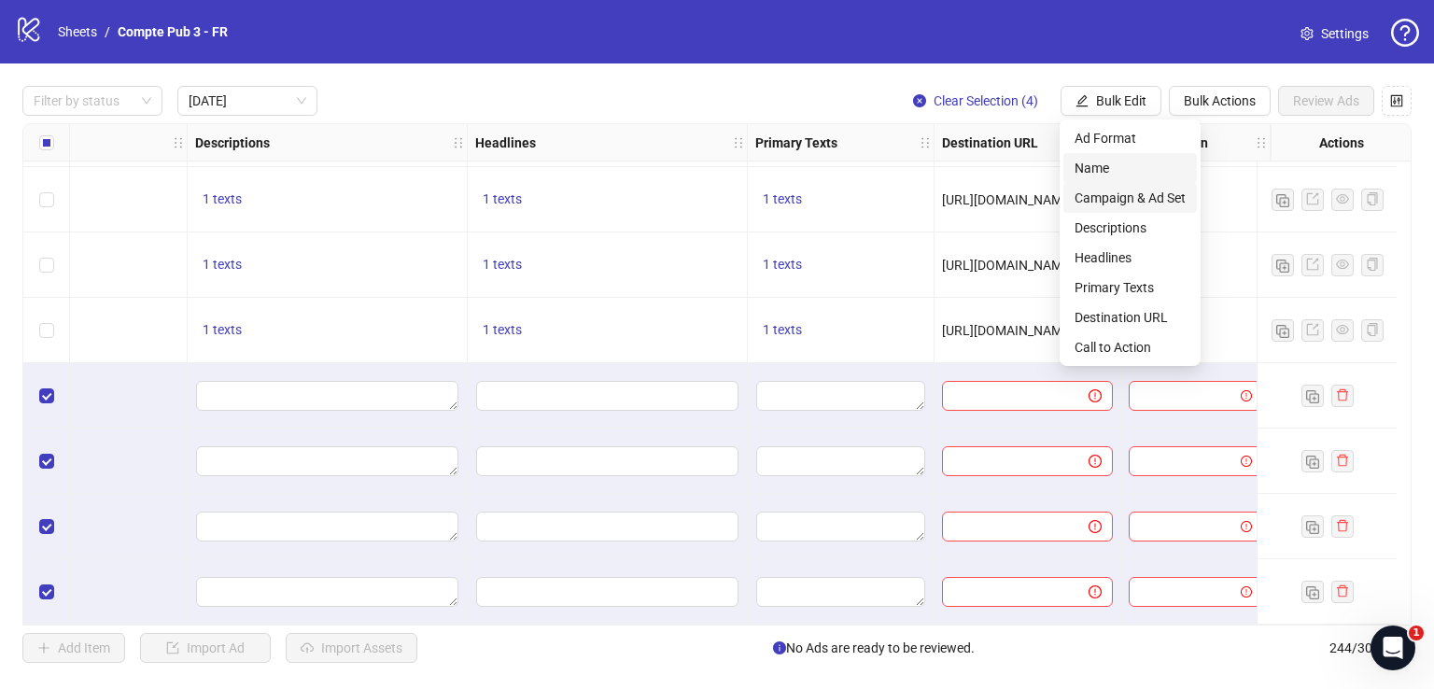
click at [1136, 195] on span "Campaign & Ad Set" at bounding box center [1130, 198] width 111 height 21
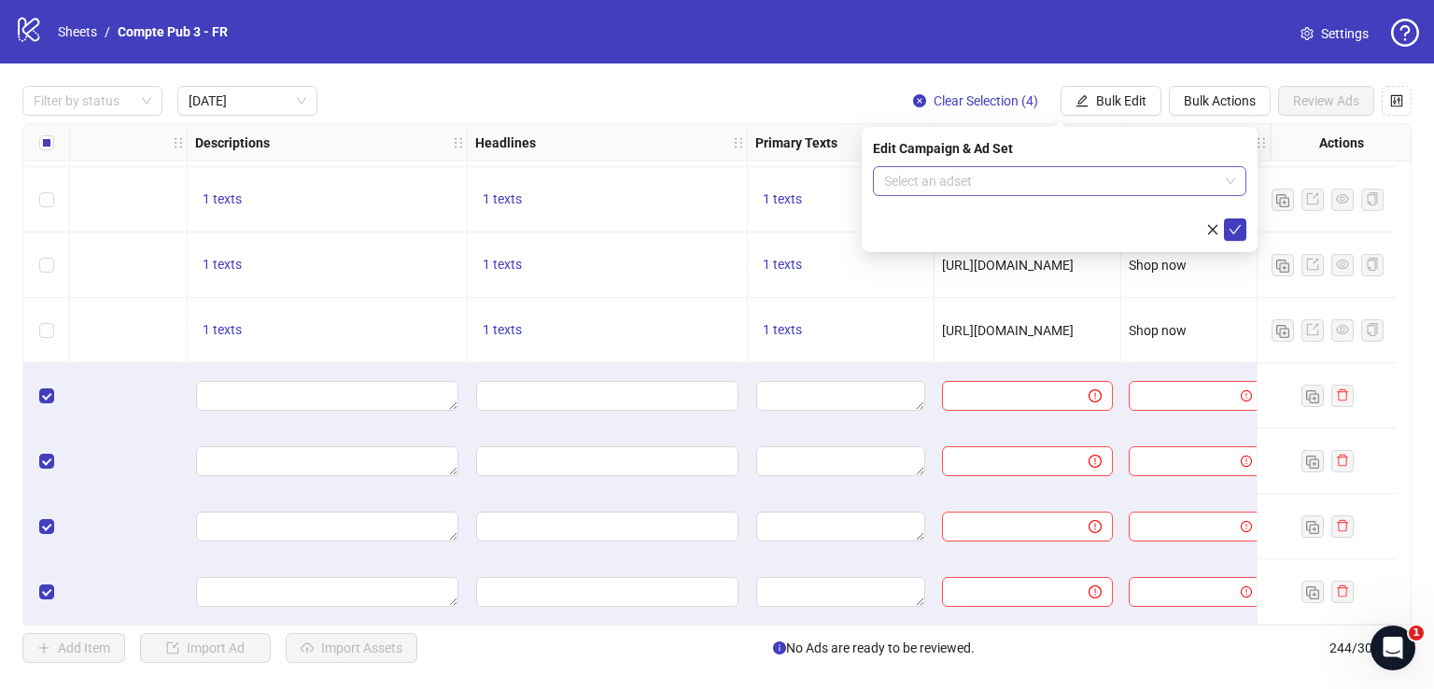
click at [991, 184] on input "search" at bounding box center [1051, 181] width 334 height 28
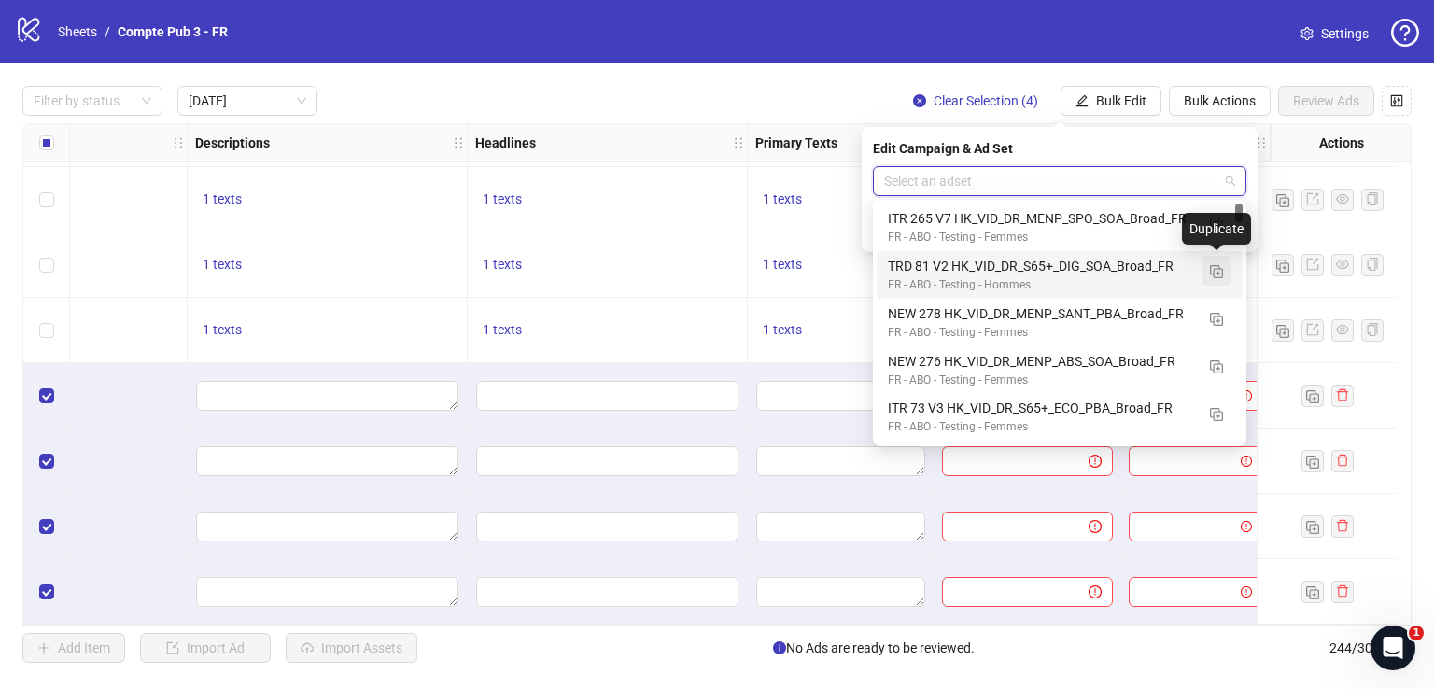
click at [1212, 273] on img "button" at bounding box center [1216, 271] width 13 height 13
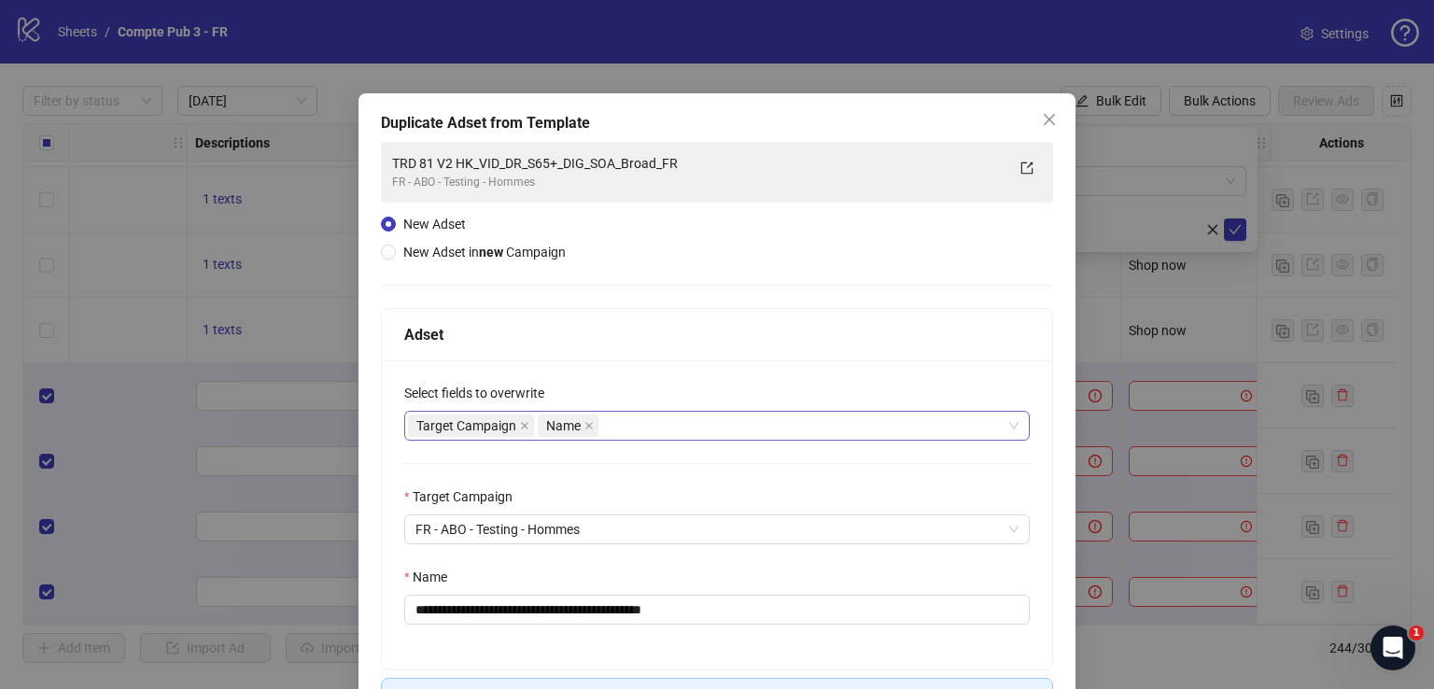
click at [730, 421] on div "Target Campaign Name" at bounding box center [707, 426] width 598 height 26
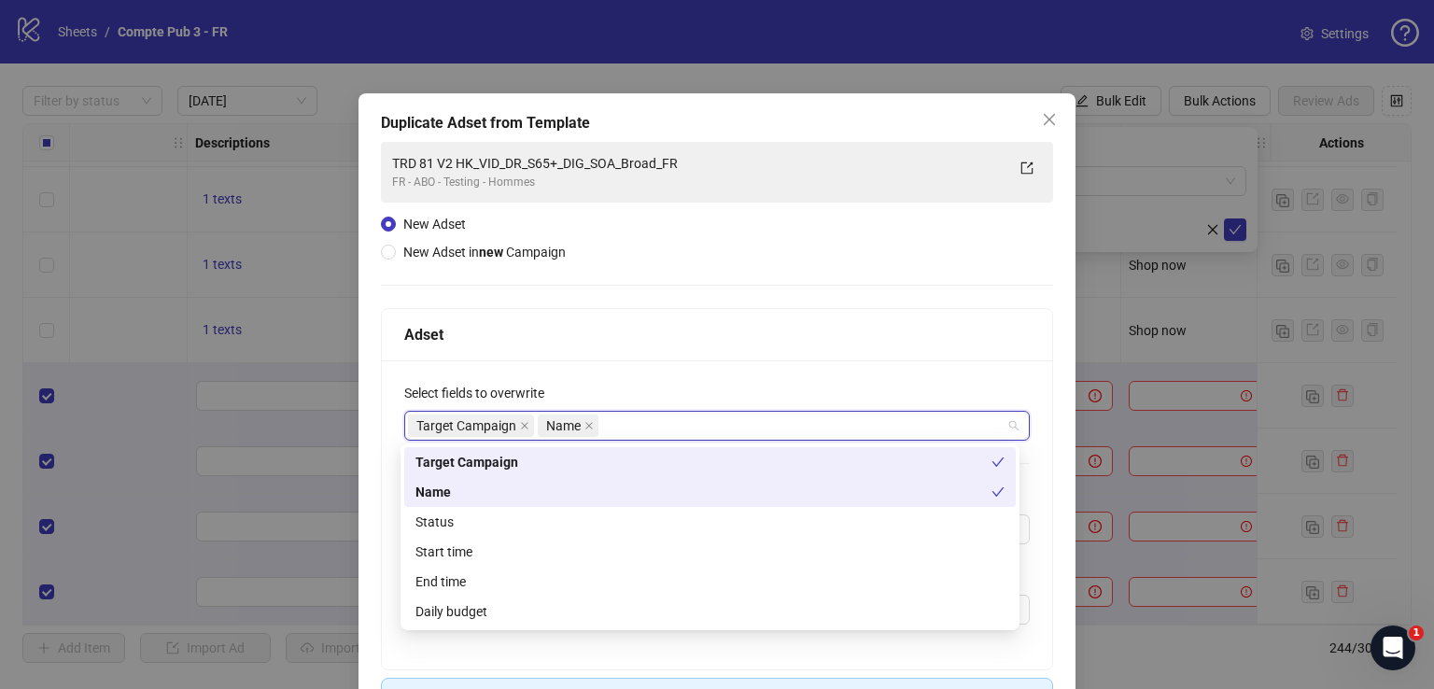
click at [676, 503] on div "Name" at bounding box center [710, 492] width 612 height 30
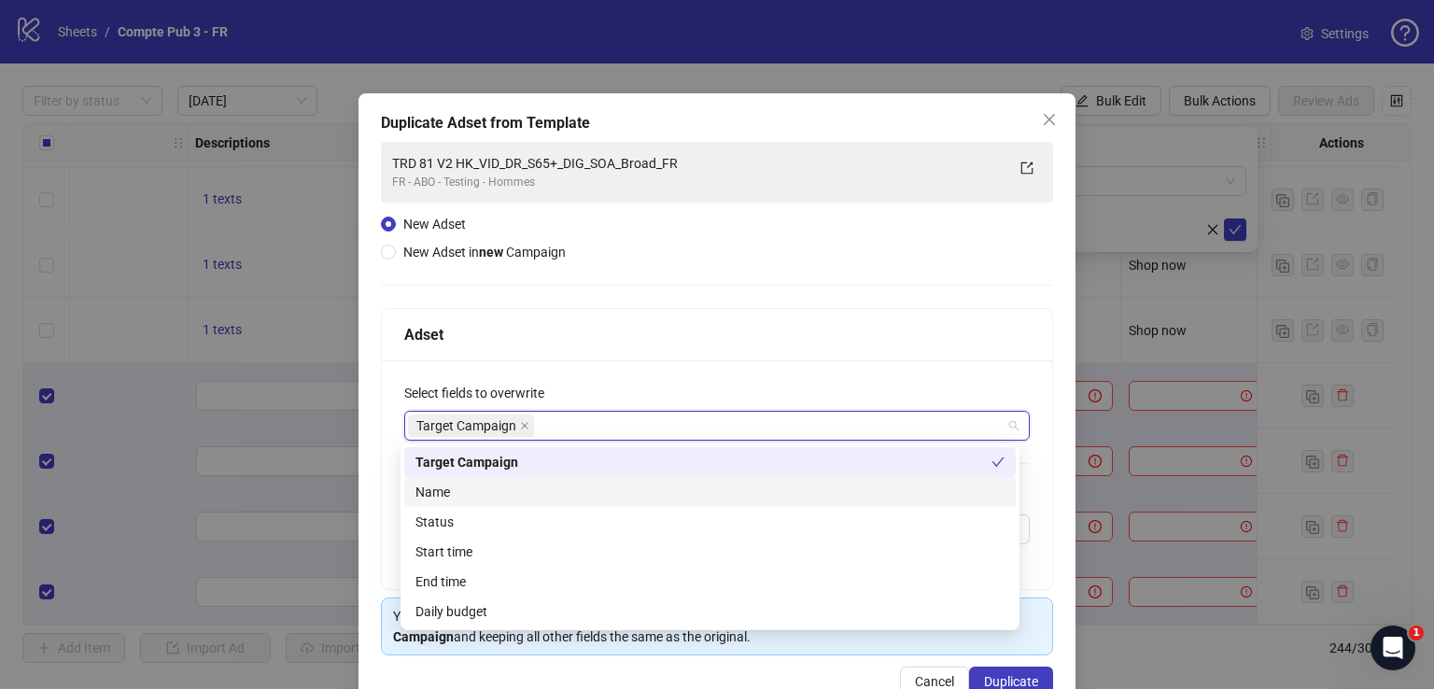
click at [674, 501] on div "Name" at bounding box center [709, 492] width 589 height 21
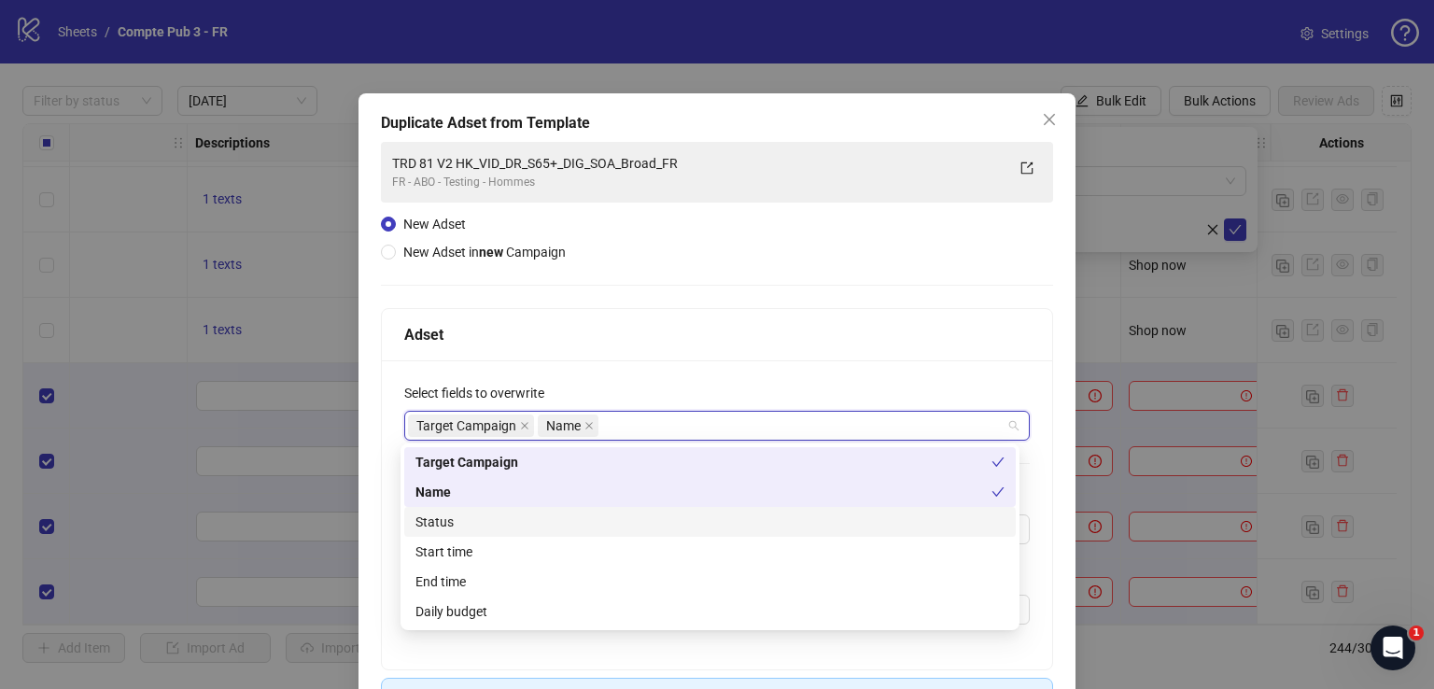
click at [673, 528] on div "Status" at bounding box center [709, 522] width 589 height 21
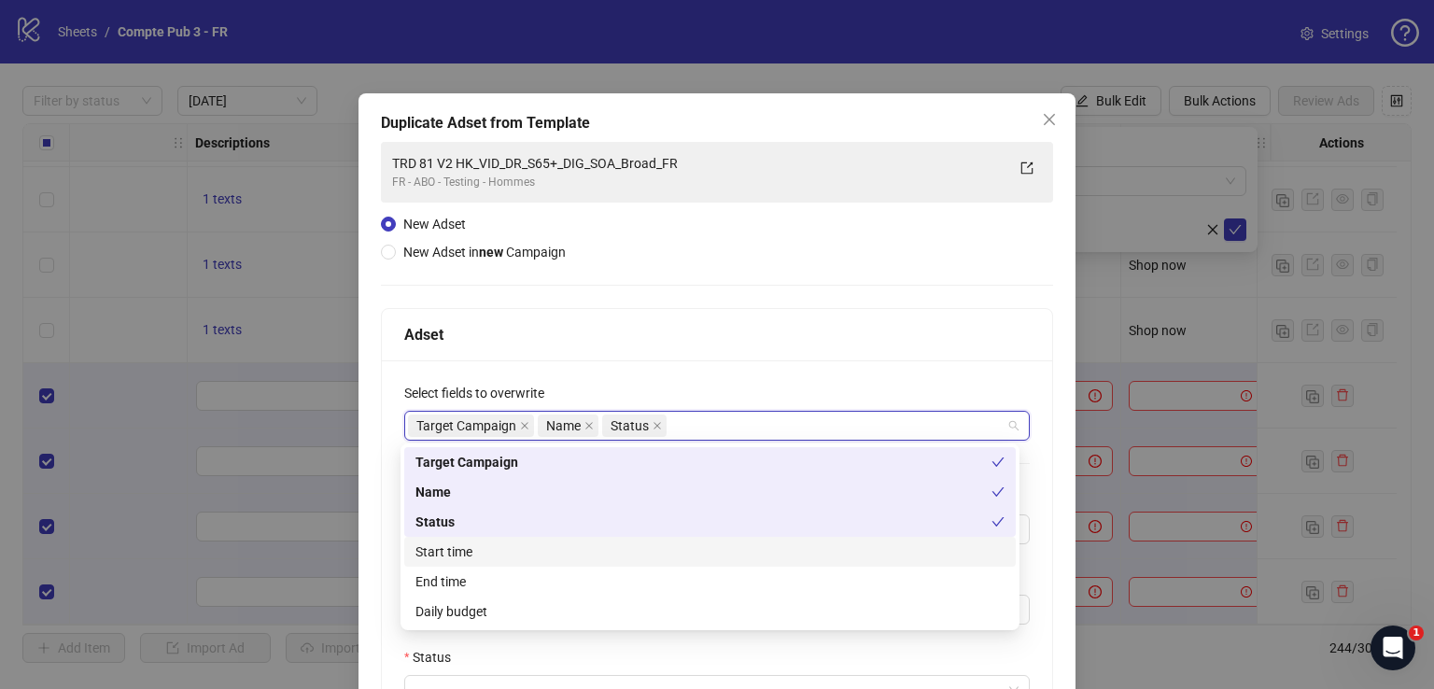
click at [670, 557] on div "Start time" at bounding box center [709, 552] width 589 height 21
click at [668, 614] on div "Daily budget" at bounding box center [709, 611] width 589 height 21
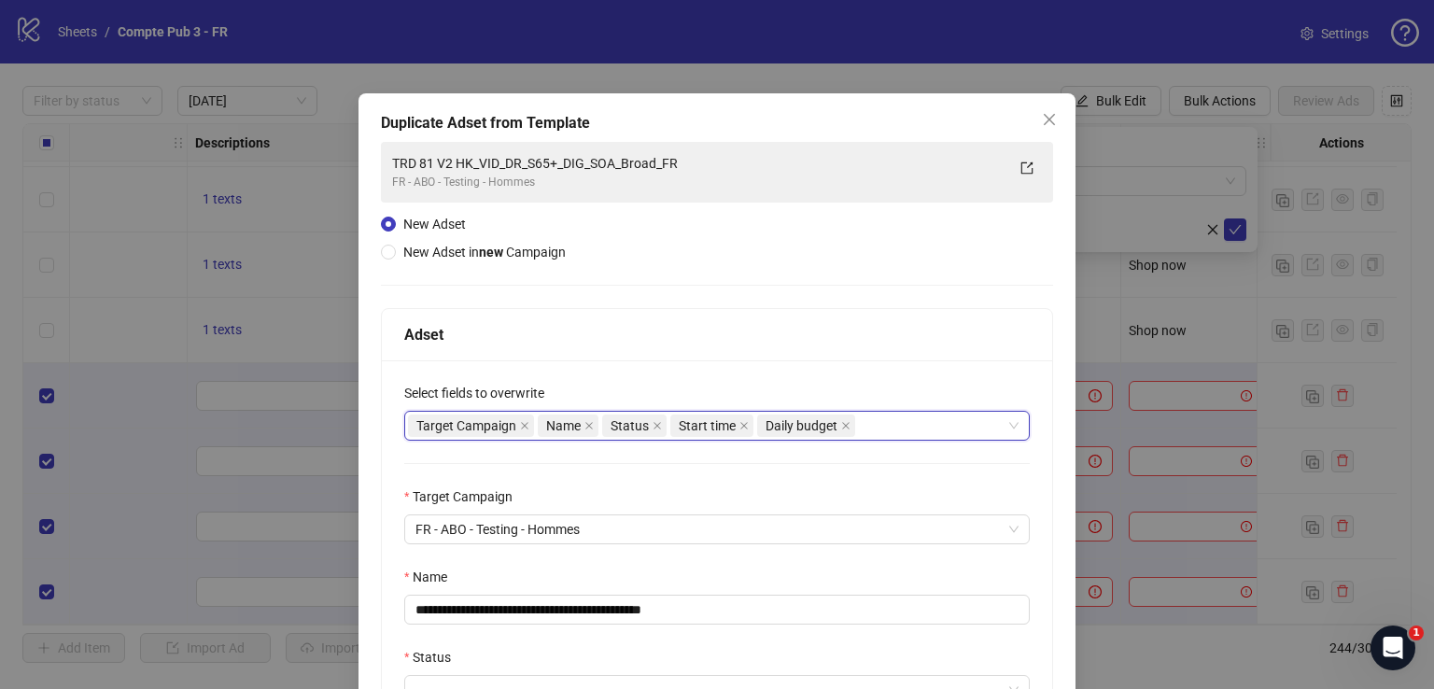
click at [725, 318] on div "Adset" at bounding box center [717, 335] width 670 height 52
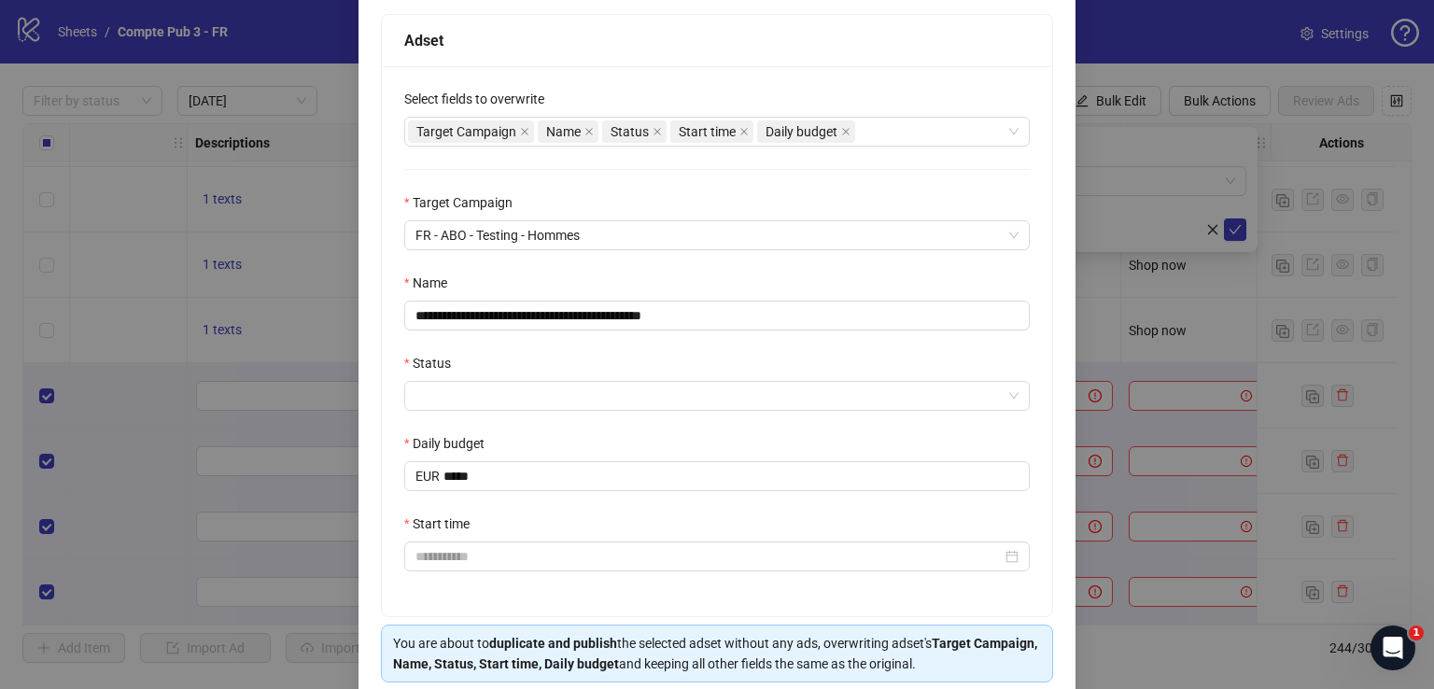
scroll to position [297, 0]
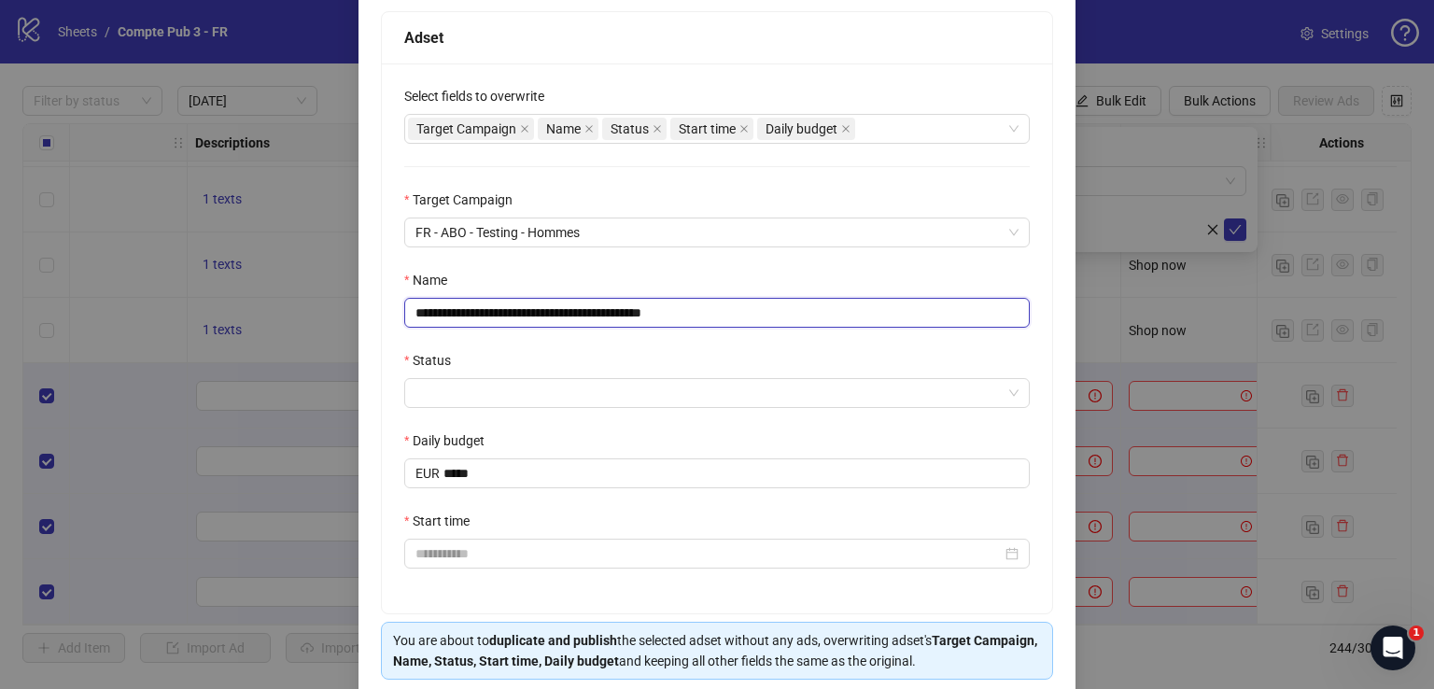
click at [674, 315] on input "**********" at bounding box center [717, 313] width 626 height 30
paste input "text"
type input "**********"
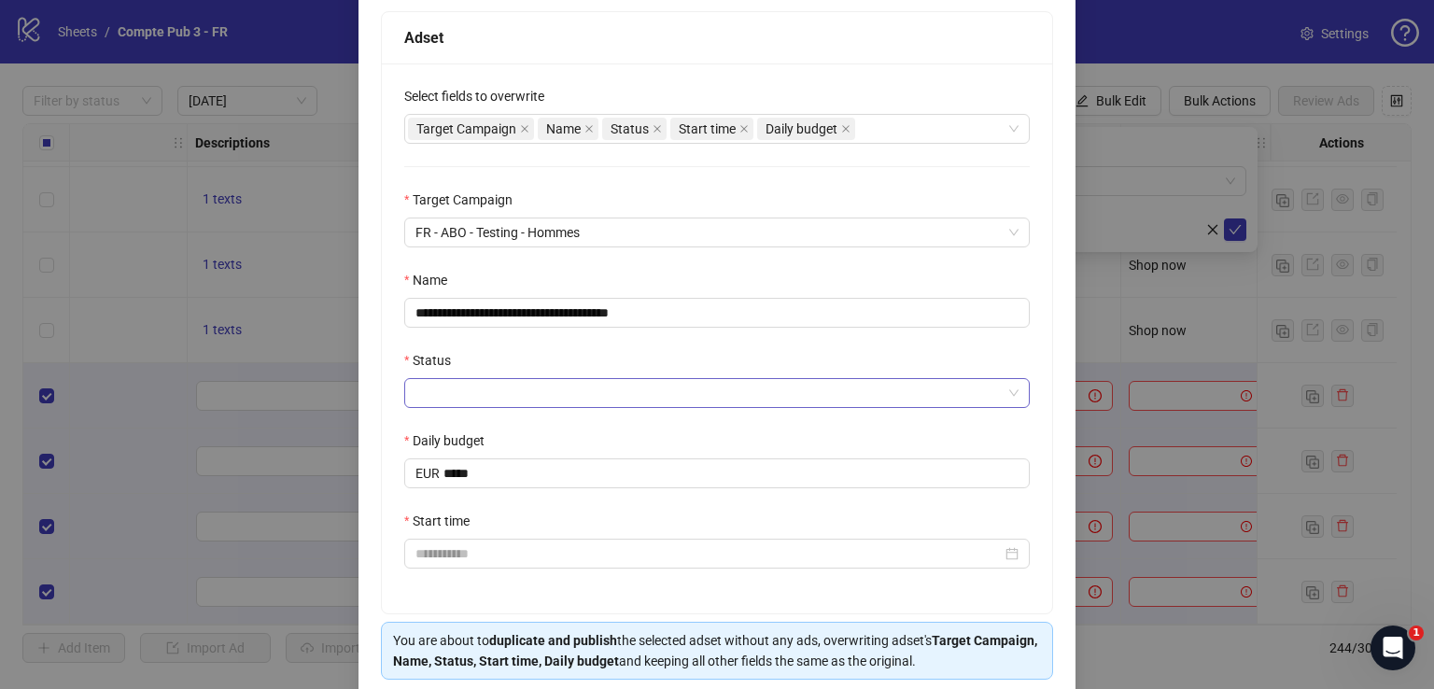
click at [590, 393] on input "Status" at bounding box center [708, 393] width 586 height 28
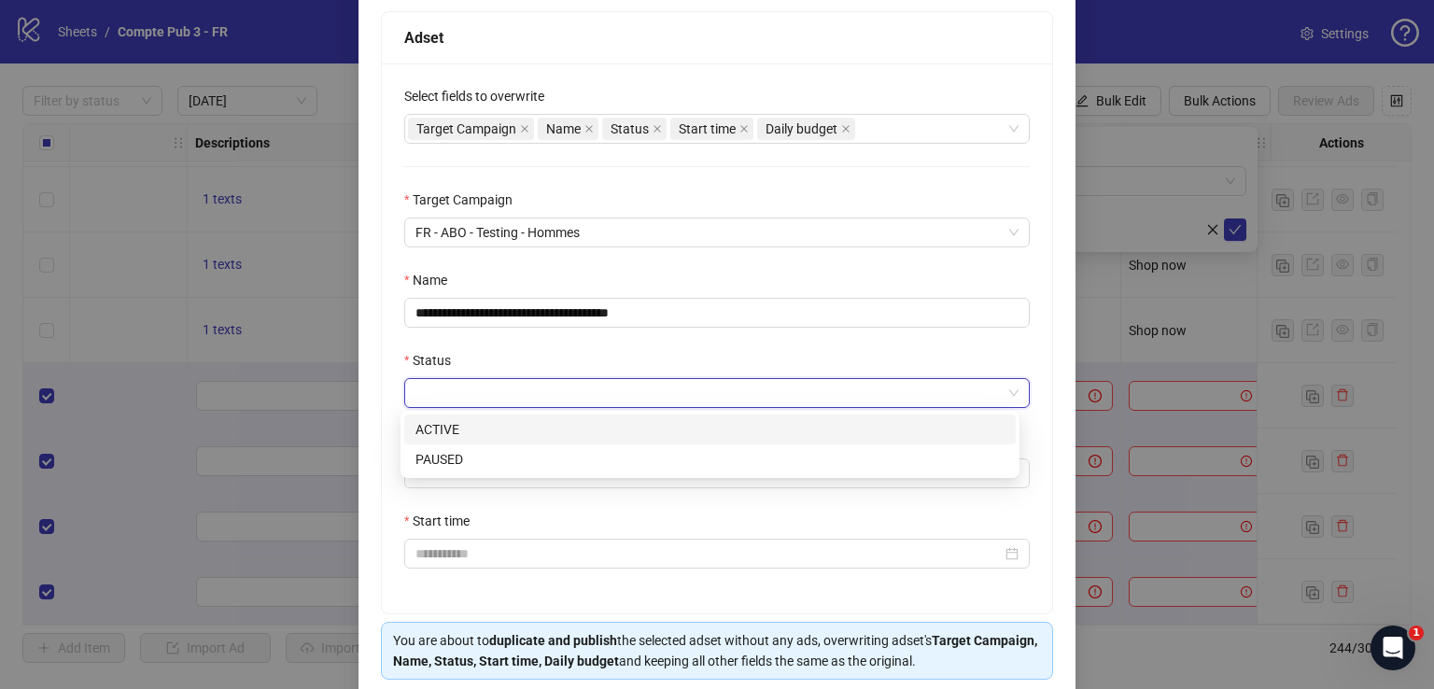
click at [563, 442] on div "ACTIVE" at bounding box center [710, 430] width 612 height 30
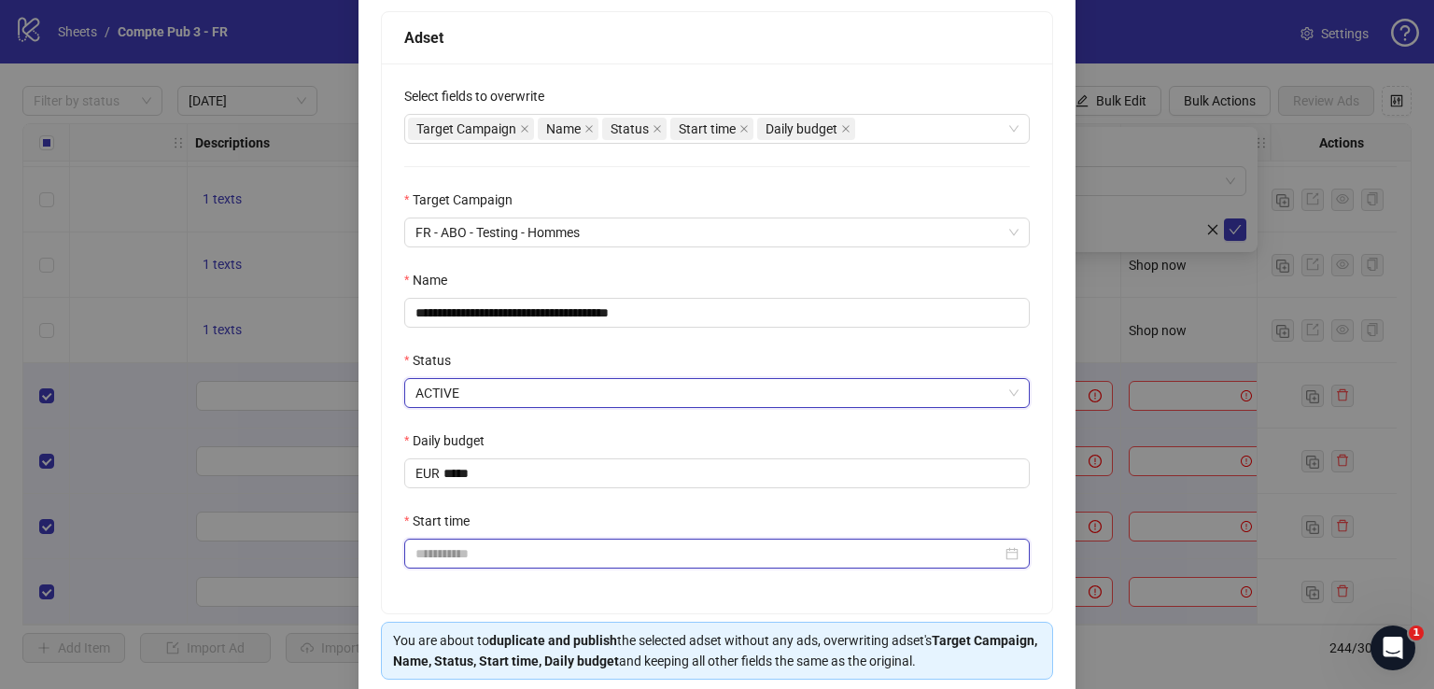
click at [510, 559] on input "Start time" at bounding box center [708, 553] width 586 height 21
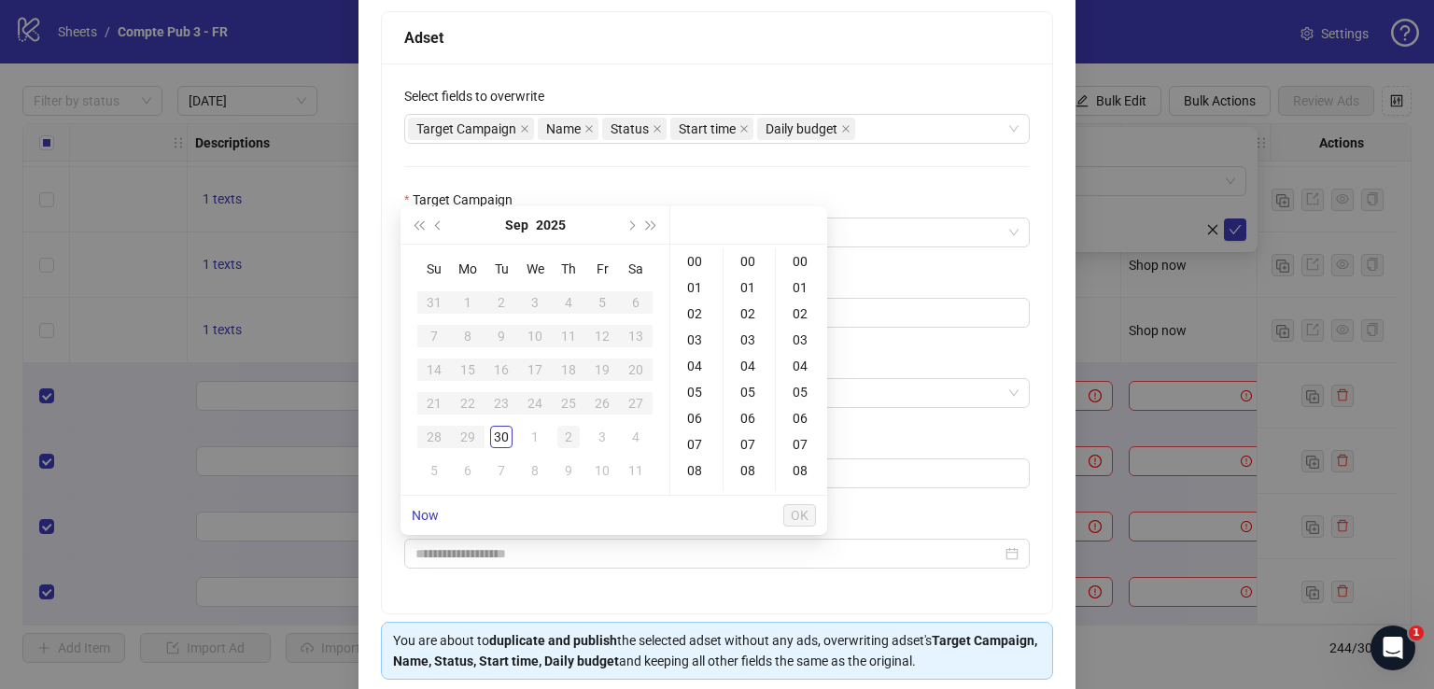
click at [565, 433] on div "2" at bounding box center [568, 437] width 22 height 22
click at [695, 358] on div "04" at bounding box center [696, 366] width 45 height 26
type input "**********"
click at [795, 514] on span "OK" at bounding box center [800, 515] width 18 height 15
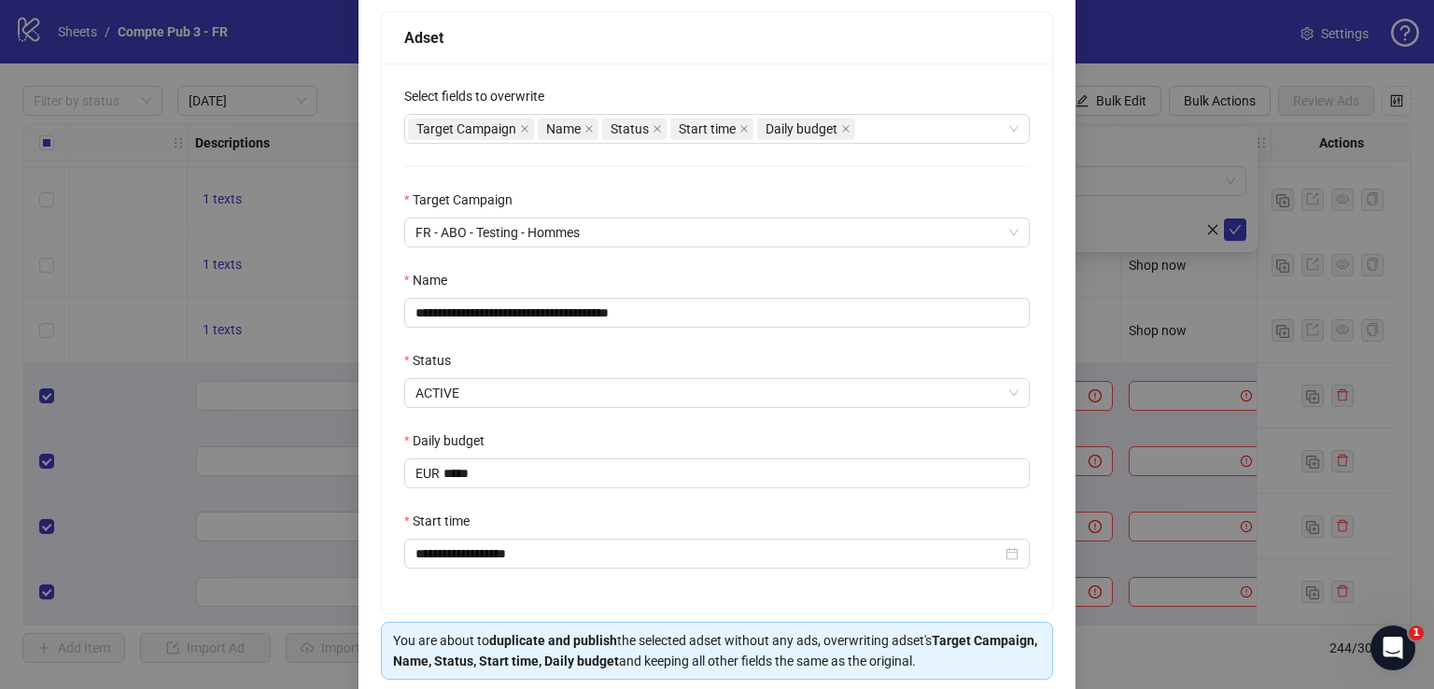
click at [586, 491] on div "**********" at bounding box center [717, 338] width 670 height 550
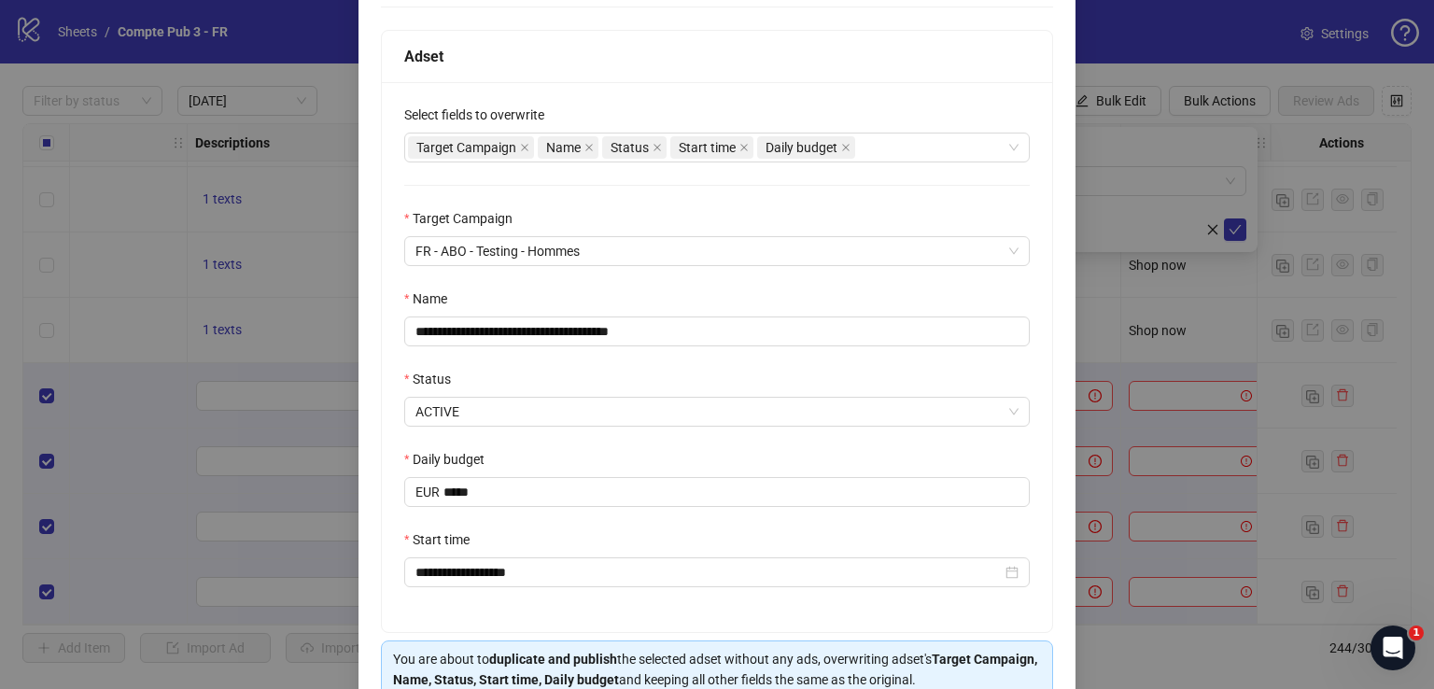
scroll to position [369, 0]
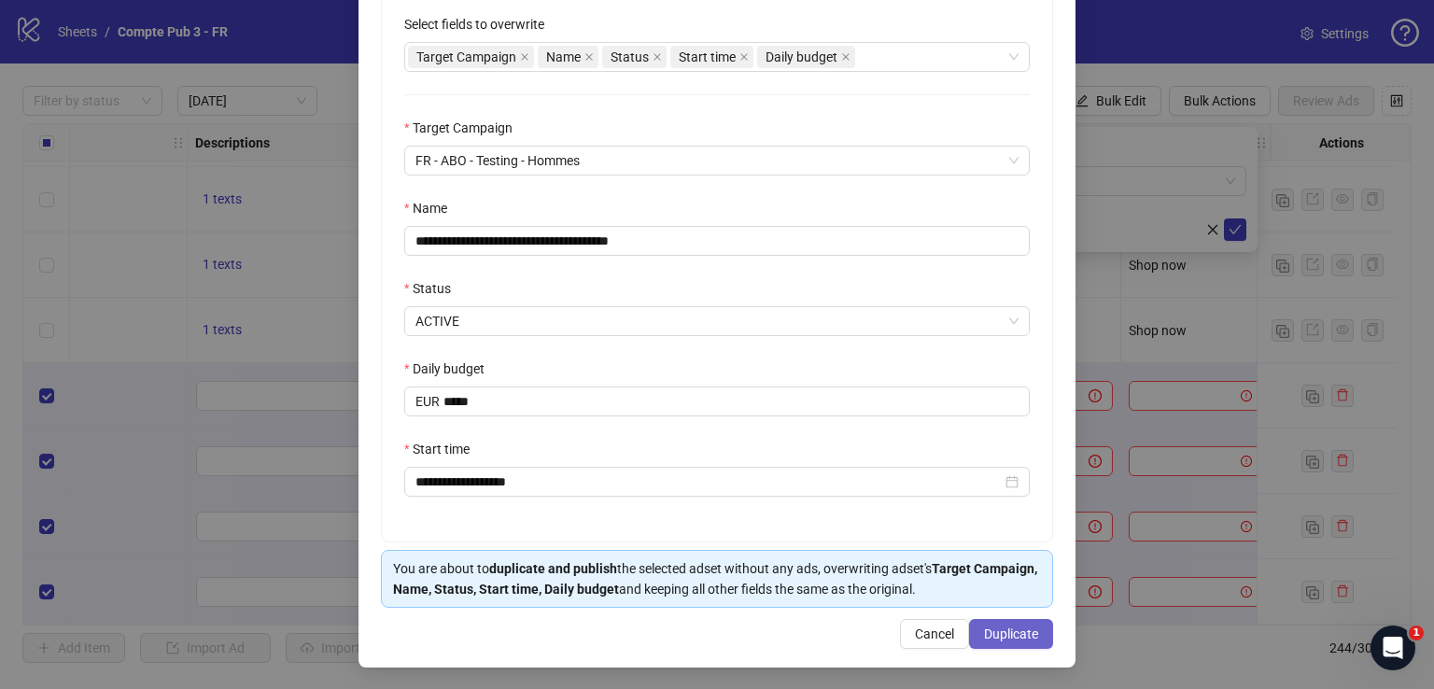
click at [1021, 626] on span "Duplicate" at bounding box center [1011, 633] width 54 height 15
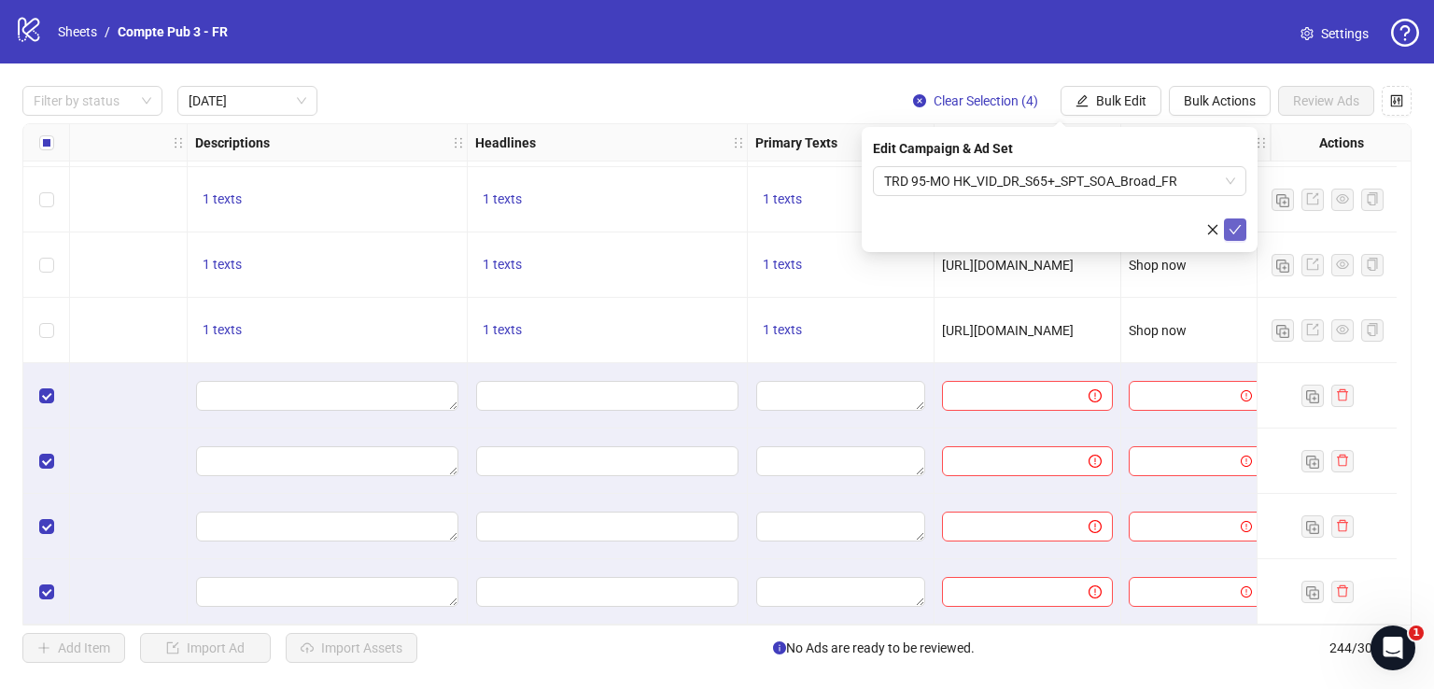
click at [1233, 224] on icon "check" at bounding box center [1235, 229] width 13 height 13
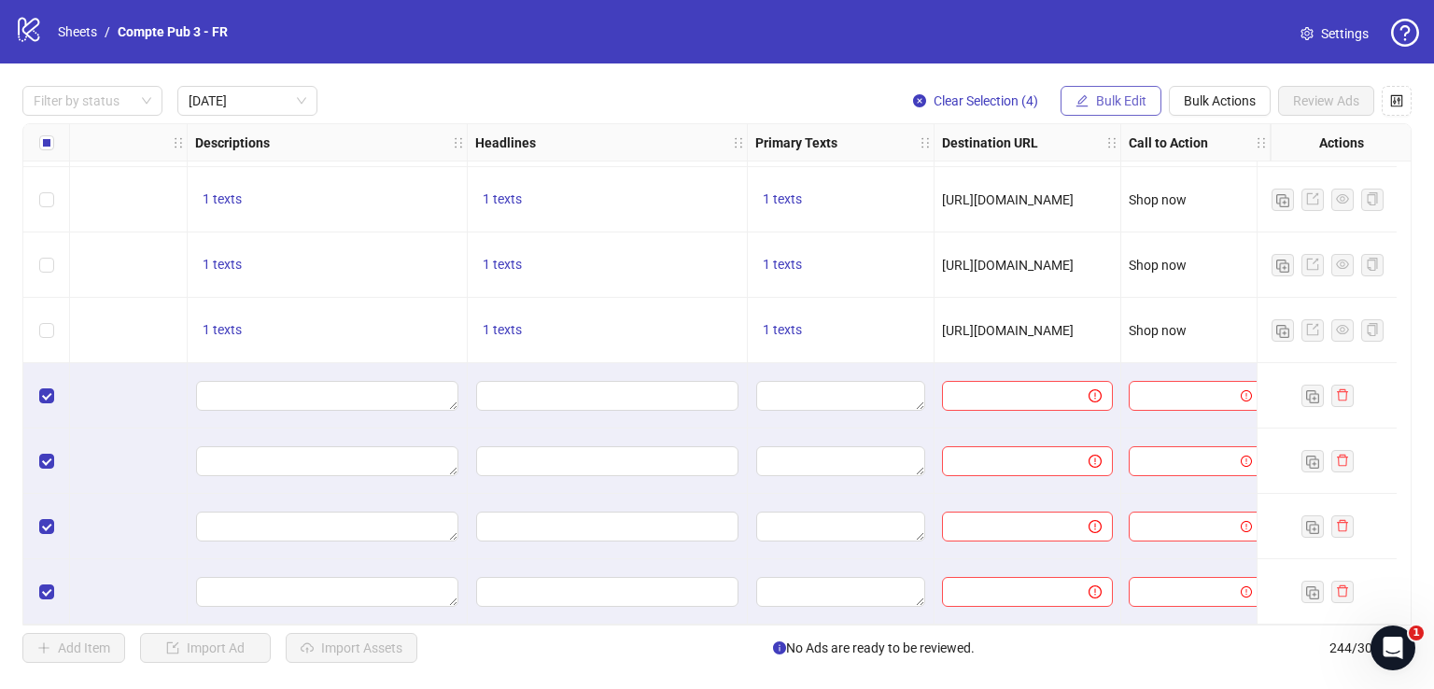
click at [1111, 106] on span "Bulk Edit" at bounding box center [1121, 100] width 50 height 15
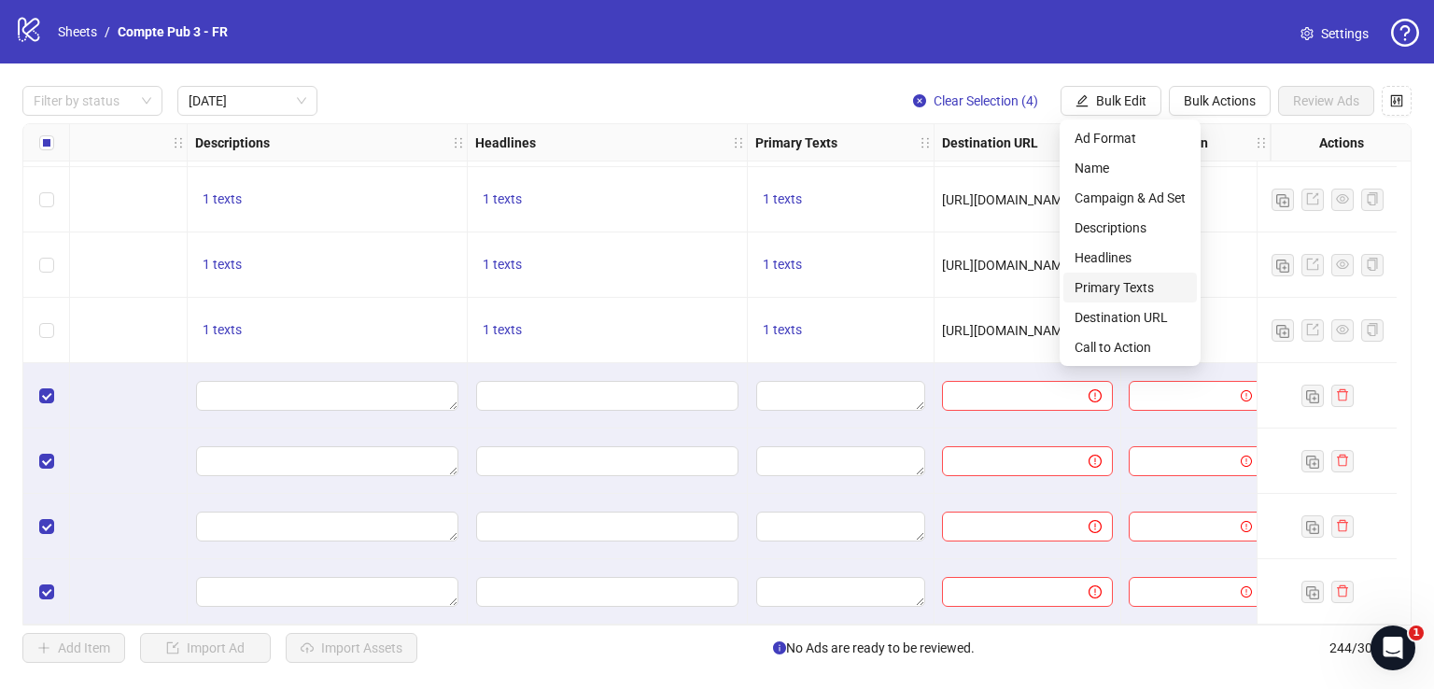
click at [1139, 279] on span "Primary Texts" at bounding box center [1130, 287] width 111 height 21
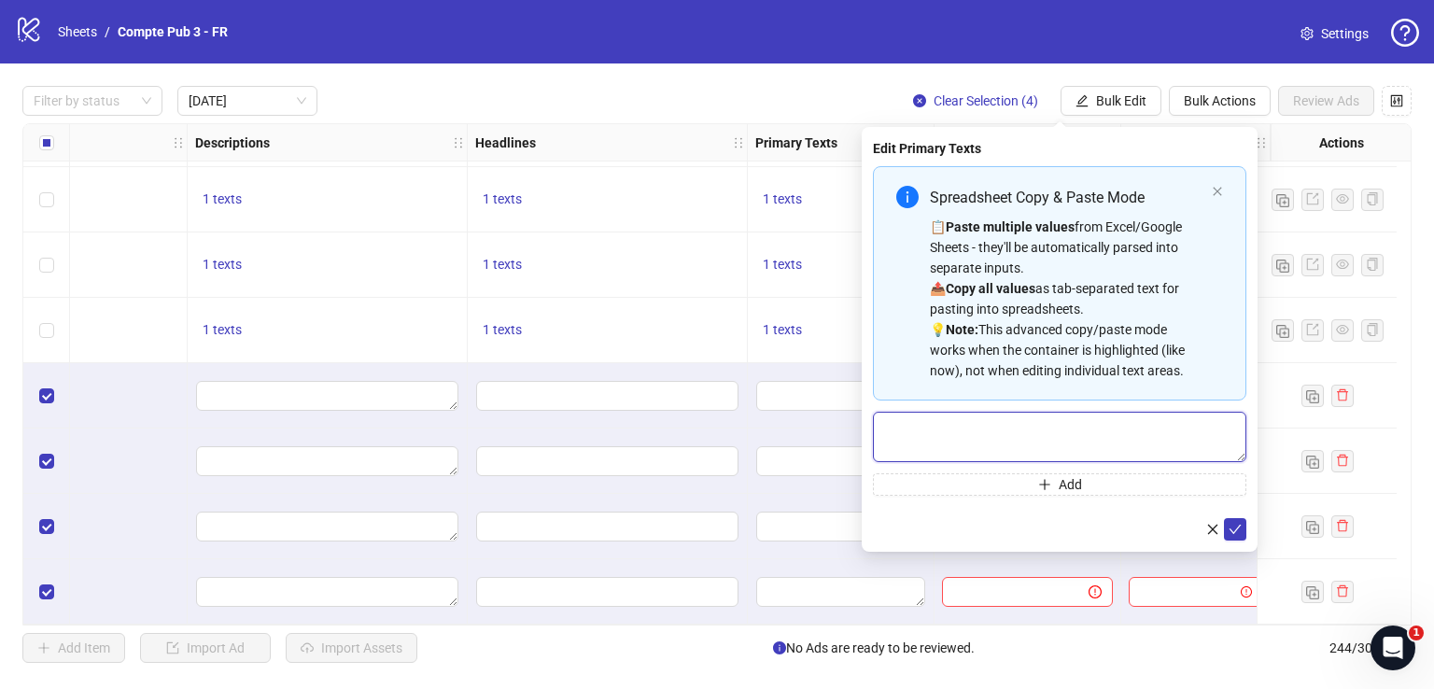
click at [1021, 442] on textarea "Multi-text input container - paste or copy values" at bounding box center [1059, 437] width 373 height 50
paste textarea "**********"
drag, startPoint x: 1010, startPoint y: 452, endPoint x: 884, endPoint y: 429, distance: 128.0
click at [884, 429] on textarea "Multi-text input container - paste or copy values" at bounding box center [1059, 437] width 373 height 50
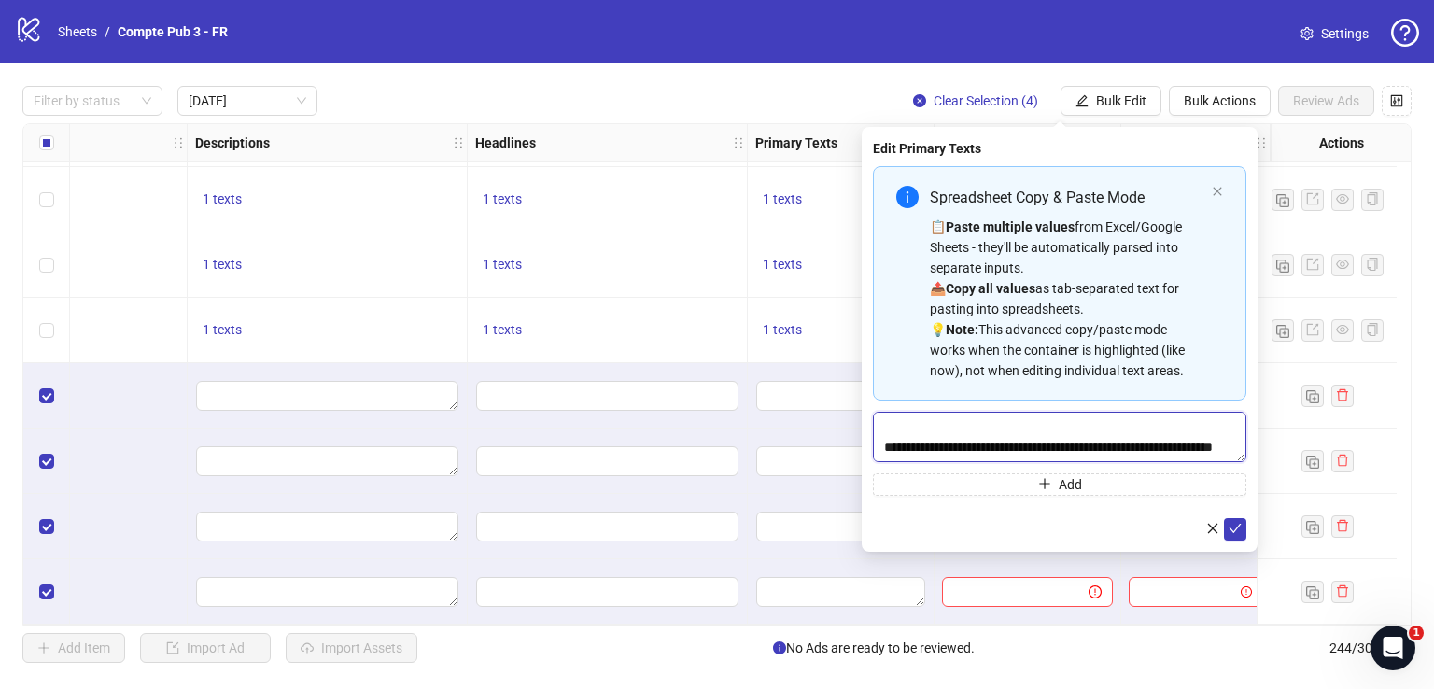
click at [1029, 454] on textarea "Multi-text input container - paste or copy values" at bounding box center [1059, 437] width 373 height 50
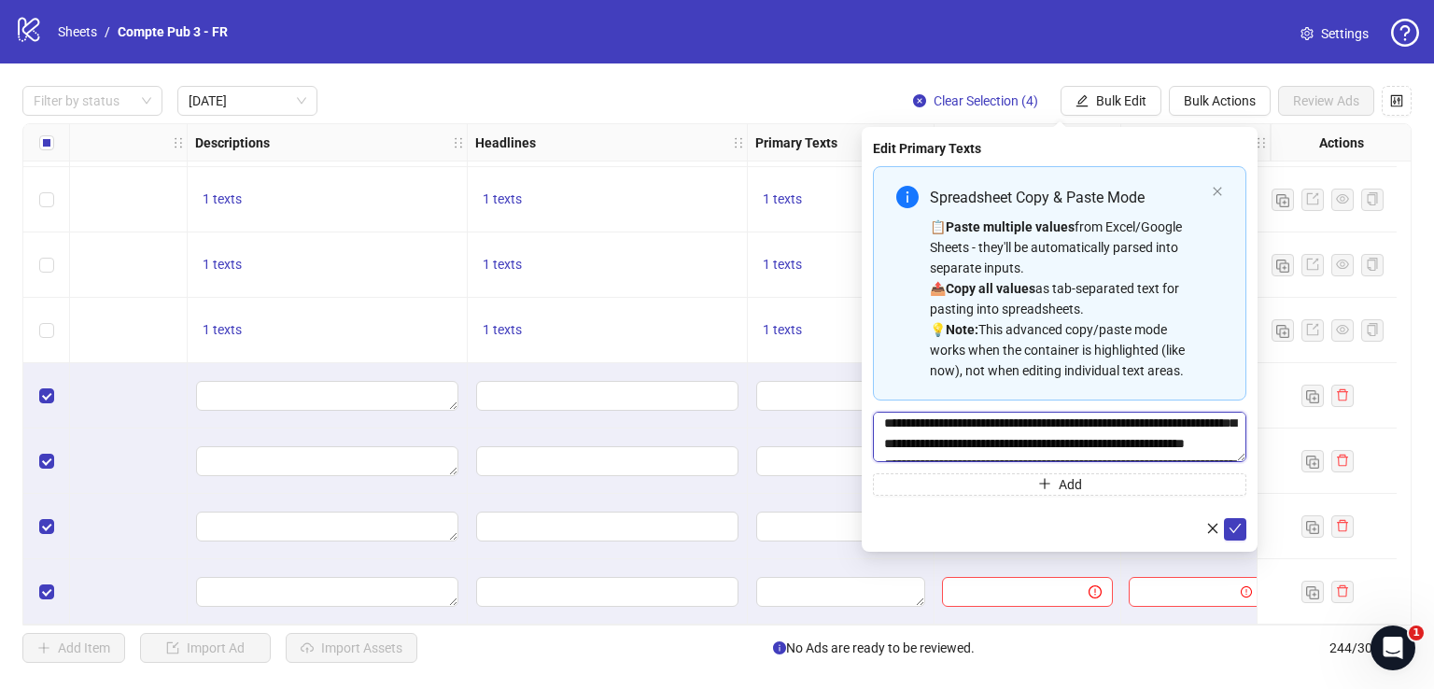
scroll to position [624, 0]
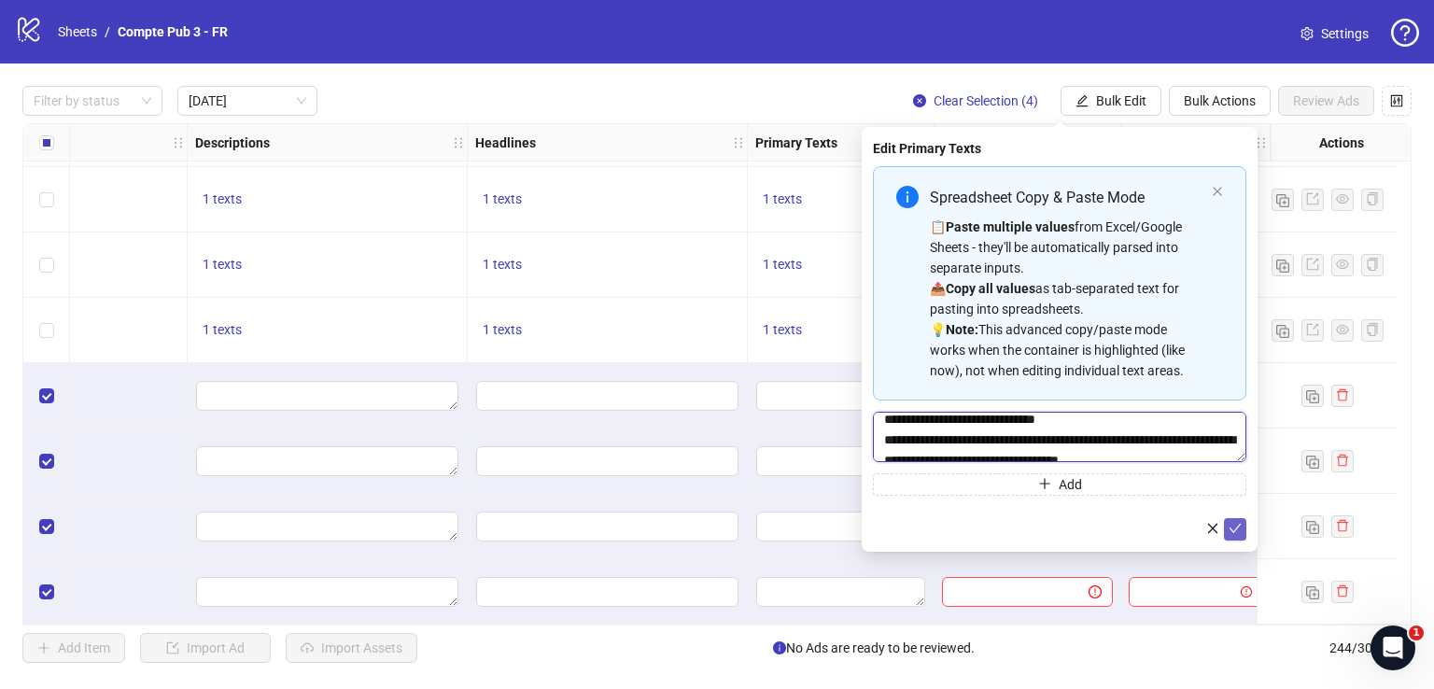
type textarea "**********"
click at [1234, 528] on icon "check" at bounding box center [1235, 528] width 13 height 13
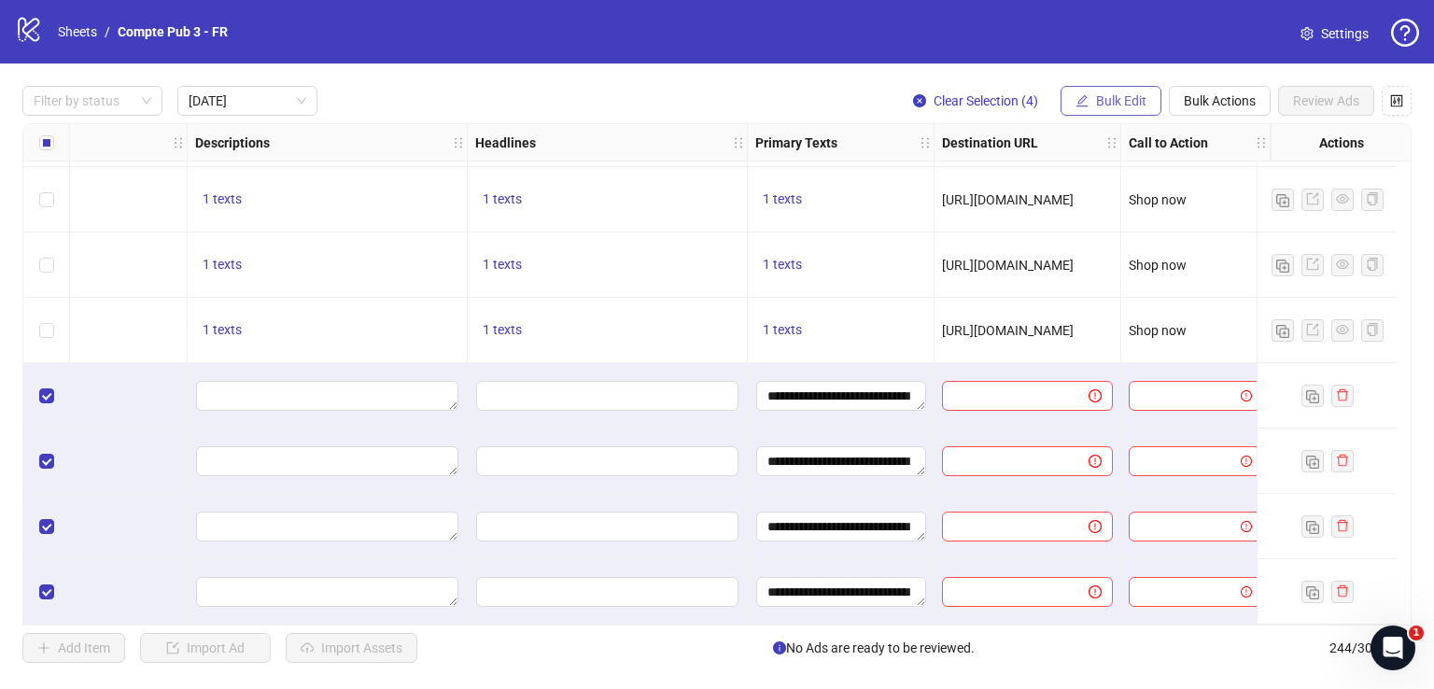
click at [1114, 98] on span "Bulk Edit" at bounding box center [1121, 100] width 50 height 15
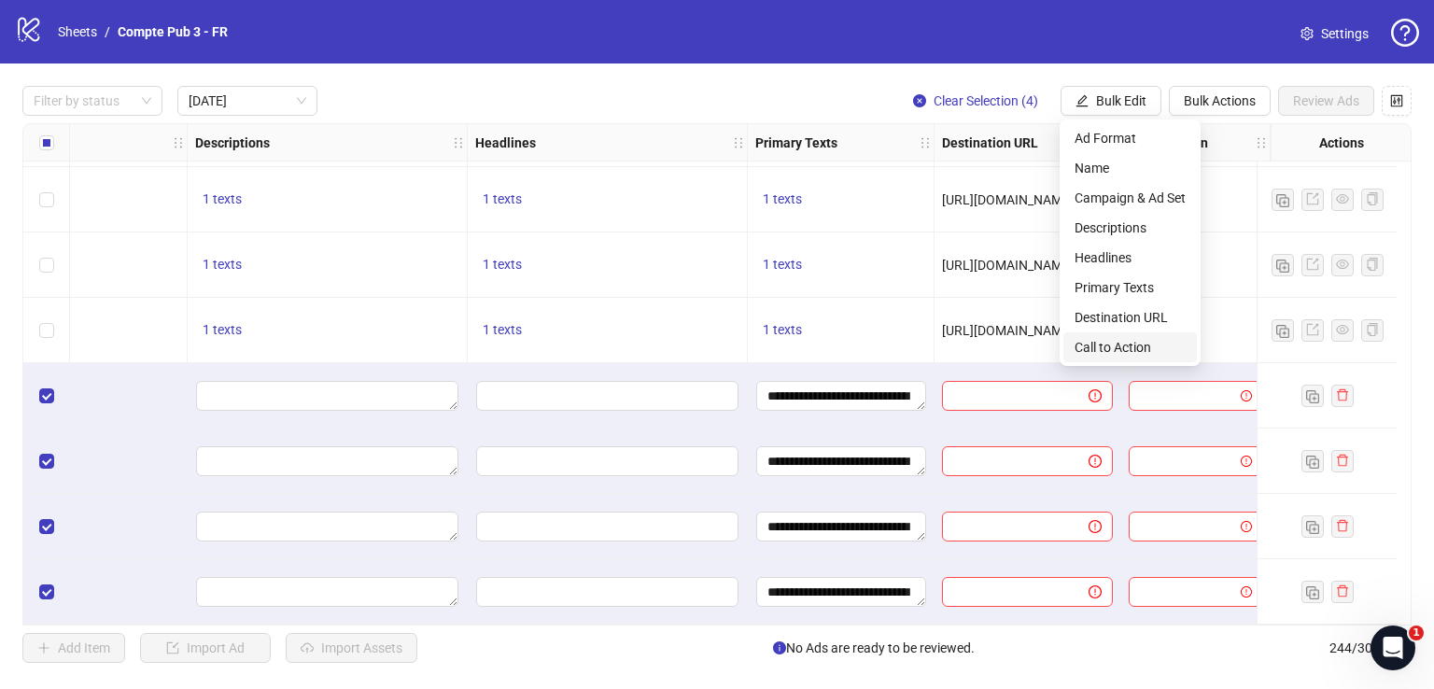
click at [1124, 345] on span "Call to Action" at bounding box center [1130, 347] width 111 height 21
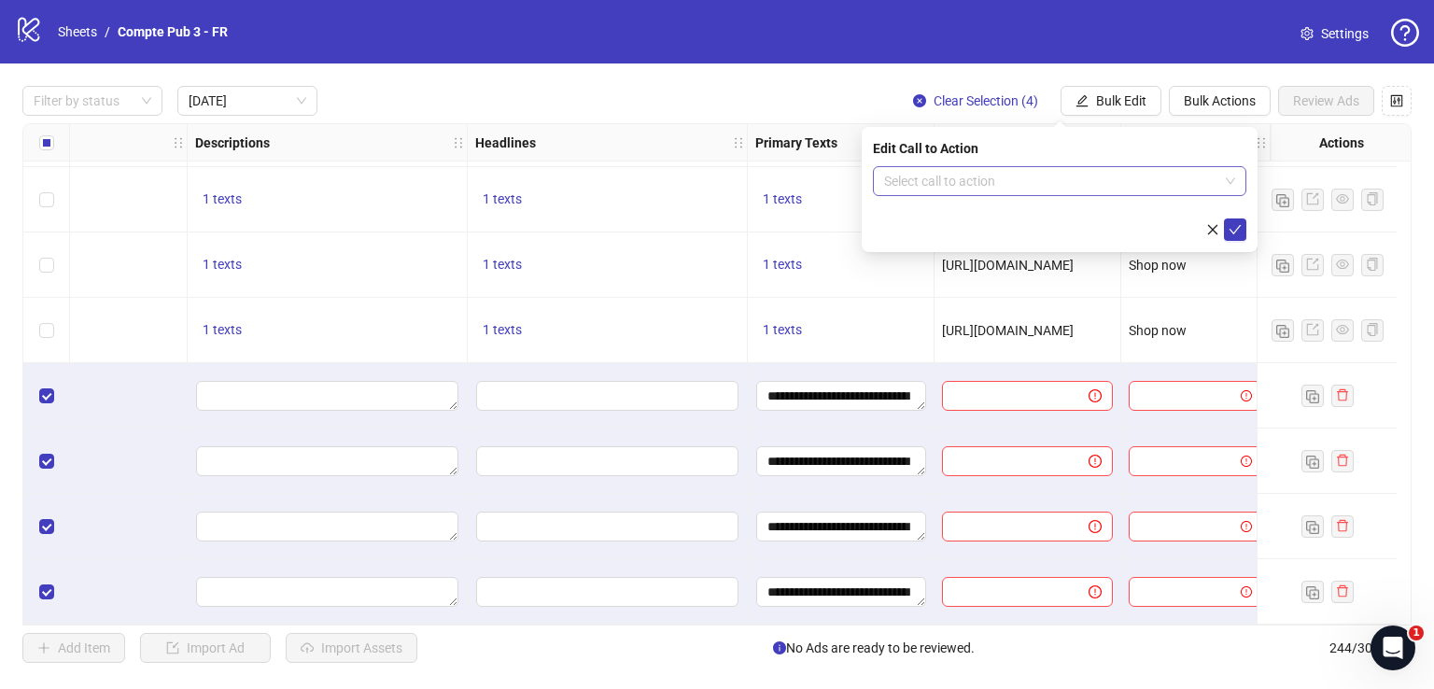
click at [997, 191] on input "search" at bounding box center [1051, 181] width 334 height 28
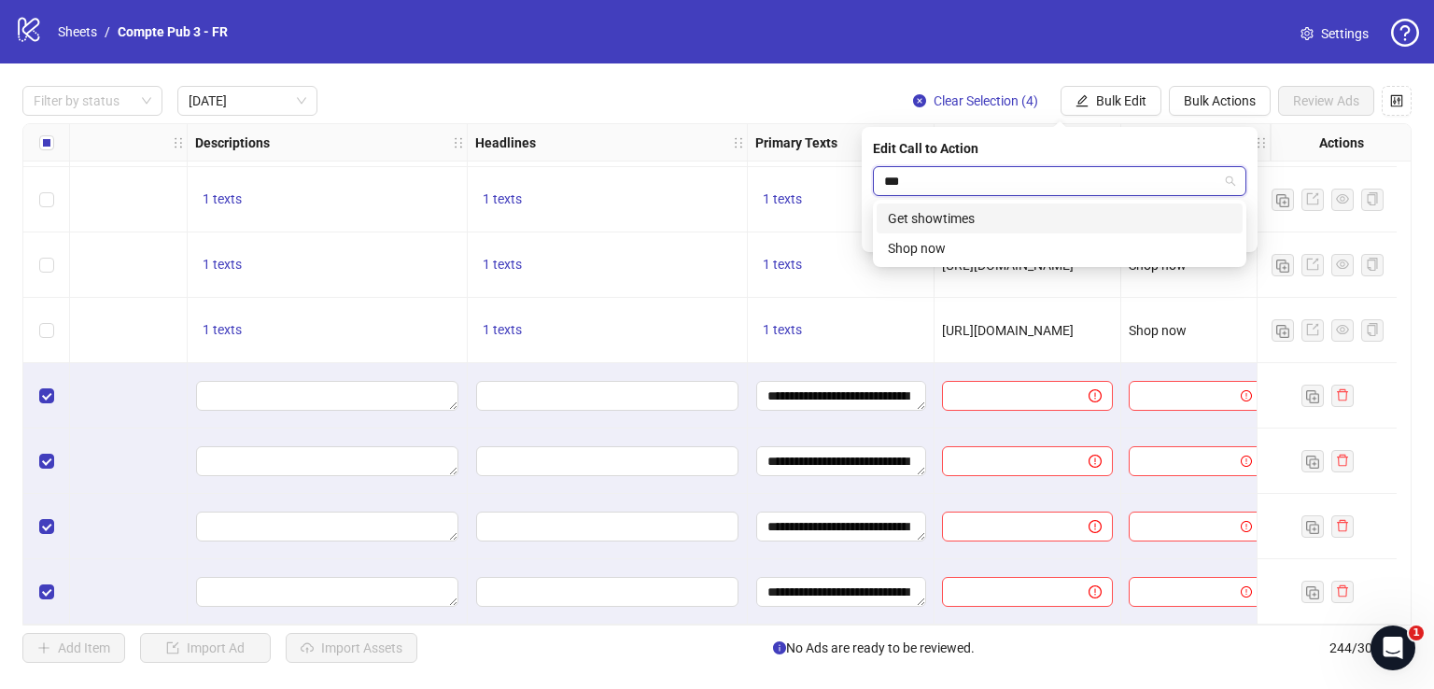
type input "****"
drag, startPoint x: 1019, startPoint y: 214, endPoint x: 1152, endPoint y: 199, distance: 134.3
click at [1021, 214] on div "Shop now" at bounding box center [1060, 218] width 344 height 21
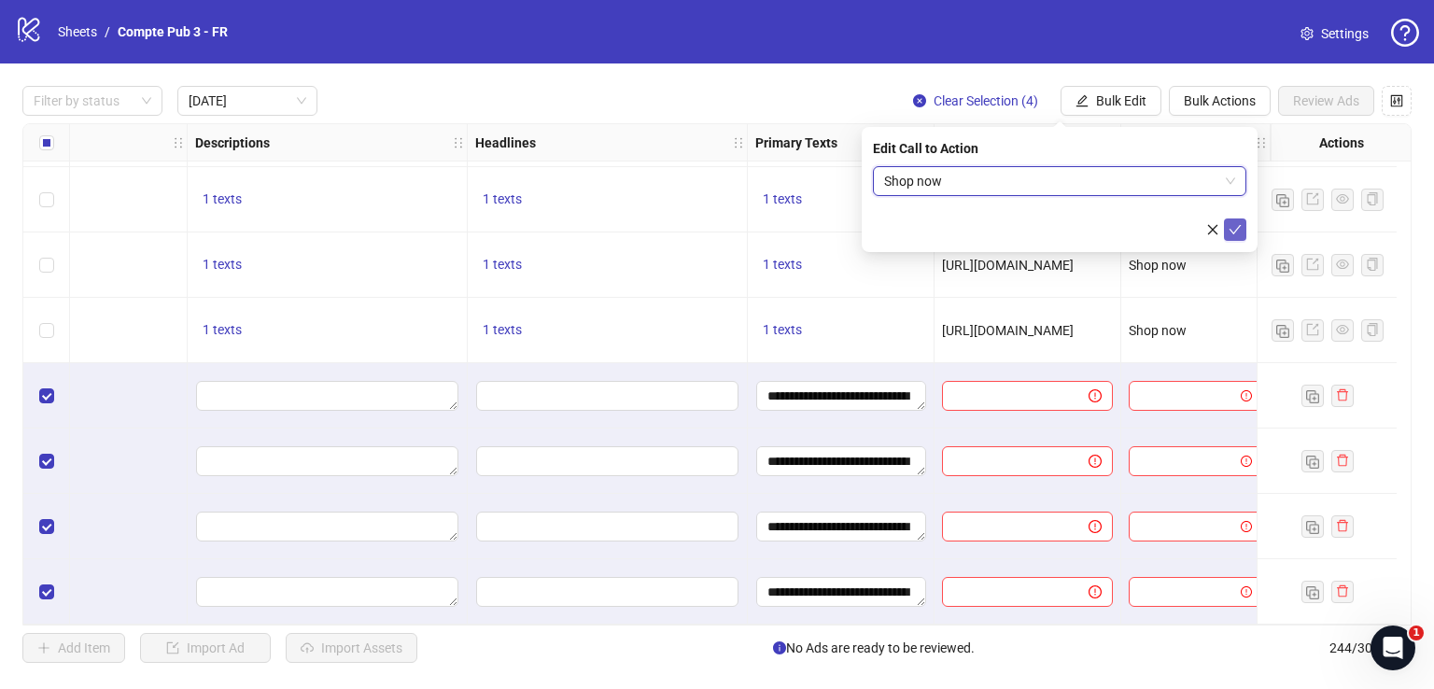
click at [1240, 220] on button "submit" at bounding box center [1235, 229] width 22 height 22
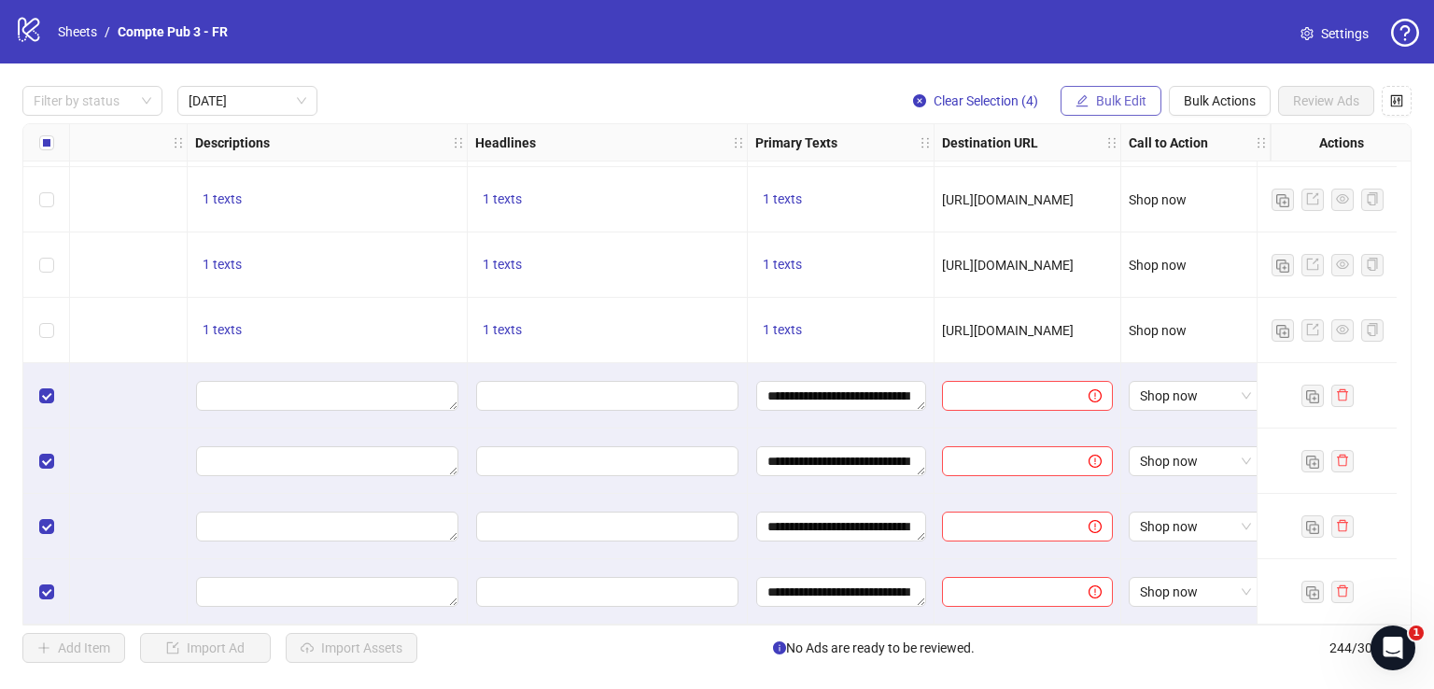
click at [1124, 100] on span "Bulk Edit" at bounding box center [1121, 100] width 50 height 15
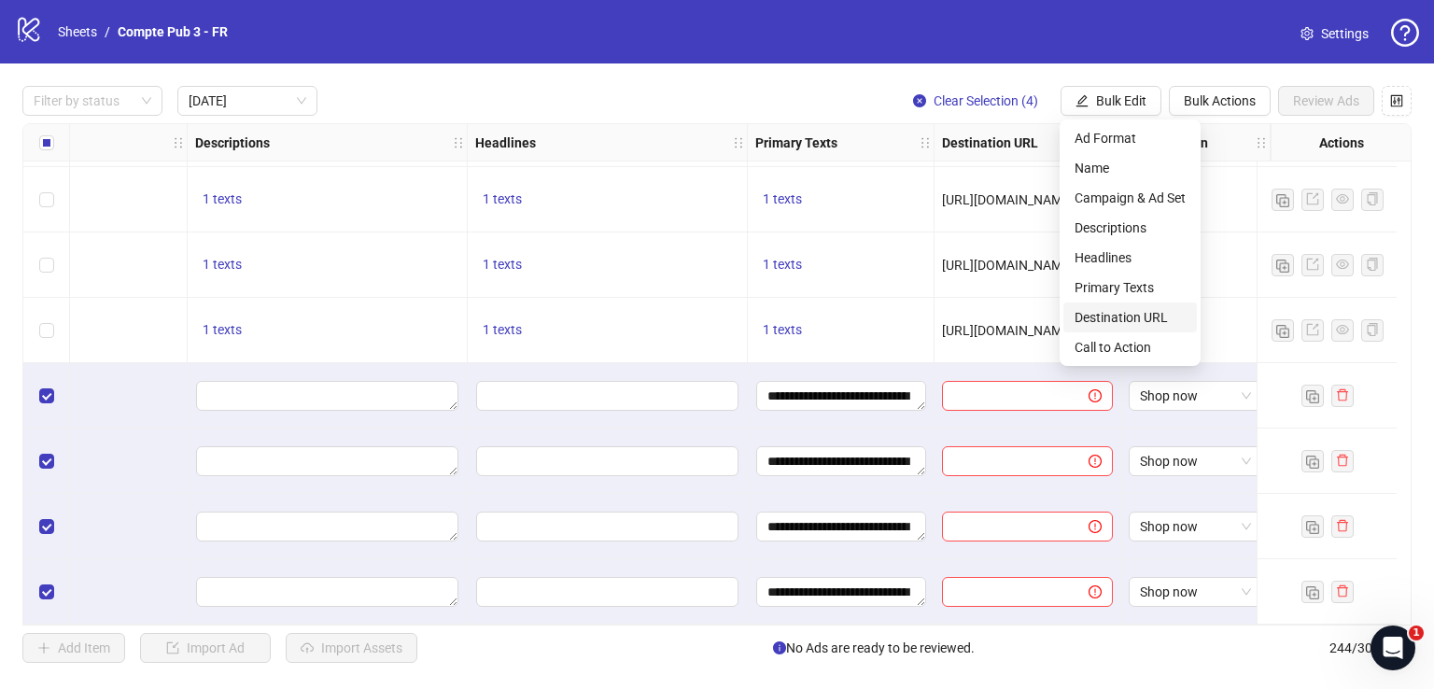
click at [1139, 313] on span "Destination URL" at bounding box center [1130, 317] width 111 height 21
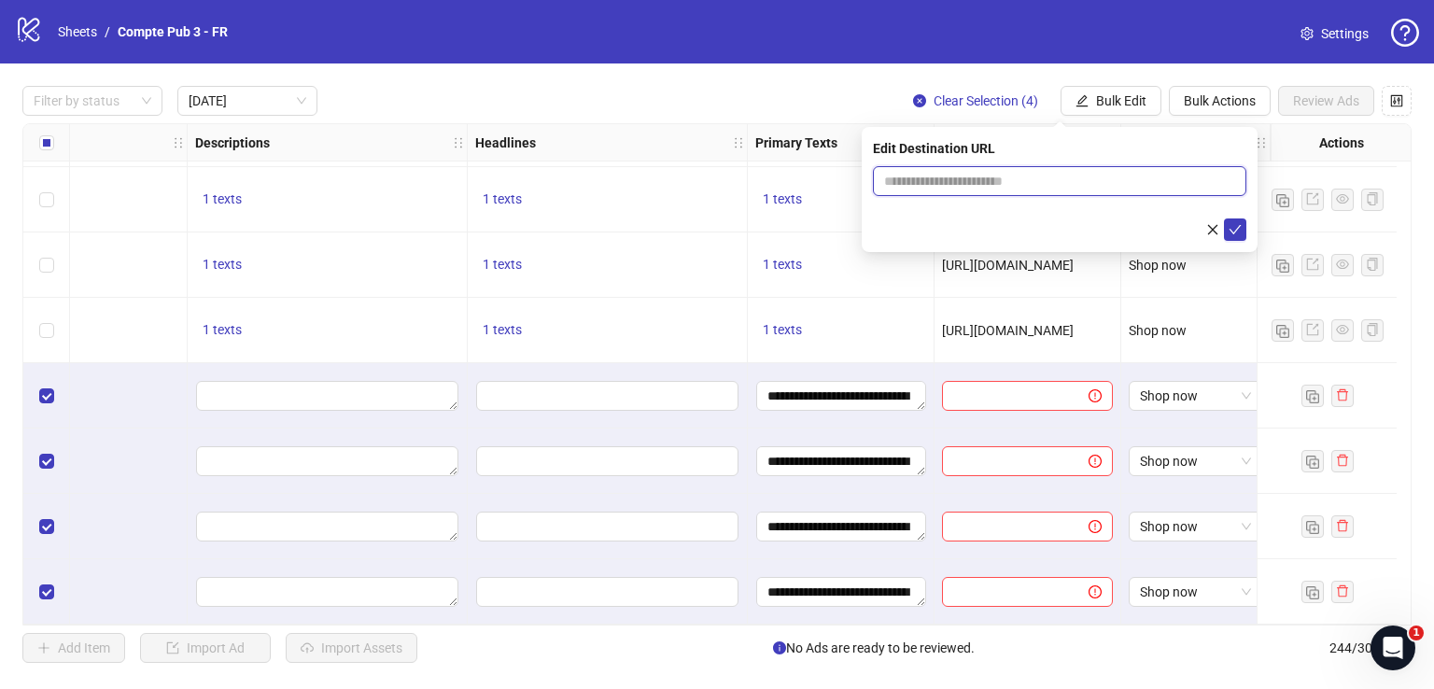
click at [988, 175] on input "text" at bounding box center [1052, 181] width 336 height 21
paste input "**********"
type input "**********"
click at [1237, 231] on icon "check" at bounding box center [1235, 229] width 13 height 13
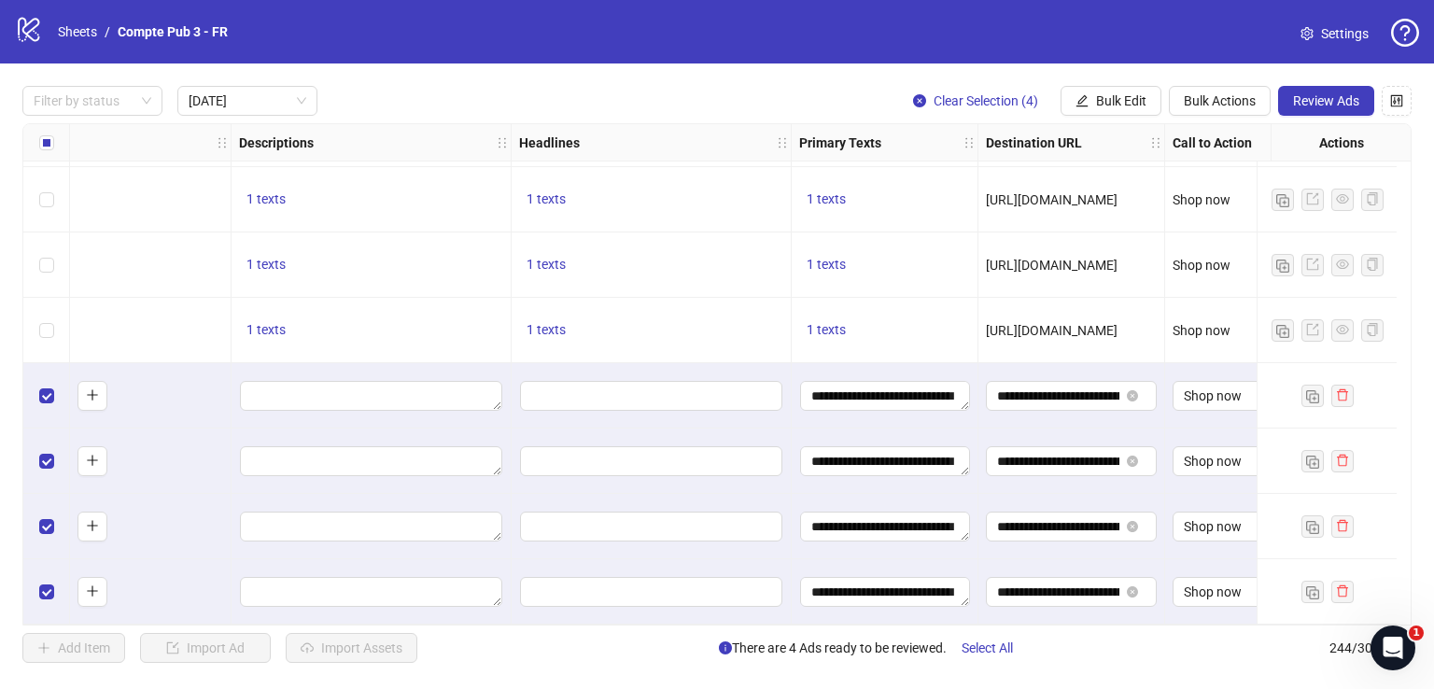
scroll to position [66, 873]
click at [1322, 87] on button "Review Ads" at bounding box center [1326, 101] width 96 height 30
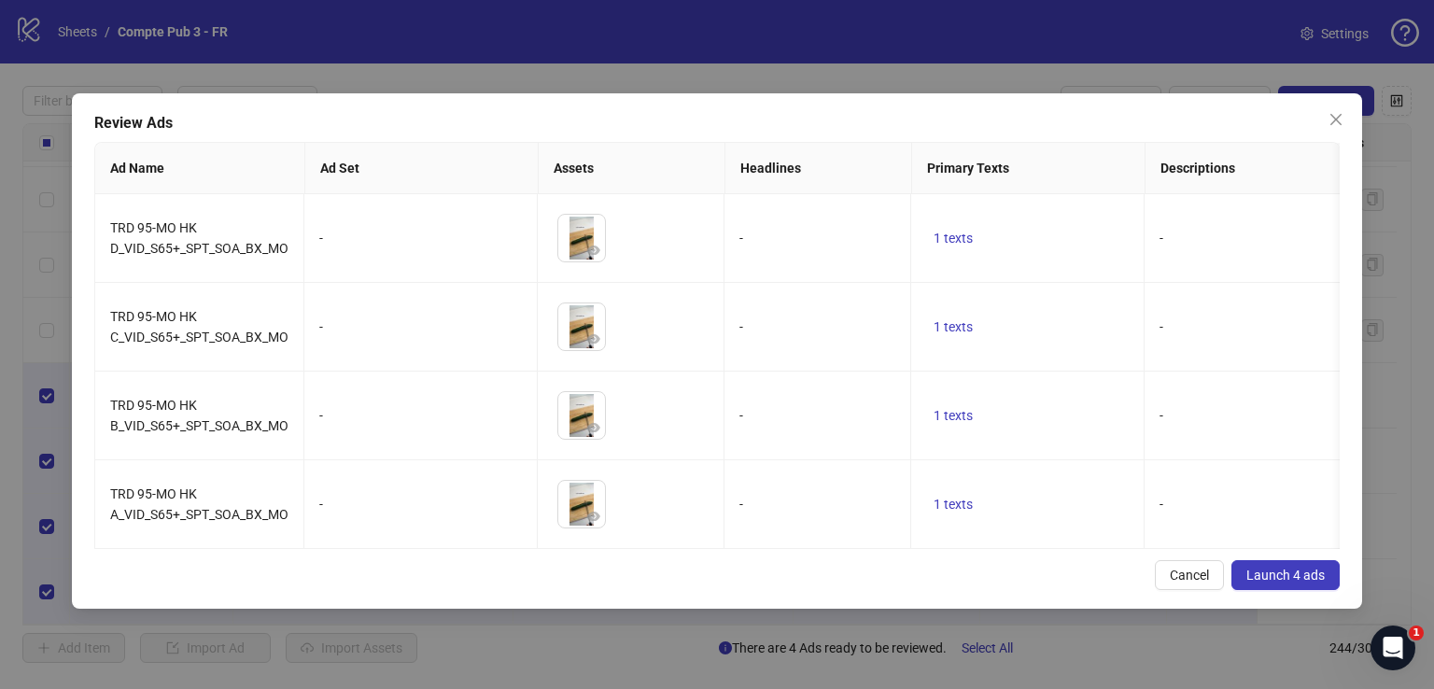
click at [1273, 583] on span "Launch 4 ads" at bounding box center [1285, 575] width 78 height 15
